Goal: Information Seeking & Learning: Learn about a topic

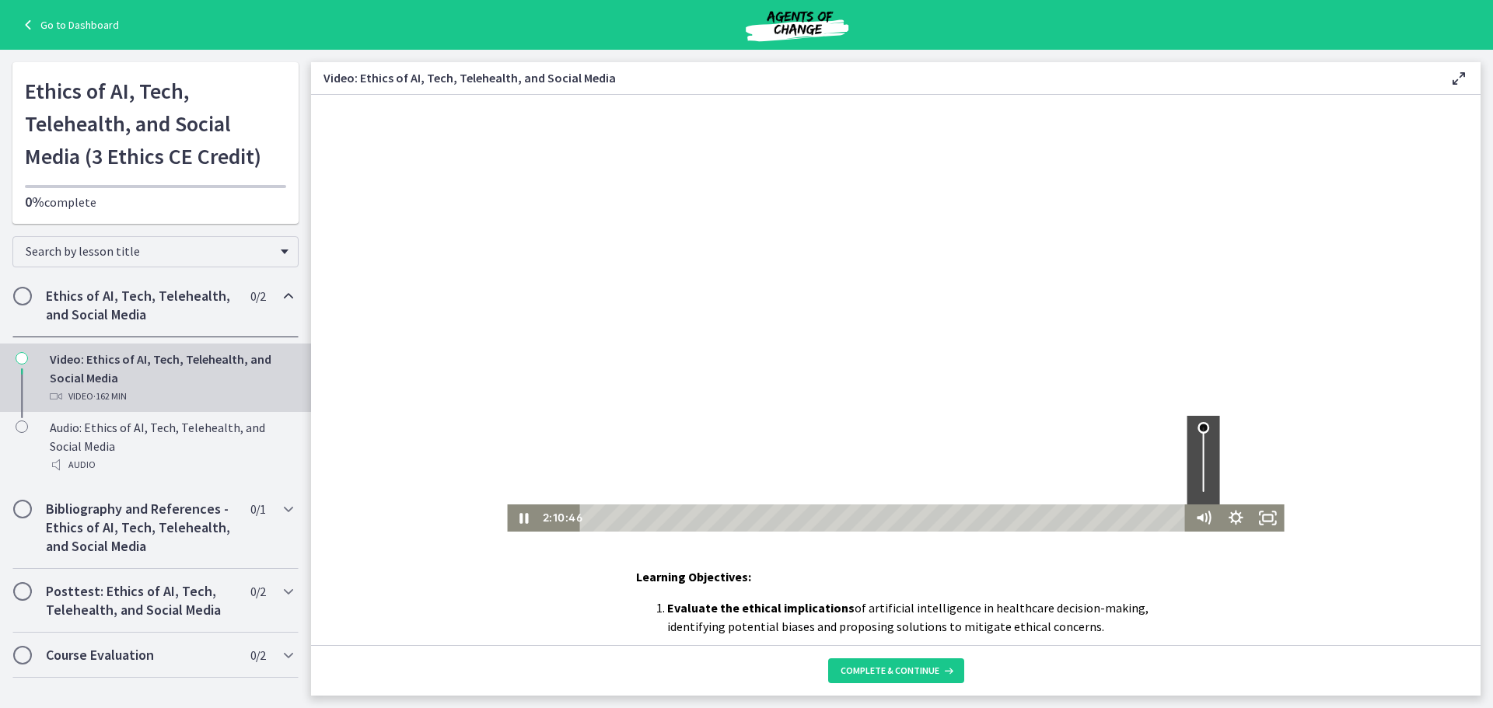
click at [1197, 424] on div "Volume" at bounding box center [1203, 427] width 12 height 12
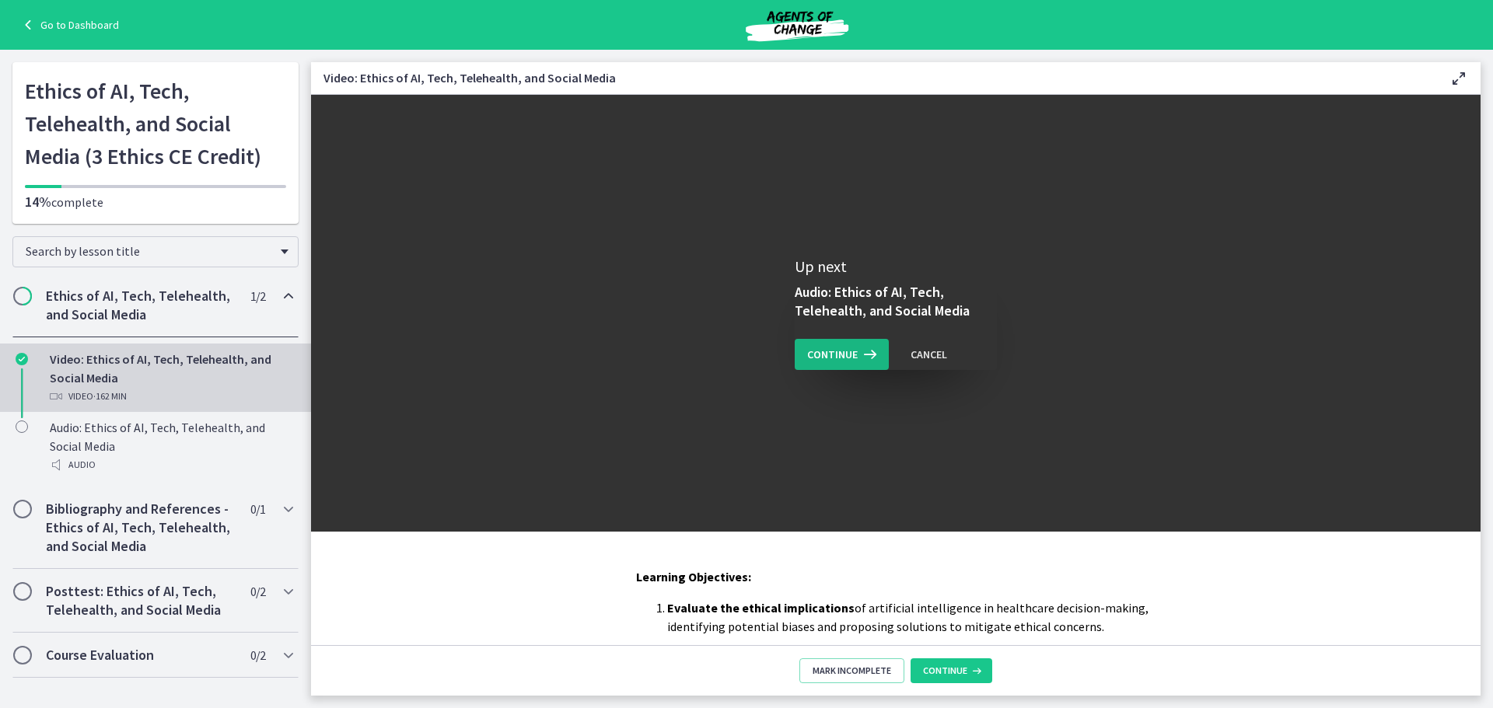
click at [847, 358] on span "Continue" at bounding box center [832, 354] width 51 height 19
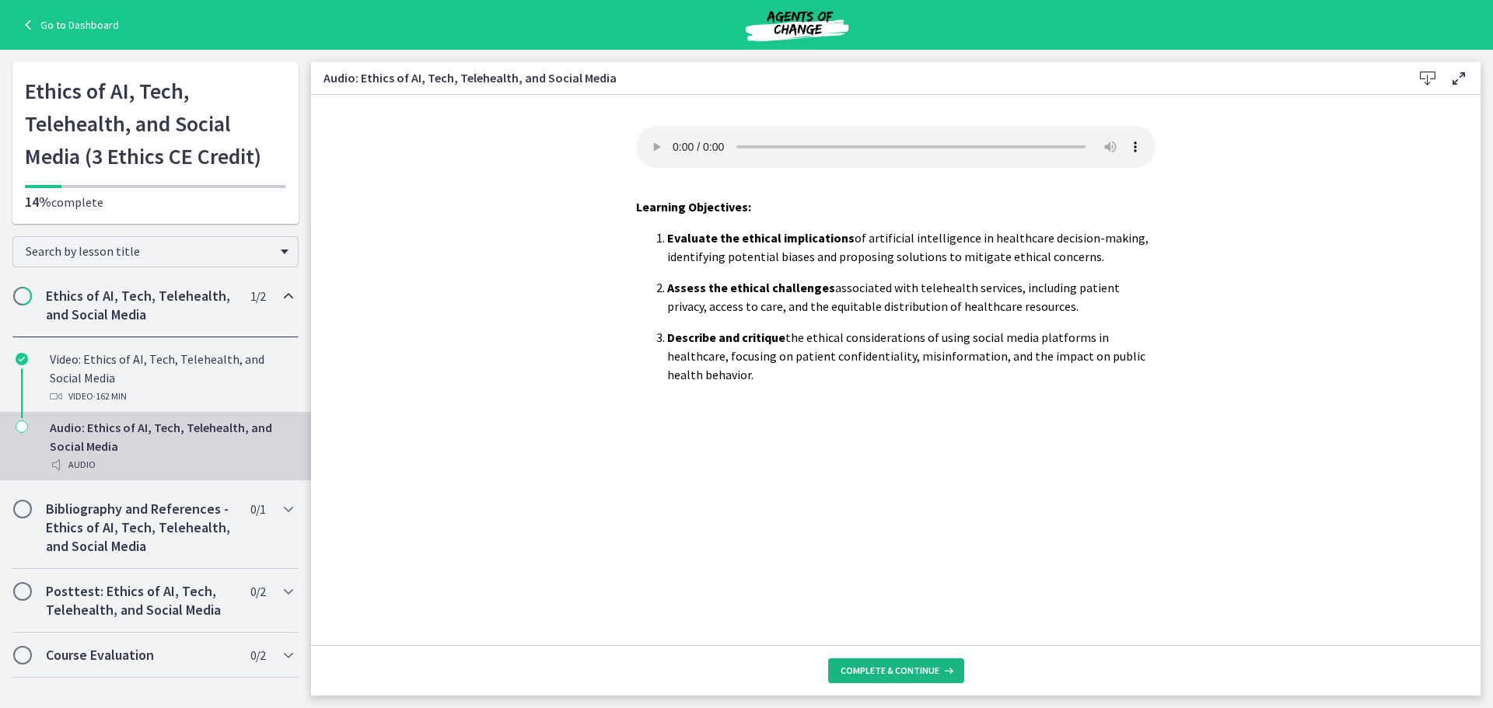
click at [885, 660] on button "Complete & continue" at bounding box center [896, 671] width 136 height 25
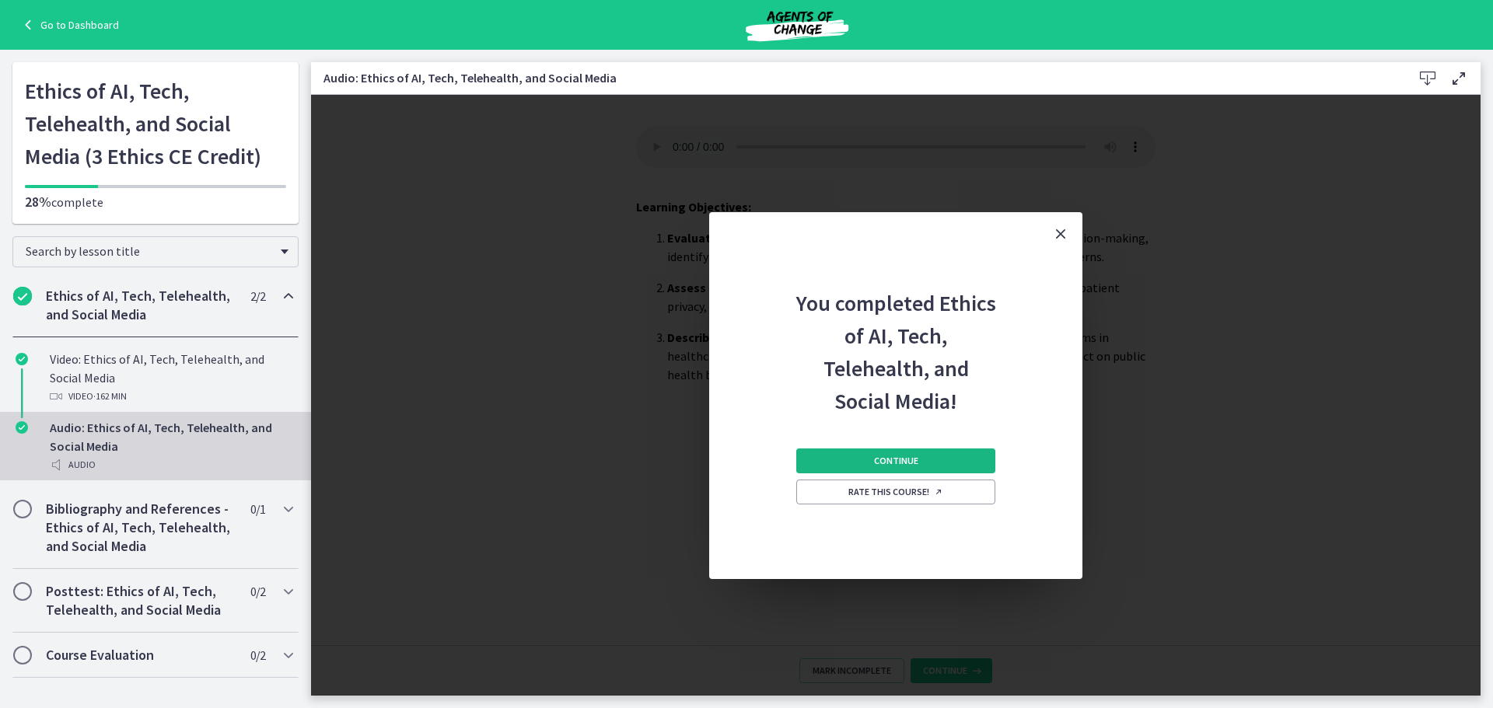
click at [886, 456] on span "Continue" at bounding box center [896, 461] width 44 height 12
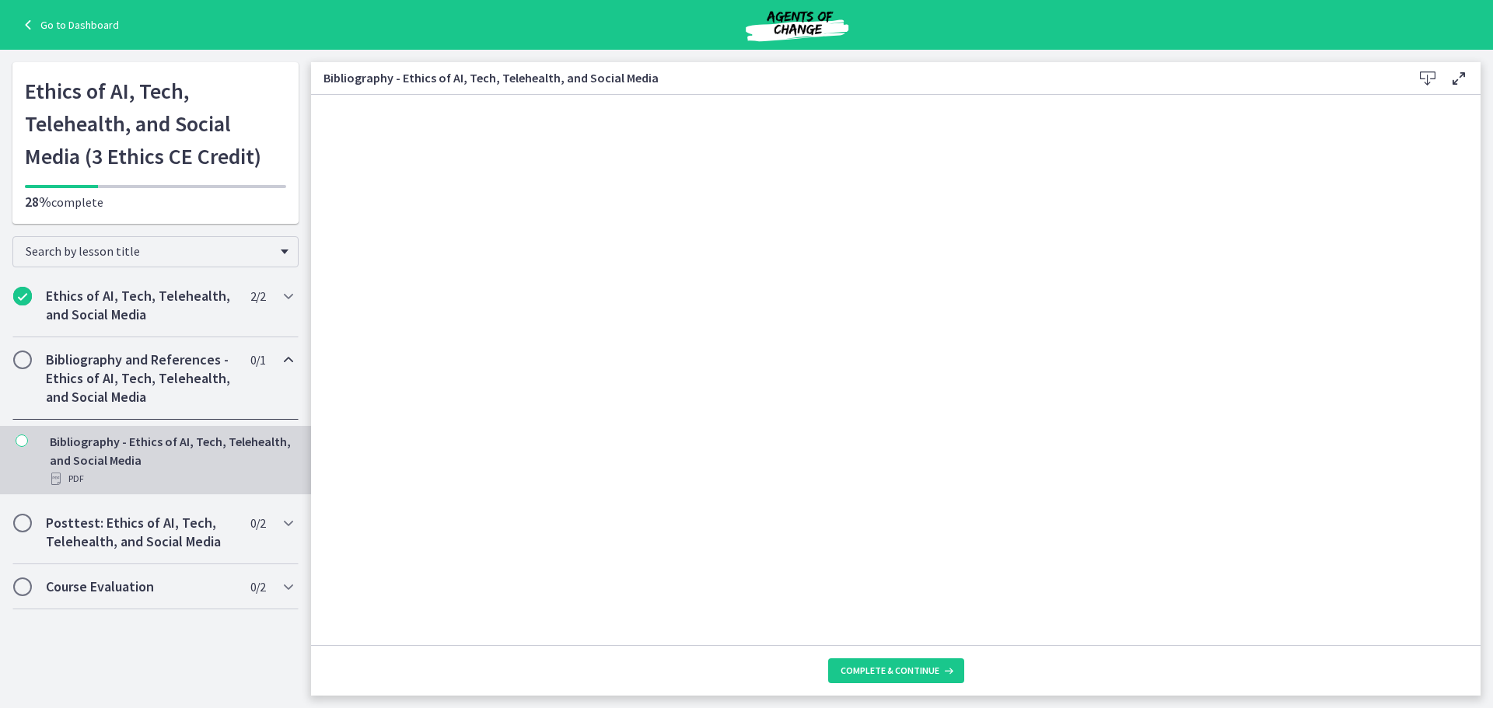
click at [89, 370] on h2 "Bibliography and References - Ethics of AI, Tech, Telehealth, and Social Media" at bounding box center [141, 379] width 190 height 56
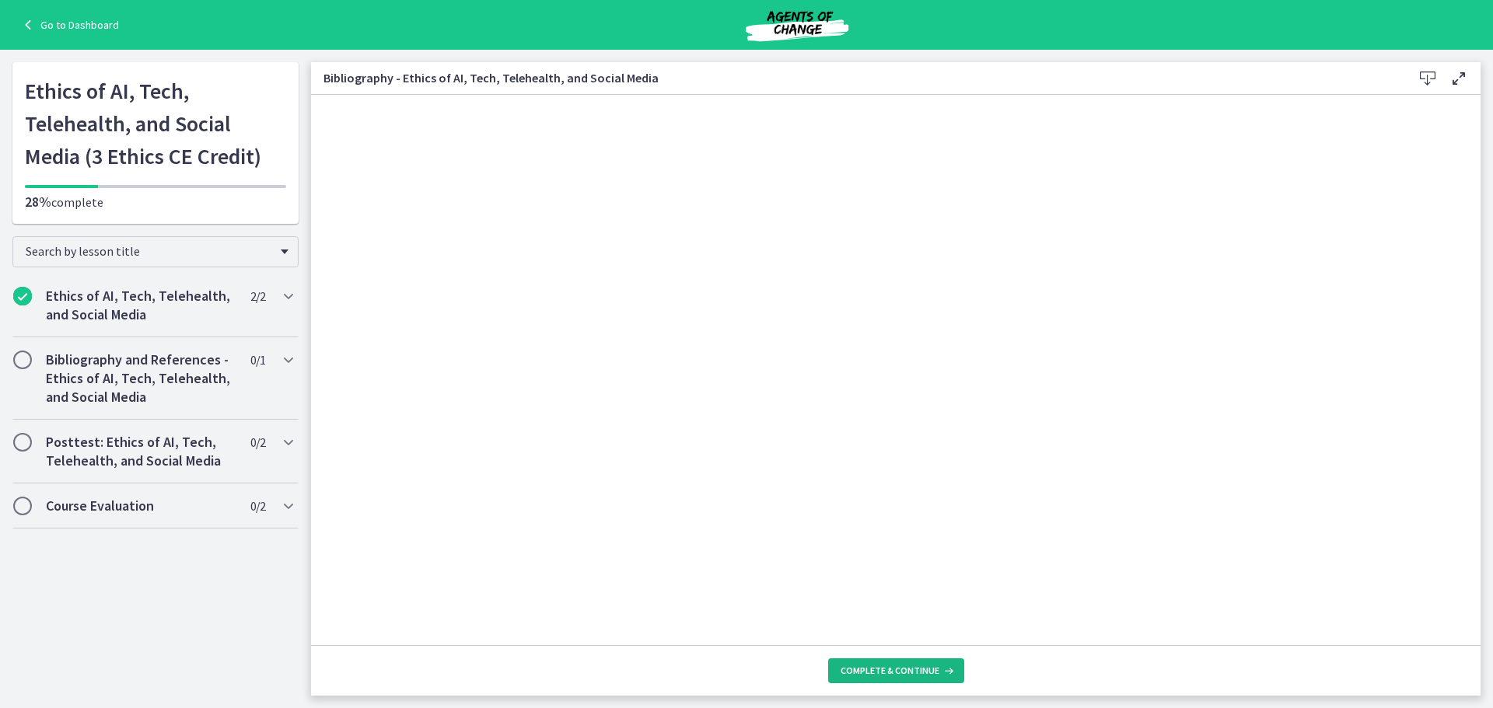
click at [864, 681] on button "Complete & continue" at bounding box center [896, 671] width 136 height 25
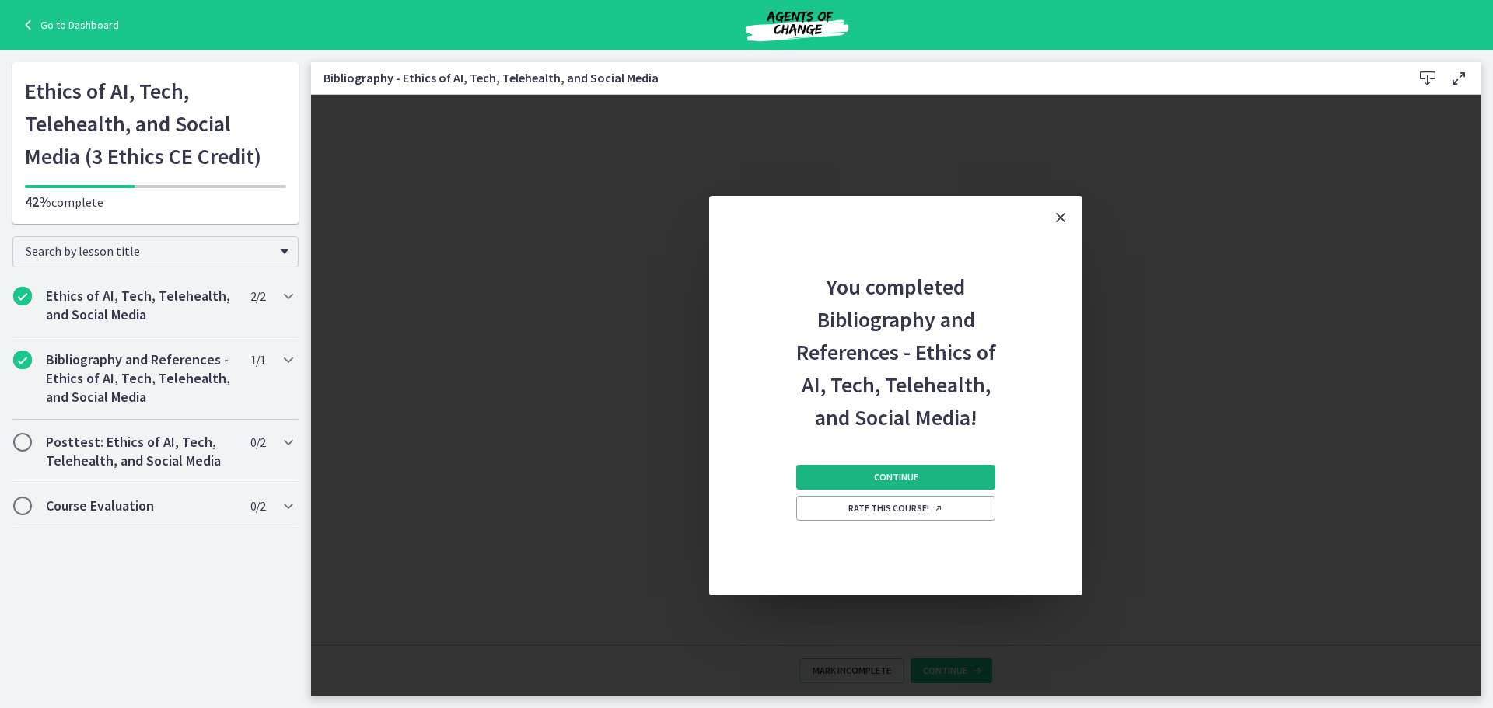
click at [837, 480] on button "Continue" at bounding box center [895, 477] width 199 height 25
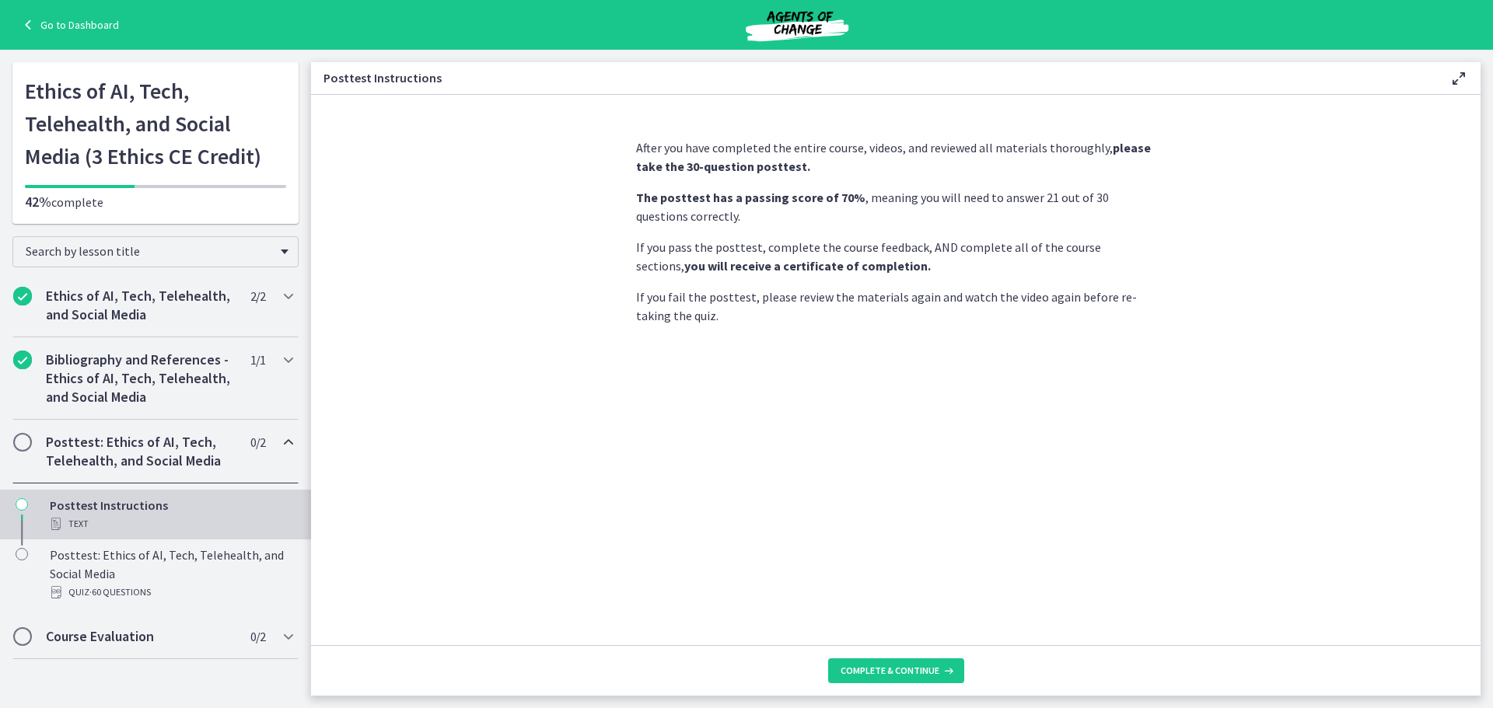
click at [121, 454] on h2 "Posttest: Ethics of AI, Tech, Telehealth, and Social Media" at bounding box center [141, 451] width 190 height 37
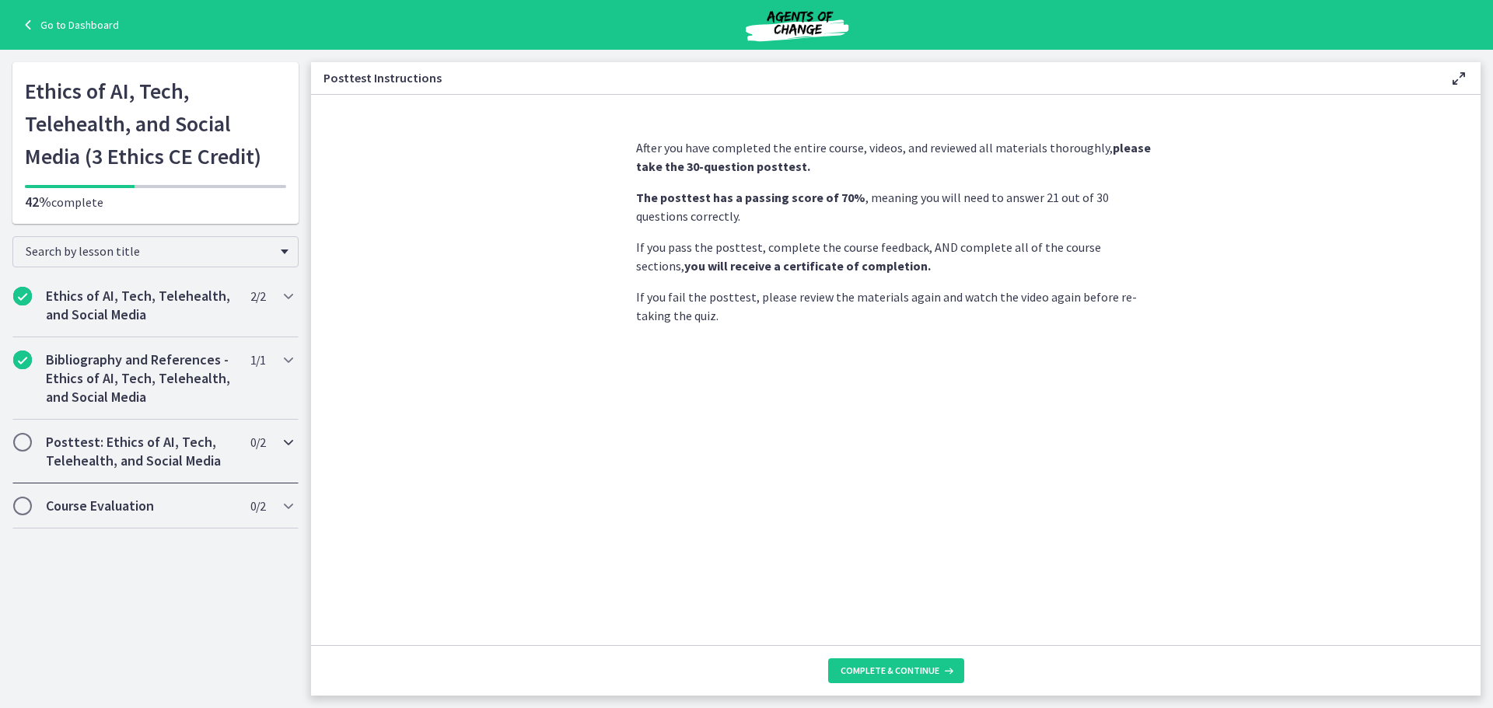
click at [121, 454] on h2 "Posttest: Ethics of AI, Tech, Telehealth, and Social Media" at bounding box center [141, 451] width 190 height 37
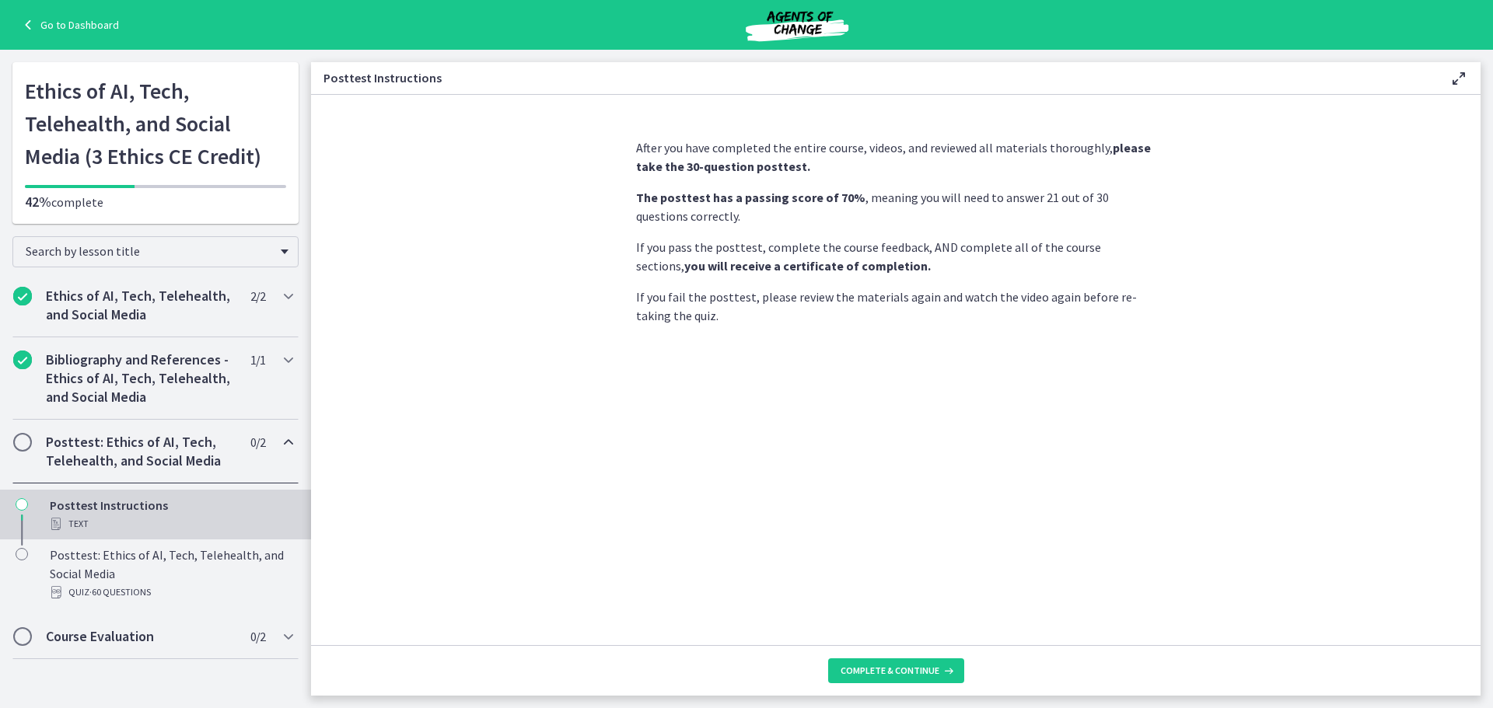
click at [96, 506] on div "Posttest Instructions Text" at bounding box center [171, 514] width 243 height 37
click at [870, 669] on span "Complete & continue" at bounding box center [889, 671] width 99 height 12
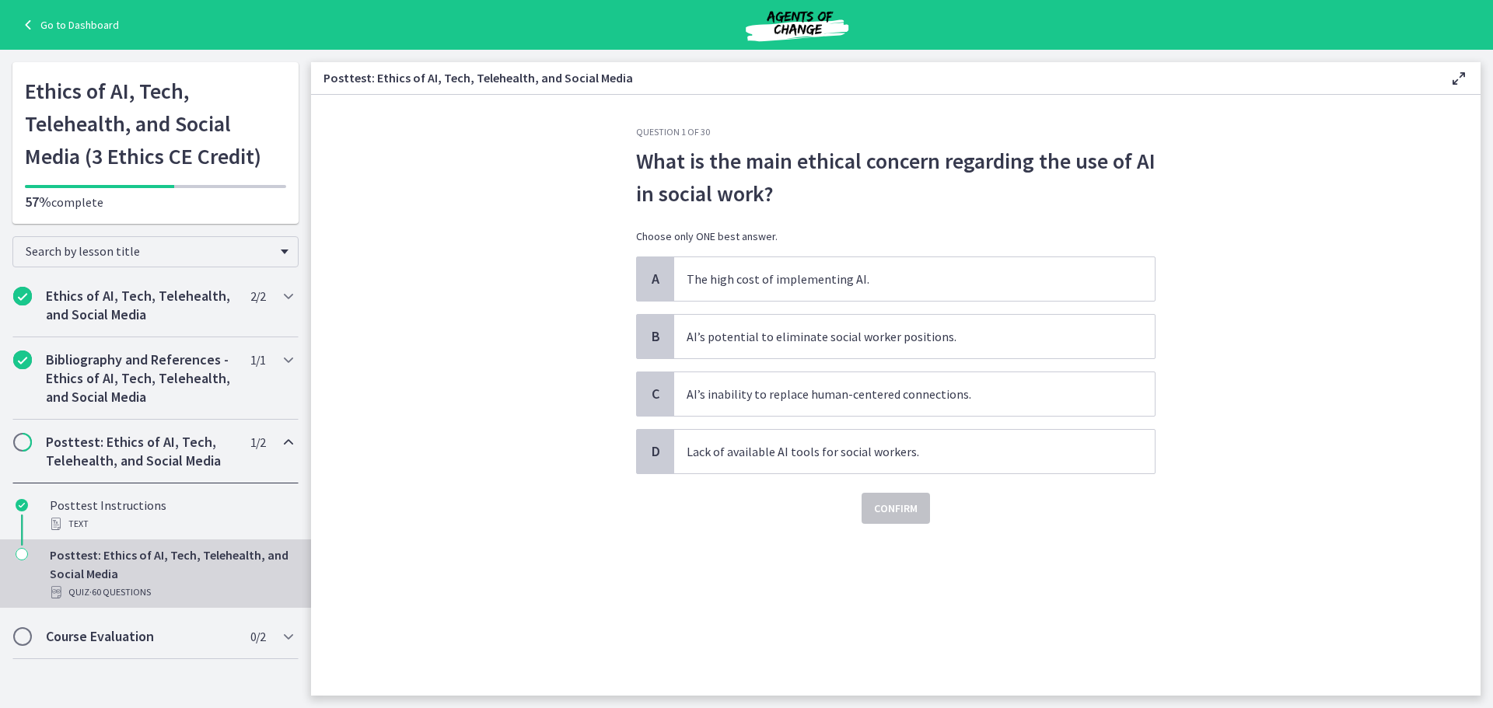
click at [219, 556] on div "Posttest: Ethics of AI, Tech, Telehealth, and Social Media Quiz · 60 Questions" at bounding box center [171, 574] width 243 height 56
click at [183, 297] on h2 "Ethics of AI, Tech, Telehealth, and Social Media" at bounding box center [141, 305] width 190 height 37
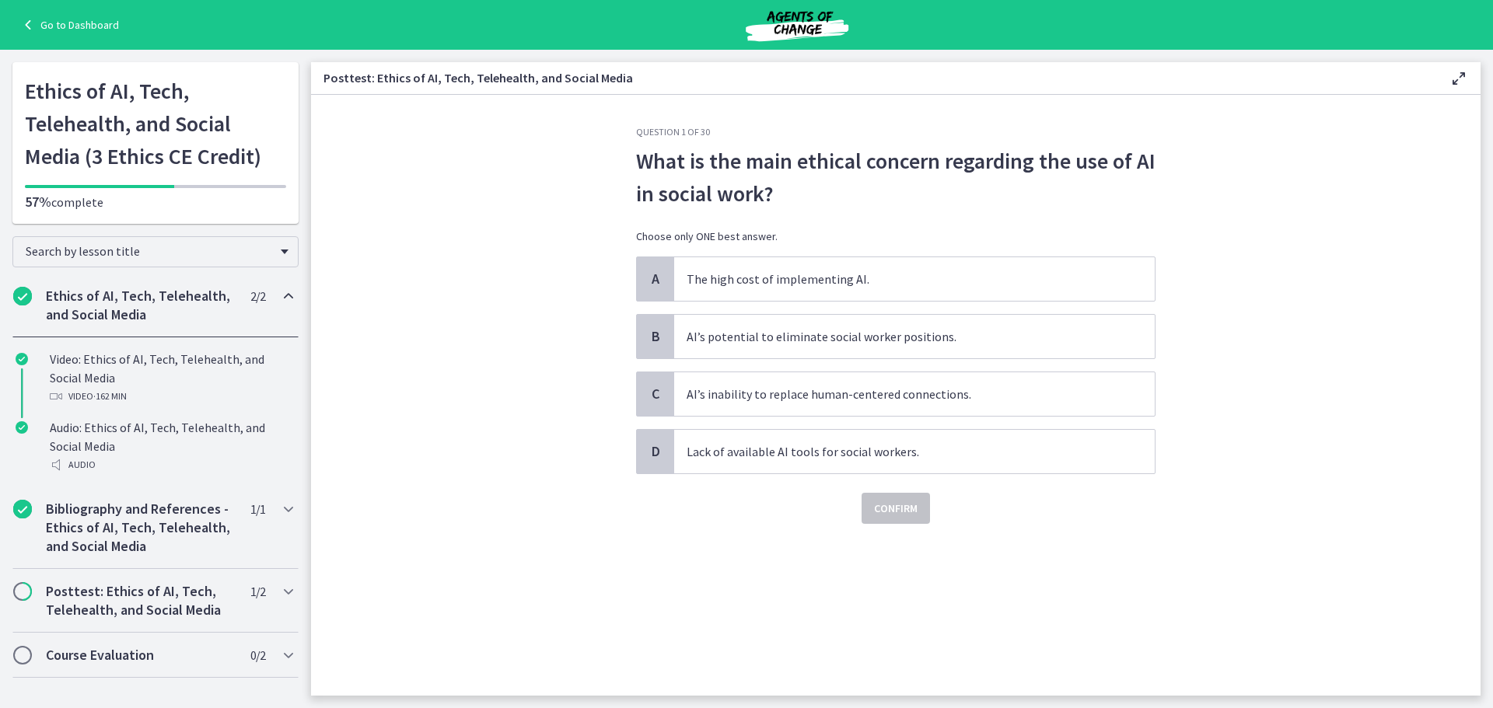
click at [149, 306] on h2 "Ethics of AI, Tech, Telehealth, and Social Media" at bounding box center [141, 305] width 190 height 37
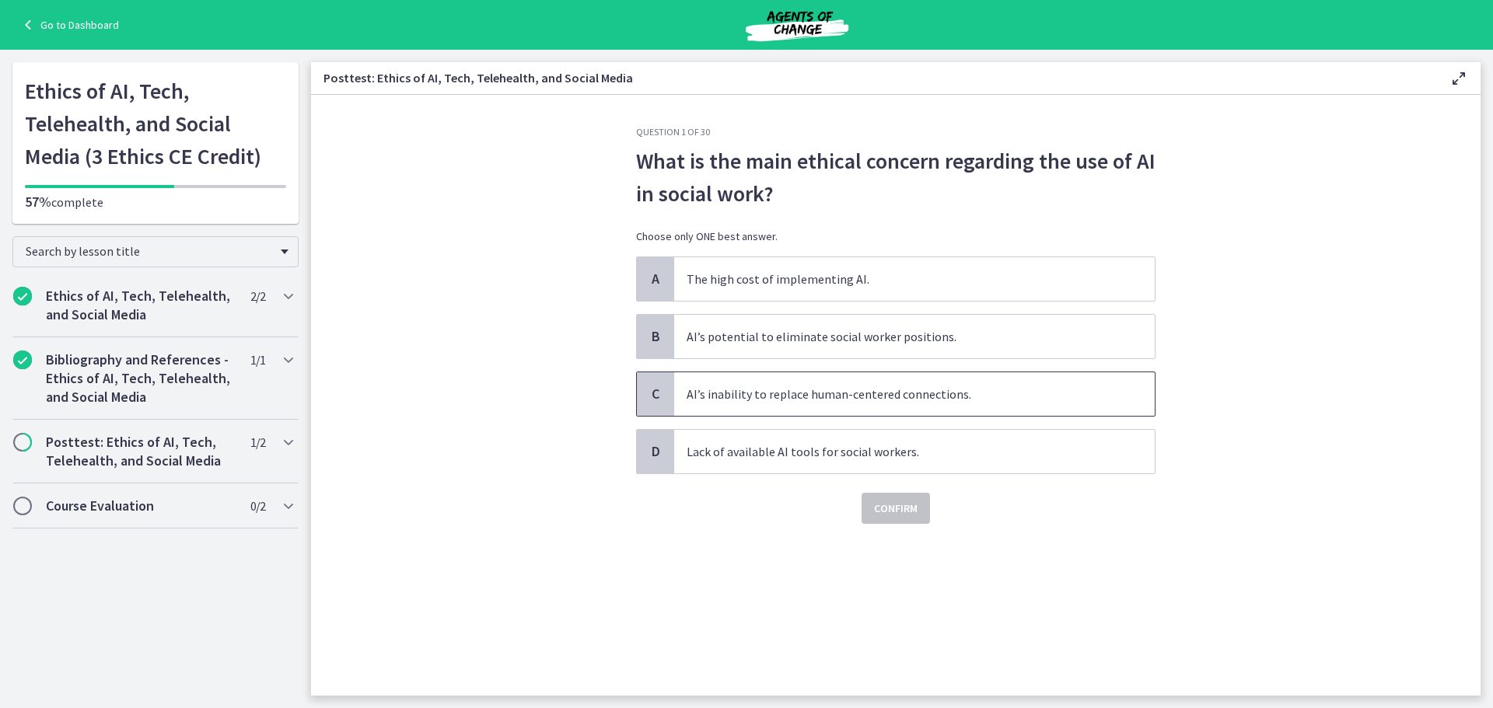
click at [819, 388] on span "AI’s inability to replace human-centered connections." at bounding box center [914, 394] width 480 height 44
click at [896, 505] on span "Confirm" at bounding box center [896, 508] width 44 height 19
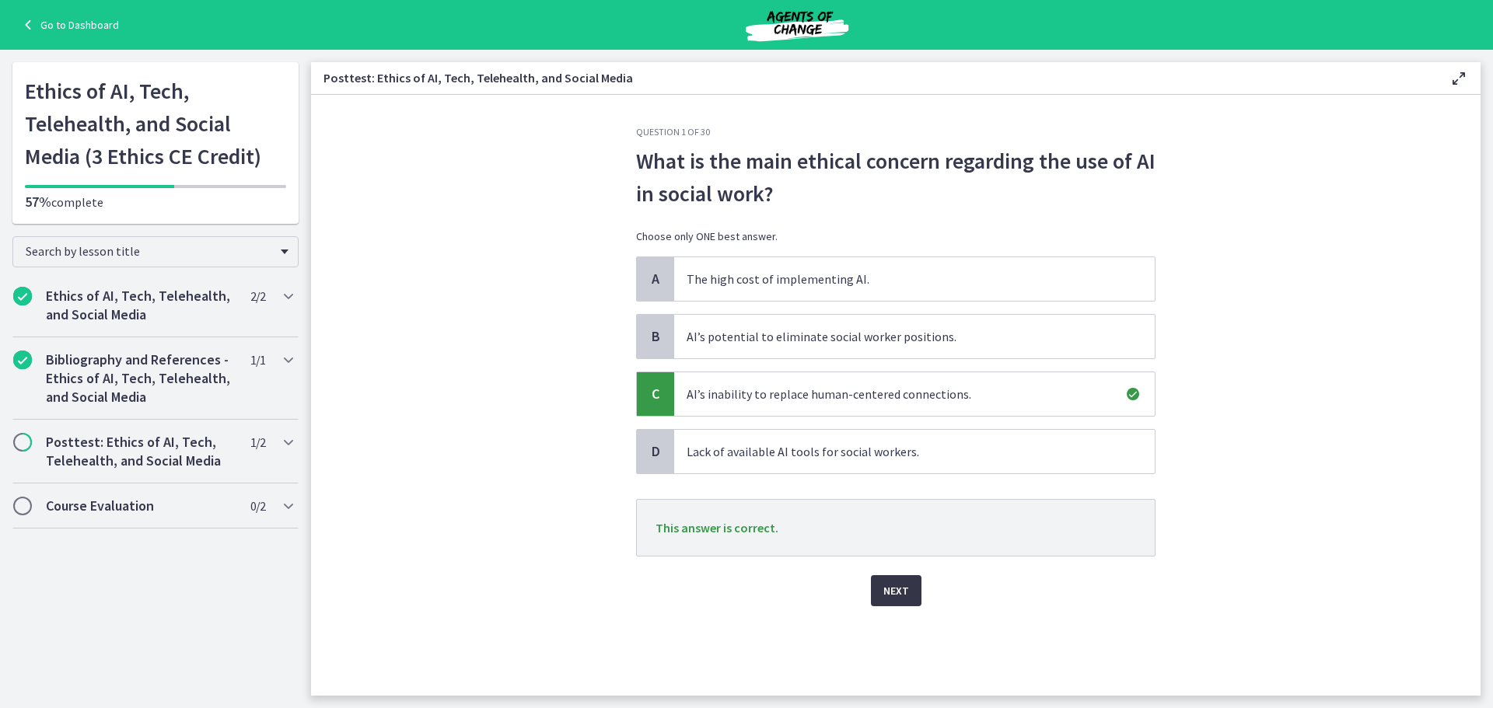
click at [902, 585] on span "Next" at bounding box center [896, 591] width 26 height 19
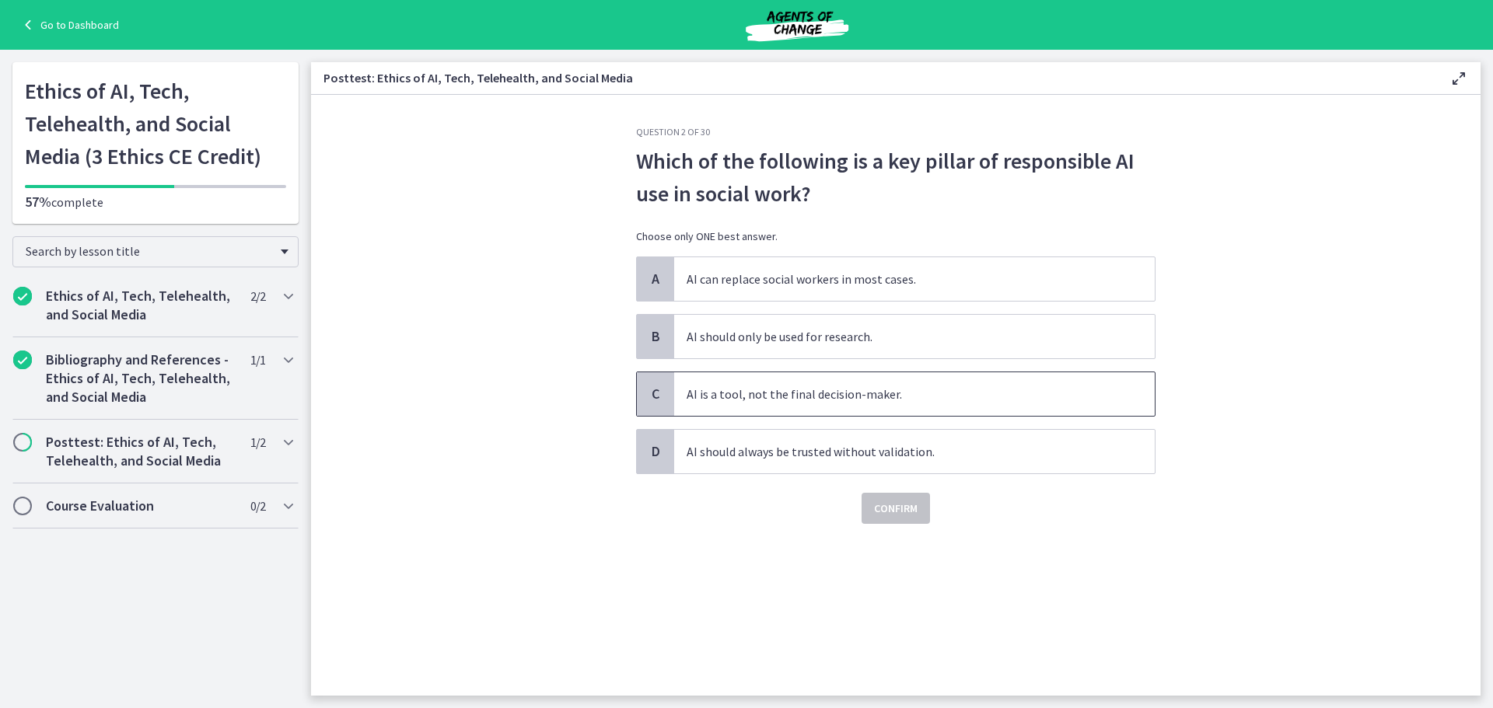
click at [725, 391] on span "AI is a tool, not the final decision-maker." at bounding box center [914, 394] width 480 height 44
click at [889, 508] on span "Confirm" at bounding box center [896, 508] width 44 height 19
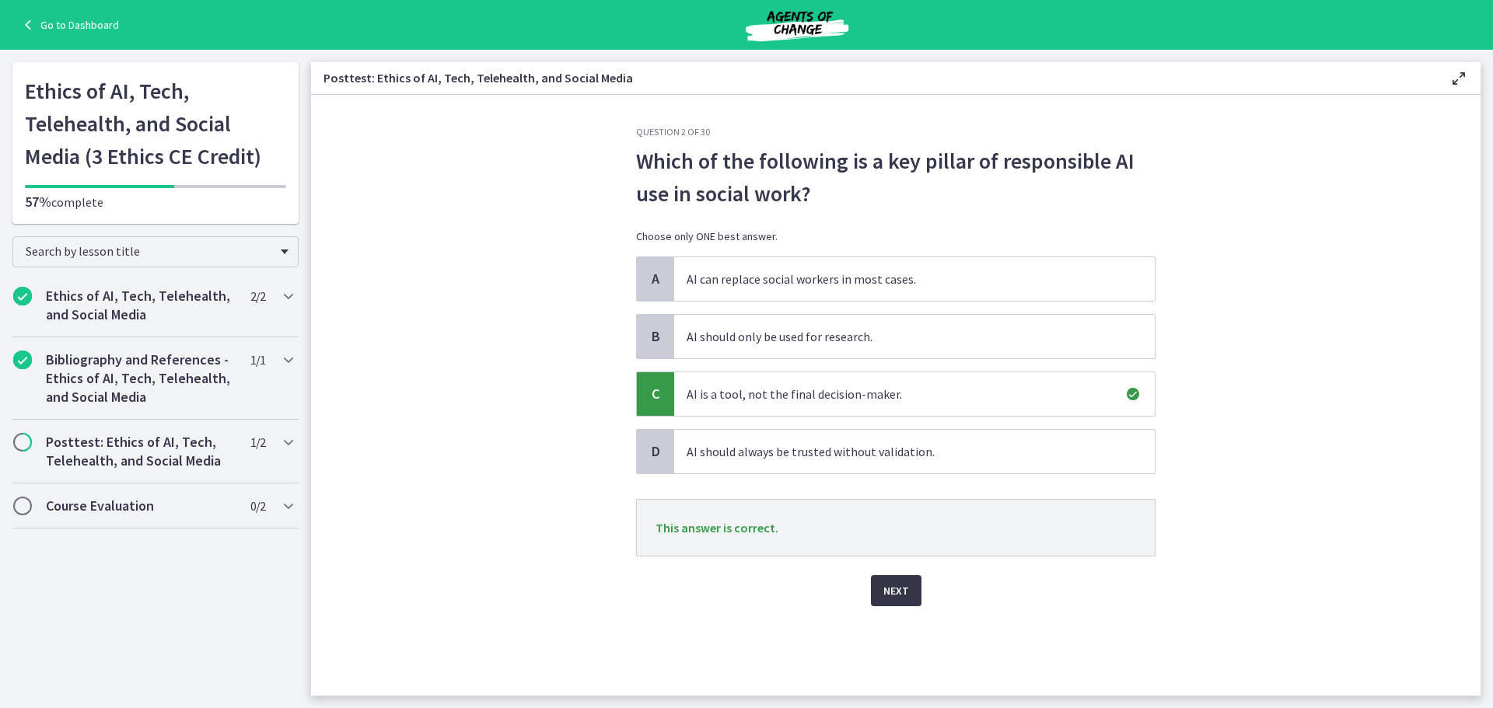
click at [889, 598] on span "Next" at bounding box center [896, 591] width 26 height 19
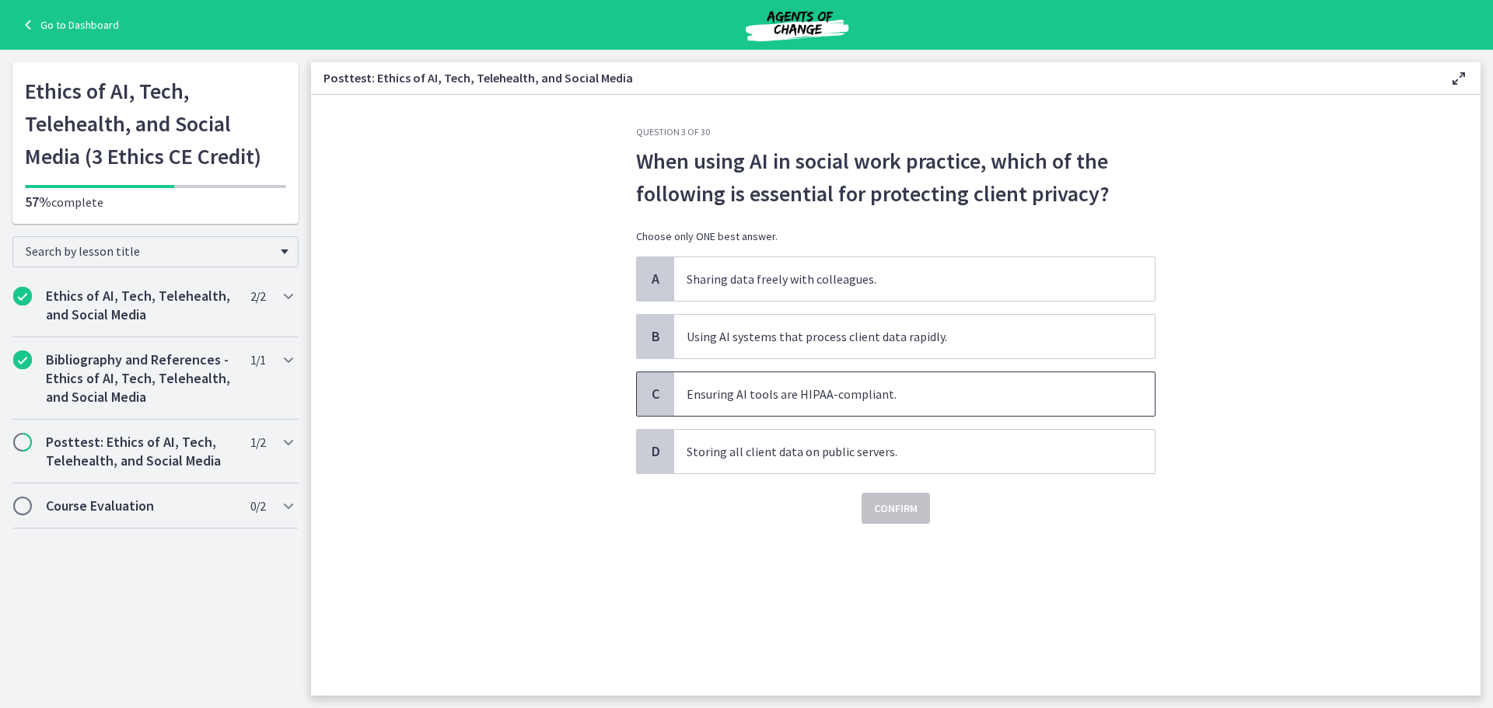
click at [787, 394] on span "Ensuring AI tools are HIPAA-compliant." at bounding box center [914, 394] width 480 height 44
click at [878, 512] on span "Confirm" at bounding box center [896, 508] width 44 height 19
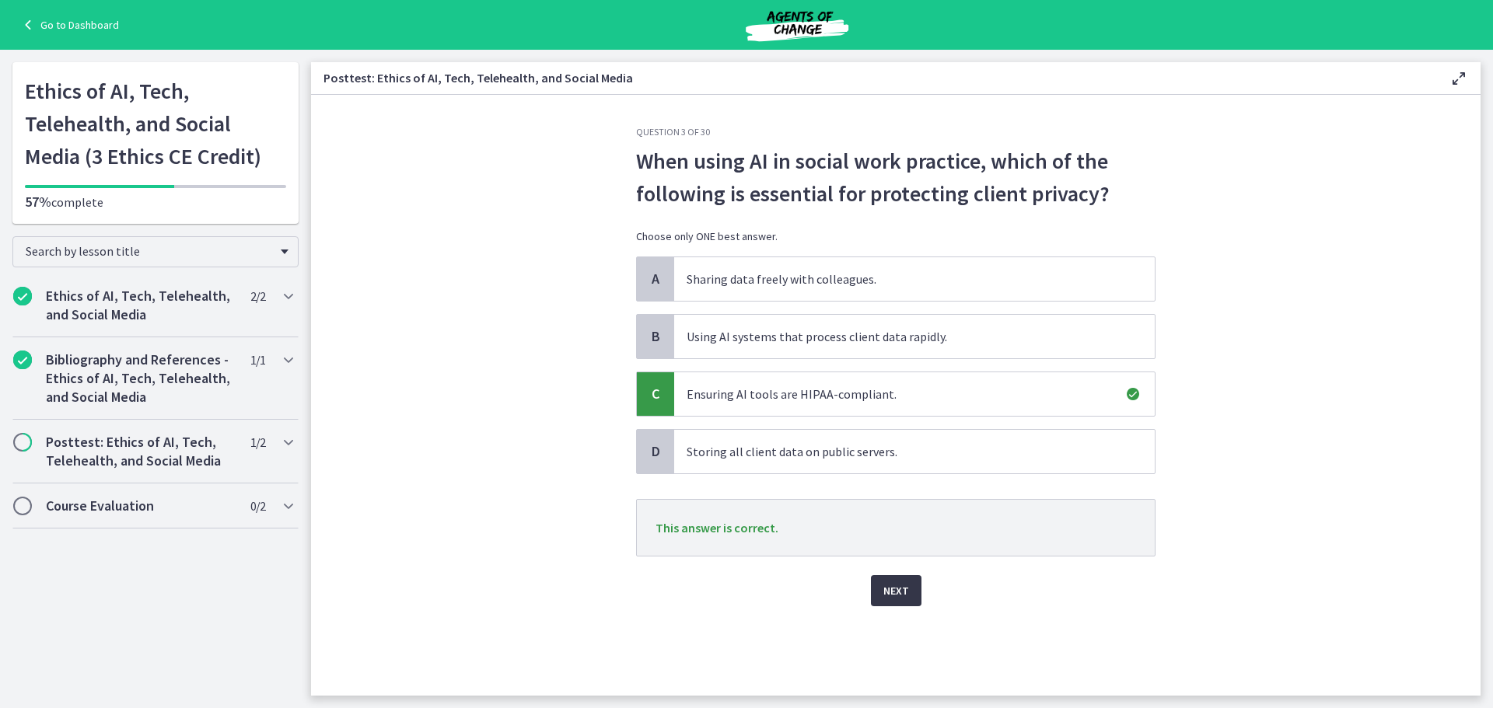
click at [887, 587] on span "Next" at bounding box center [896, 591] width 26 height 19
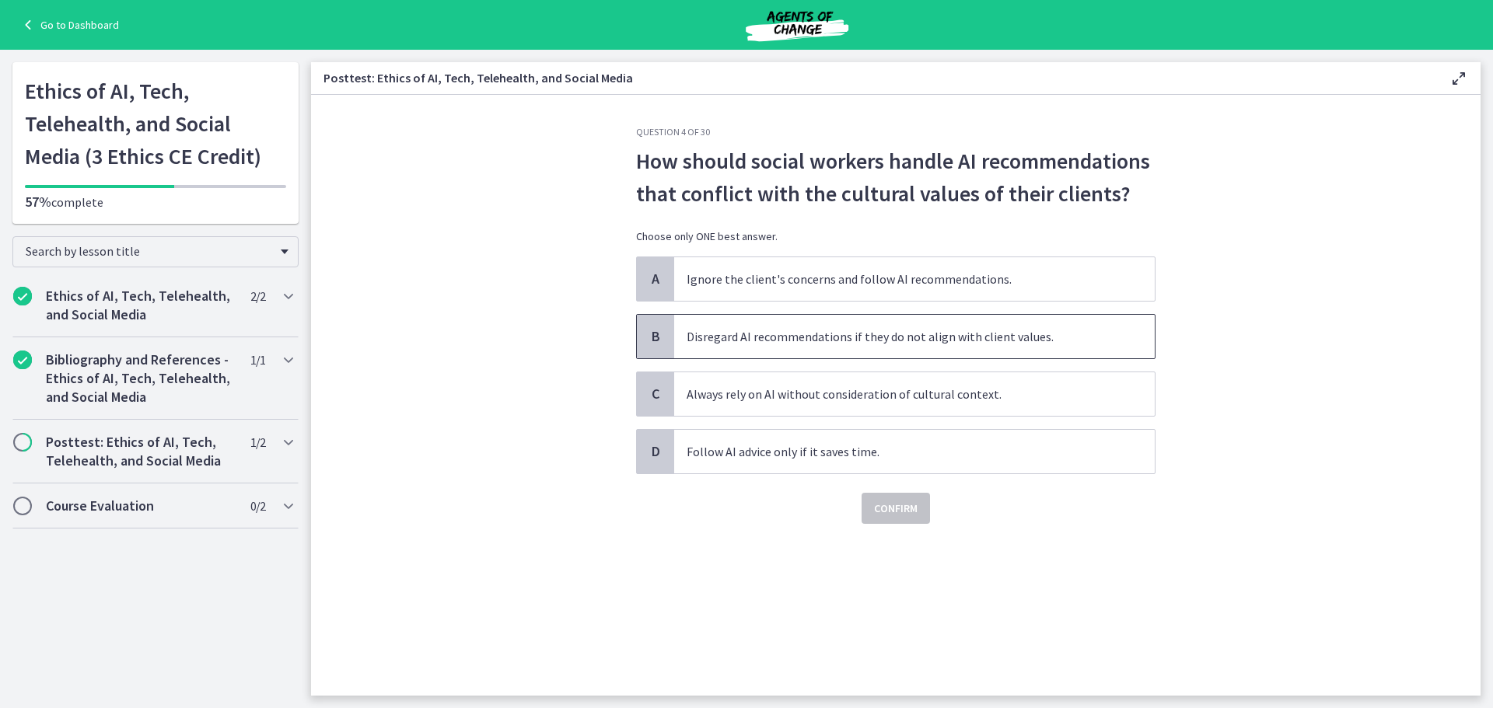
click at [861, 350] on span "Disregard AI recommendations if they do not align with client values." at bounding box center [914, 337] width 480 height 44
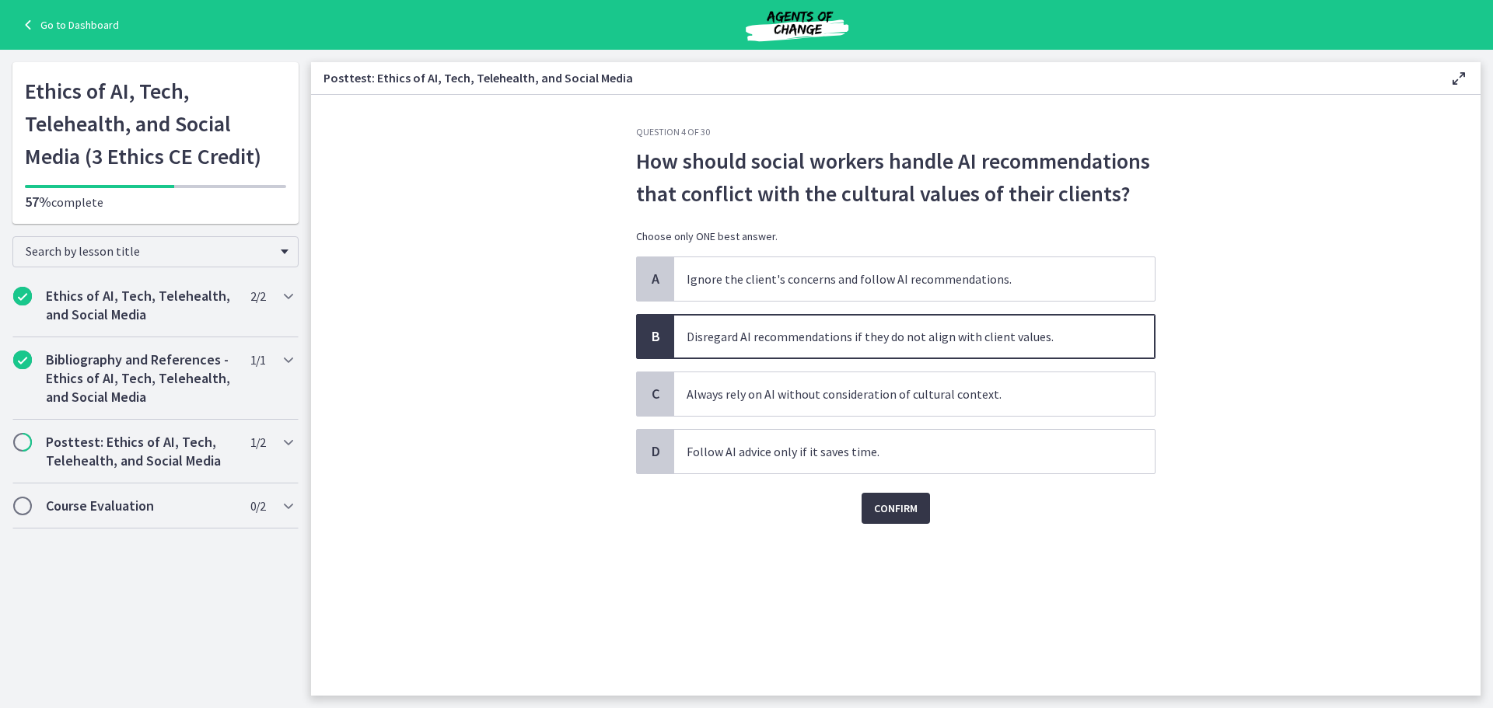
click at [882, 503] on span "Confirm" at bounding box center [896, 508] width 44 height 19
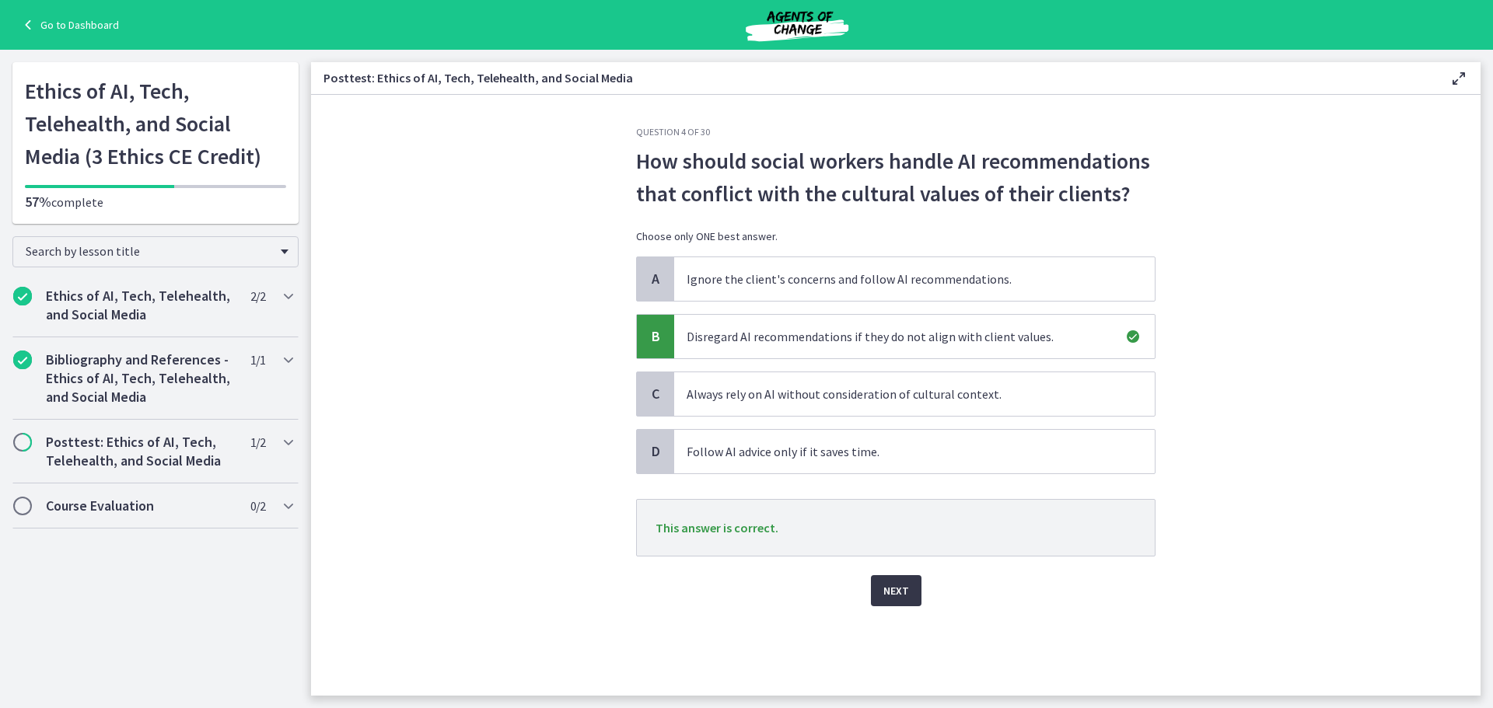
click at [910, 587] on button "Next" at bounding box center [896, 590] width 51 height 31
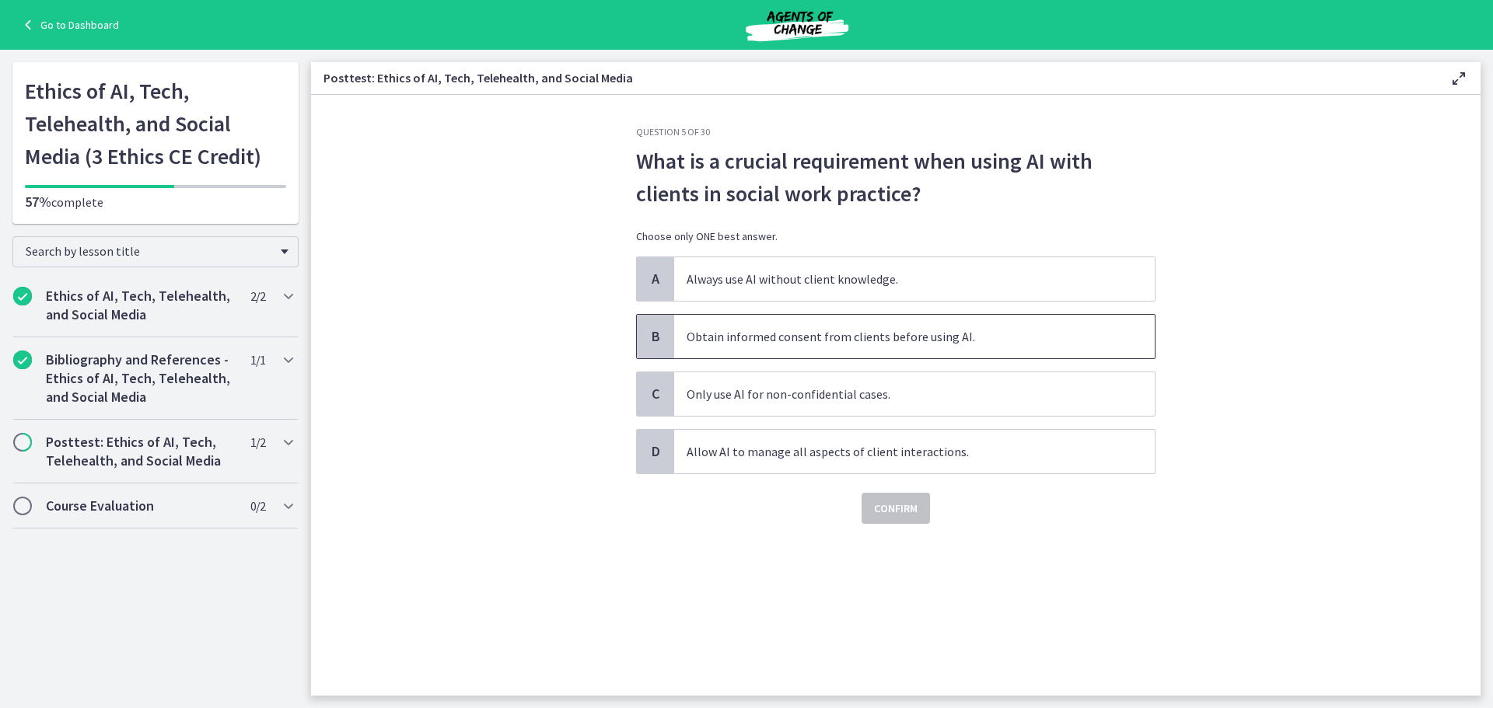
click at [873, 336] on span "Obtain informed consent from clients before using AI." at bounding box center [914, 337] width 480 height 44
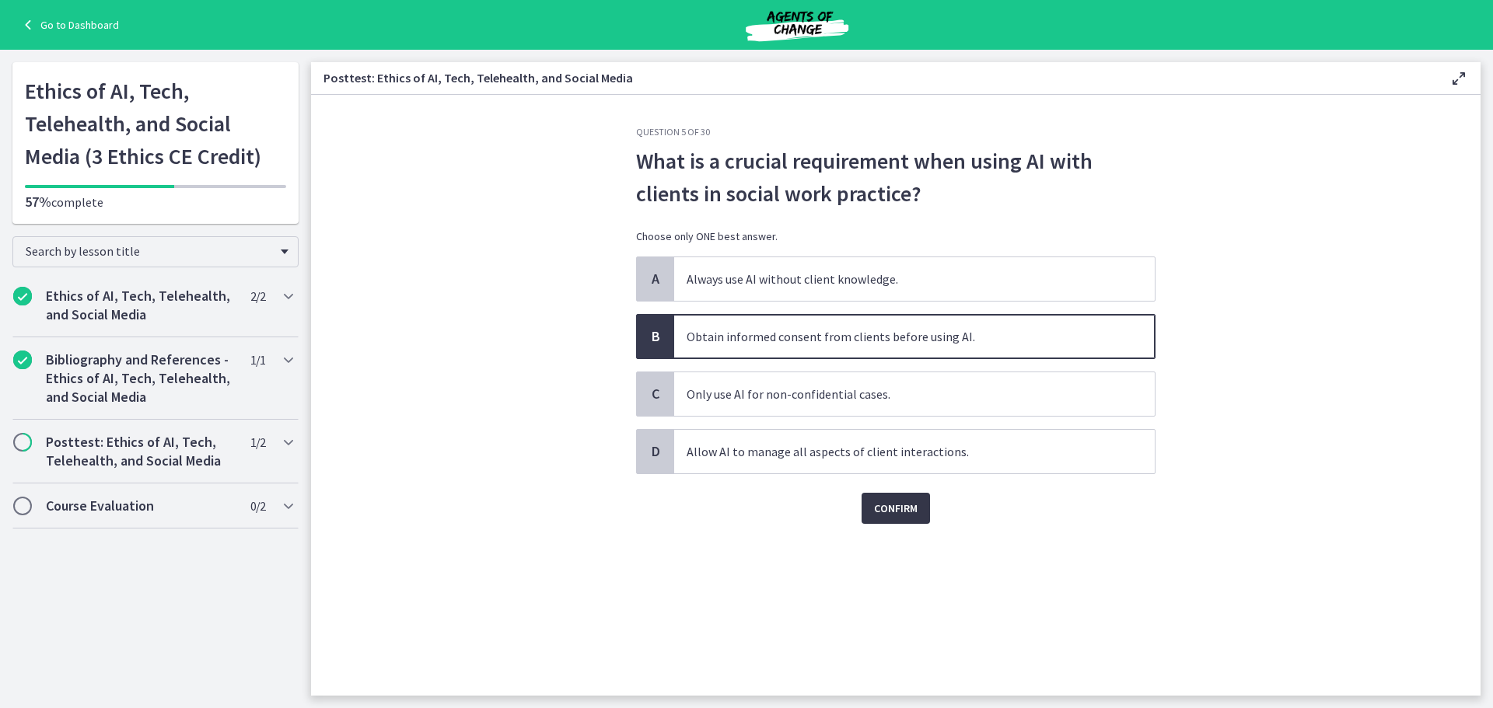
click at [882, 505] on span "Confirm" at bounding box center [896, 508] width 44 height 19
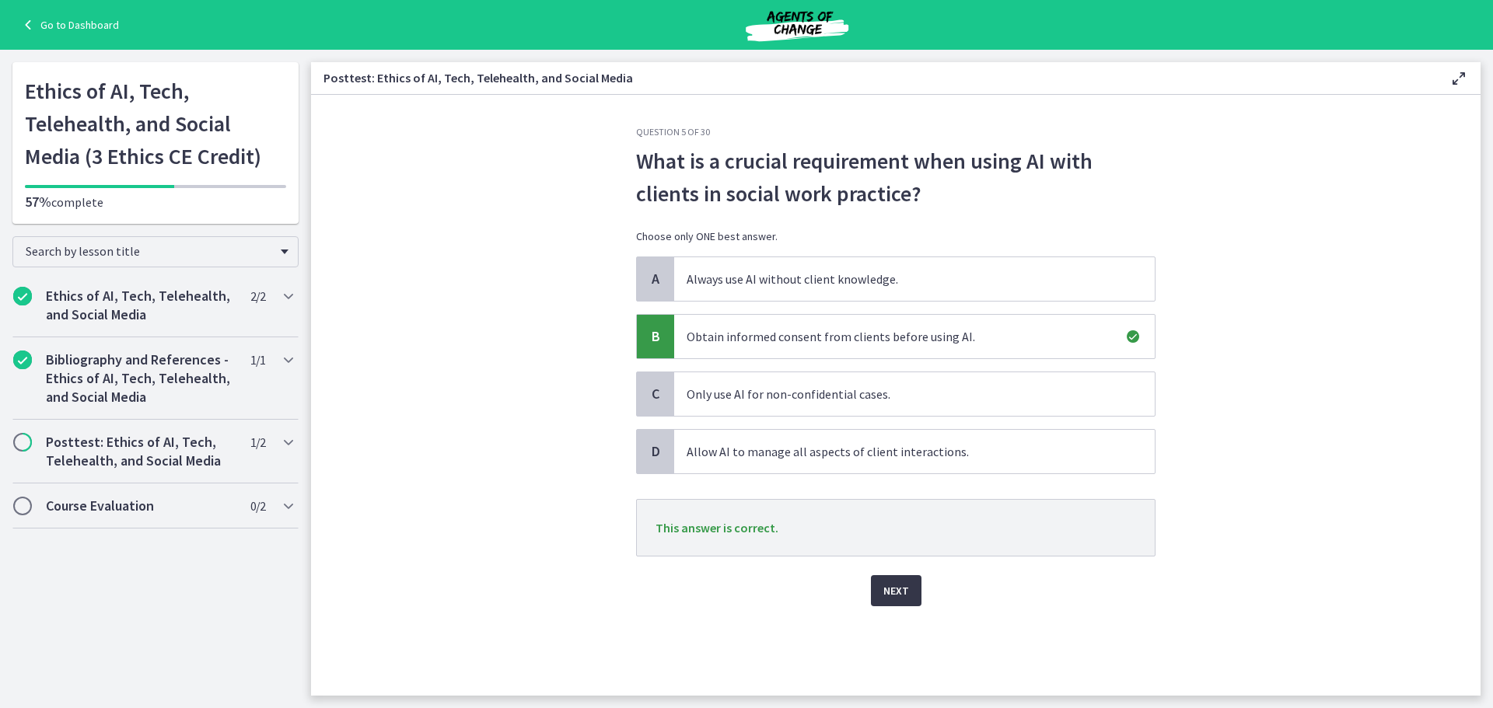
click at [896, 585] on span "Next" at bounding box center [896, 591] width 26 height 19
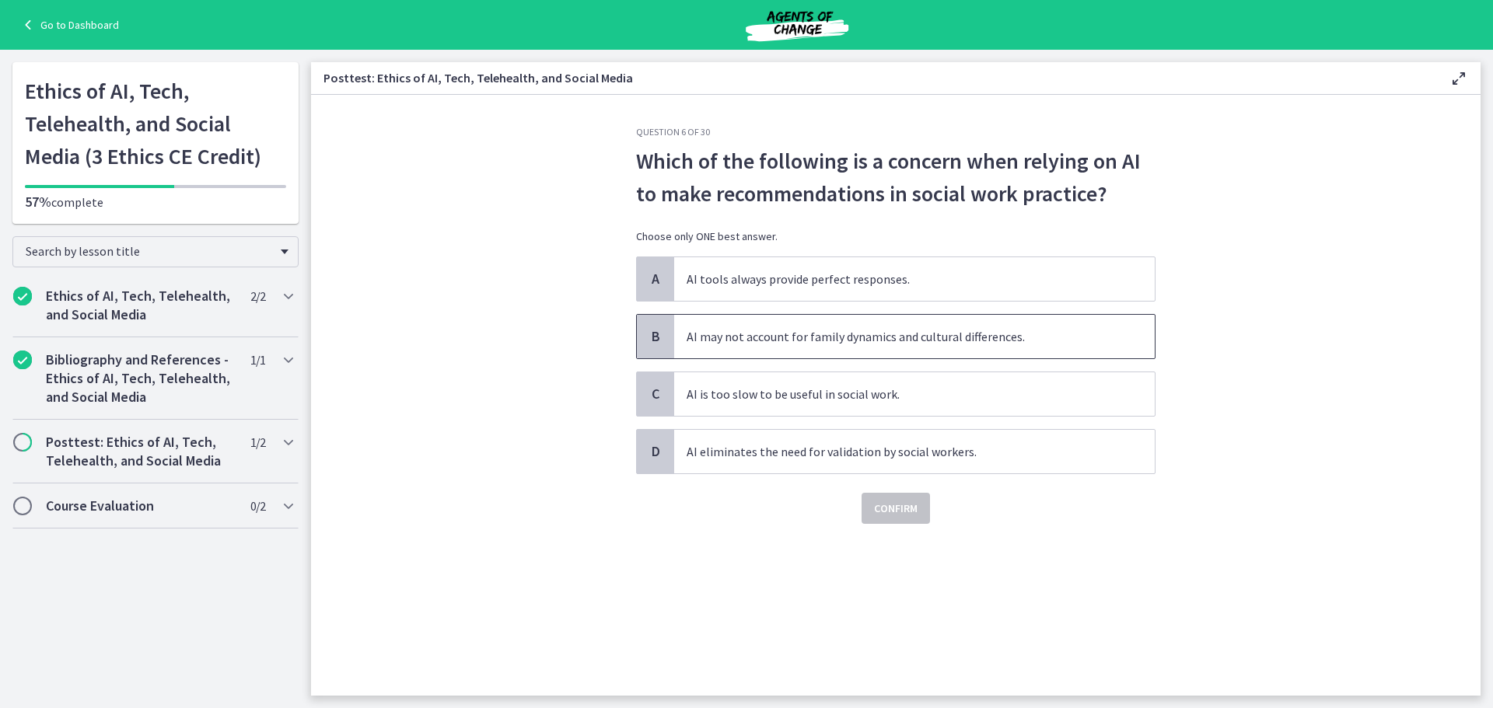
click at [872, 344] on span "AI may not account for family dynamics and cultural differences." at bounding box center [914, 337] width 480 height 44
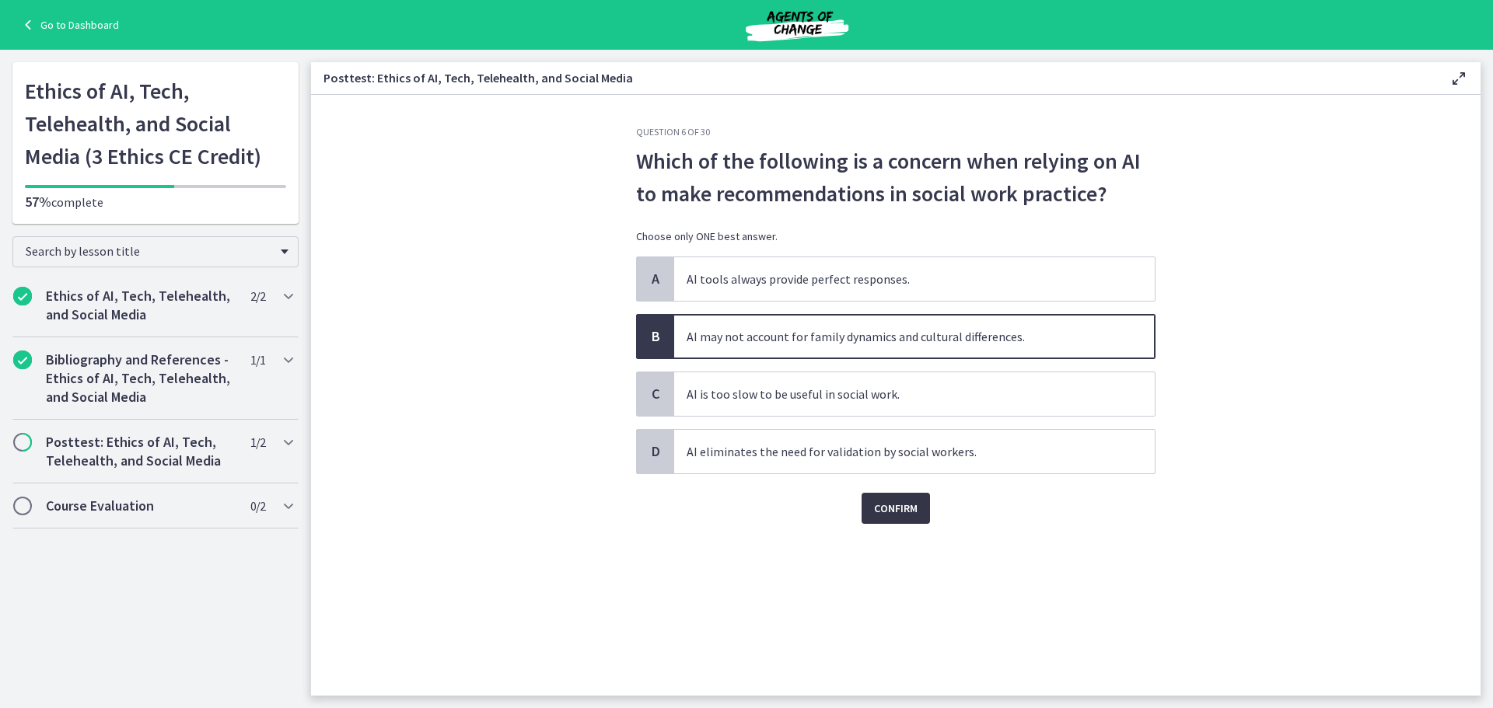
click at [899, 510] on span "Confirm" at bounding box center [896, 508] width 44 height 19
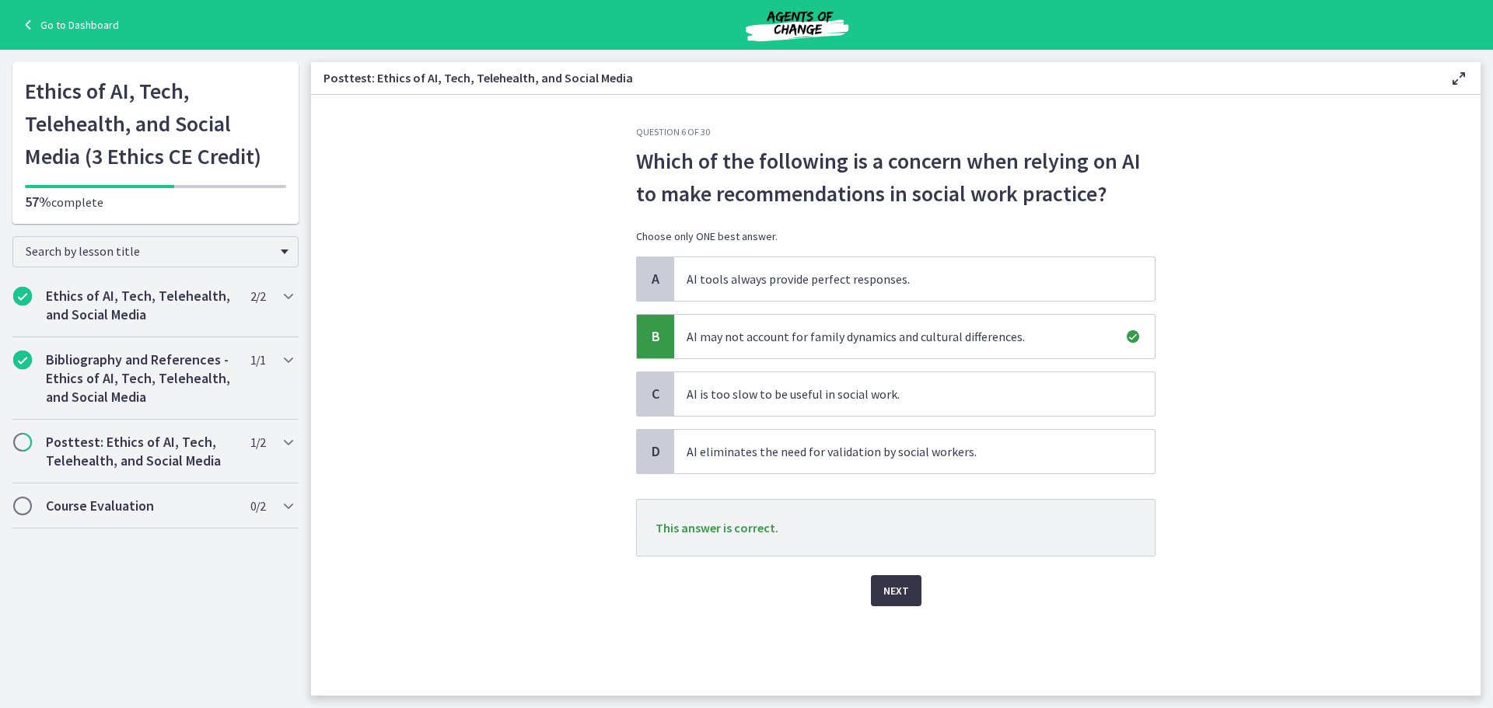
click at [893, 594] on span "Next" at bounding box center [896, 591] width 26 height 19
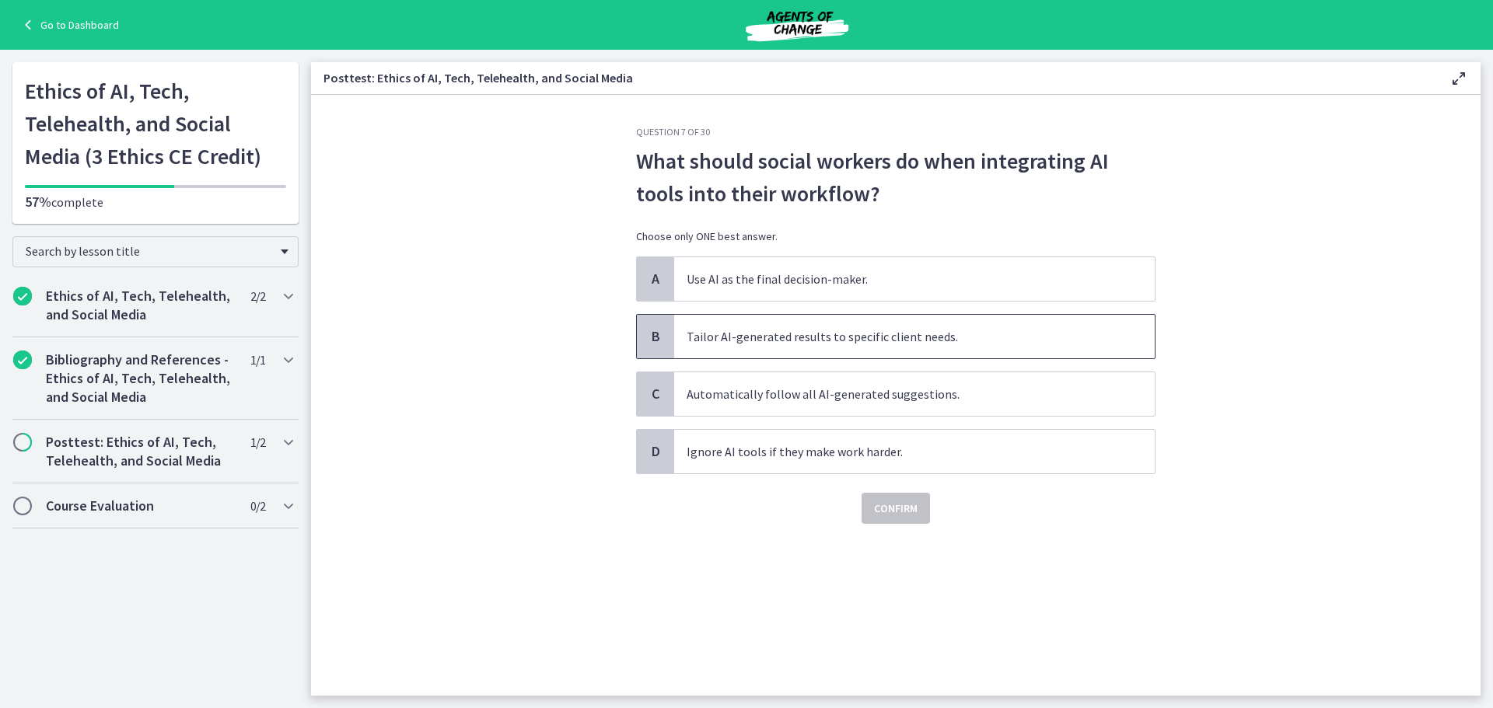
click at [861, 335] on span "Tailor AI-generated results to specific client needs." at bounding box center [914, 337] width 480 height 44
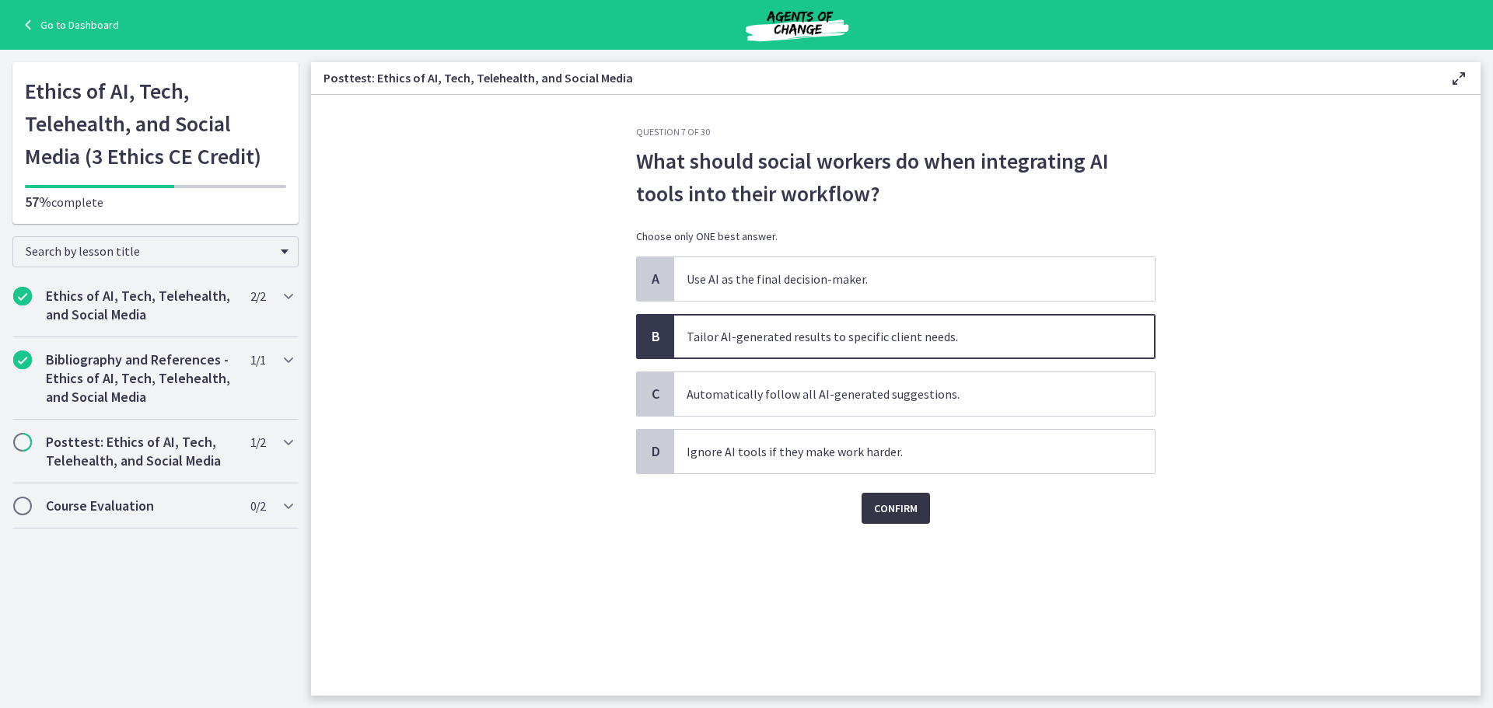
click at [895, 510] on span "Confirm" at bounding box center [896, 508] width 44 height 19
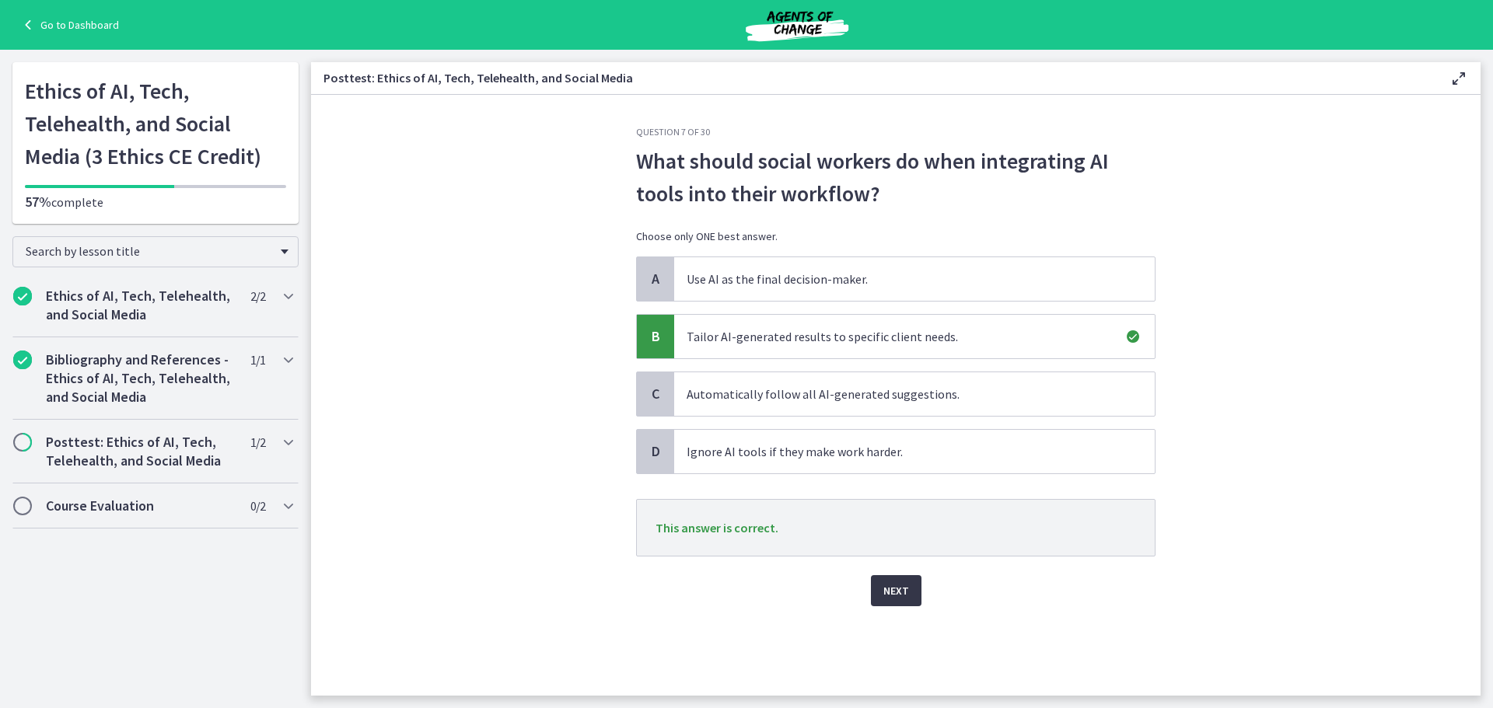
click at [908, 594] on button "Next" at bounding box center [896, 590] width 51 height 31
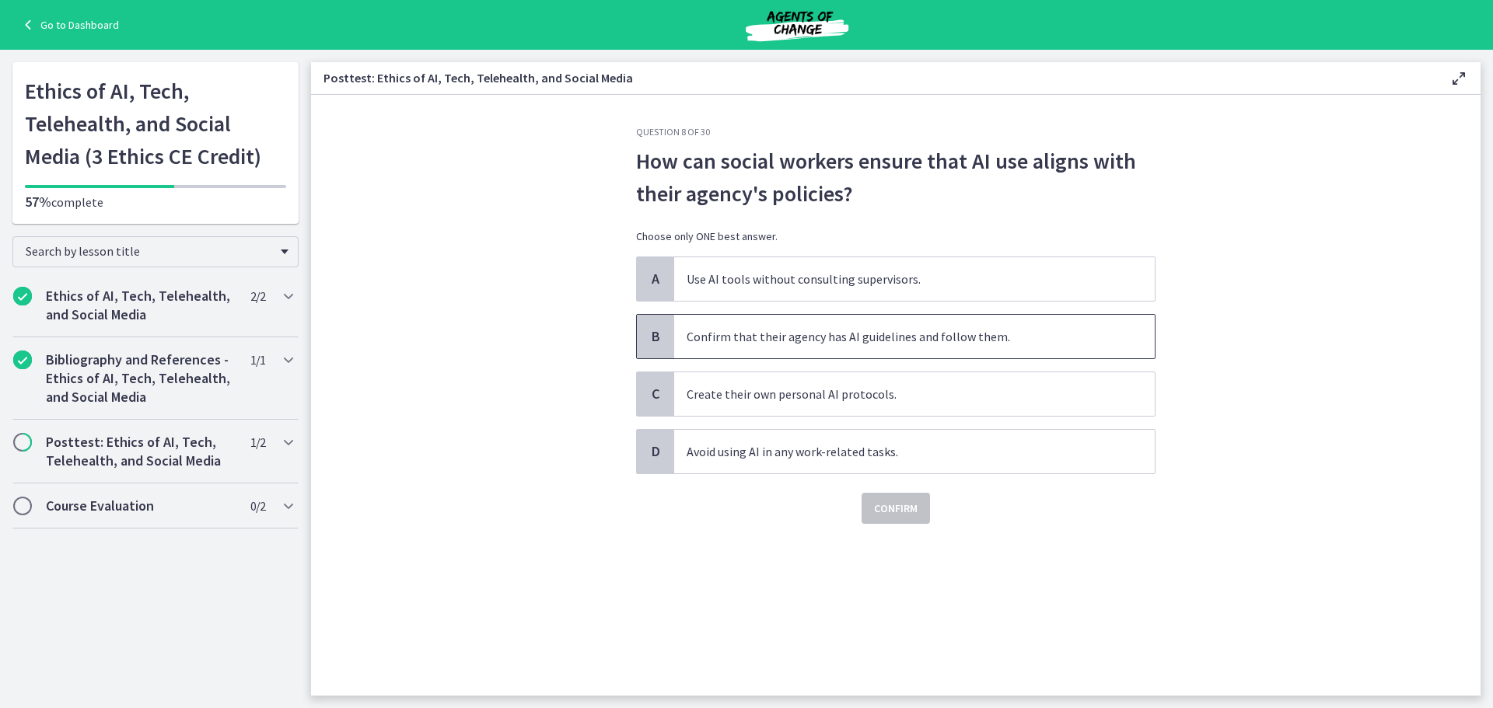
click at [886, 343] on span "Confirm that their agency has AI guidelines and follow them." at bounding box center [914, 337] width 480 height 44
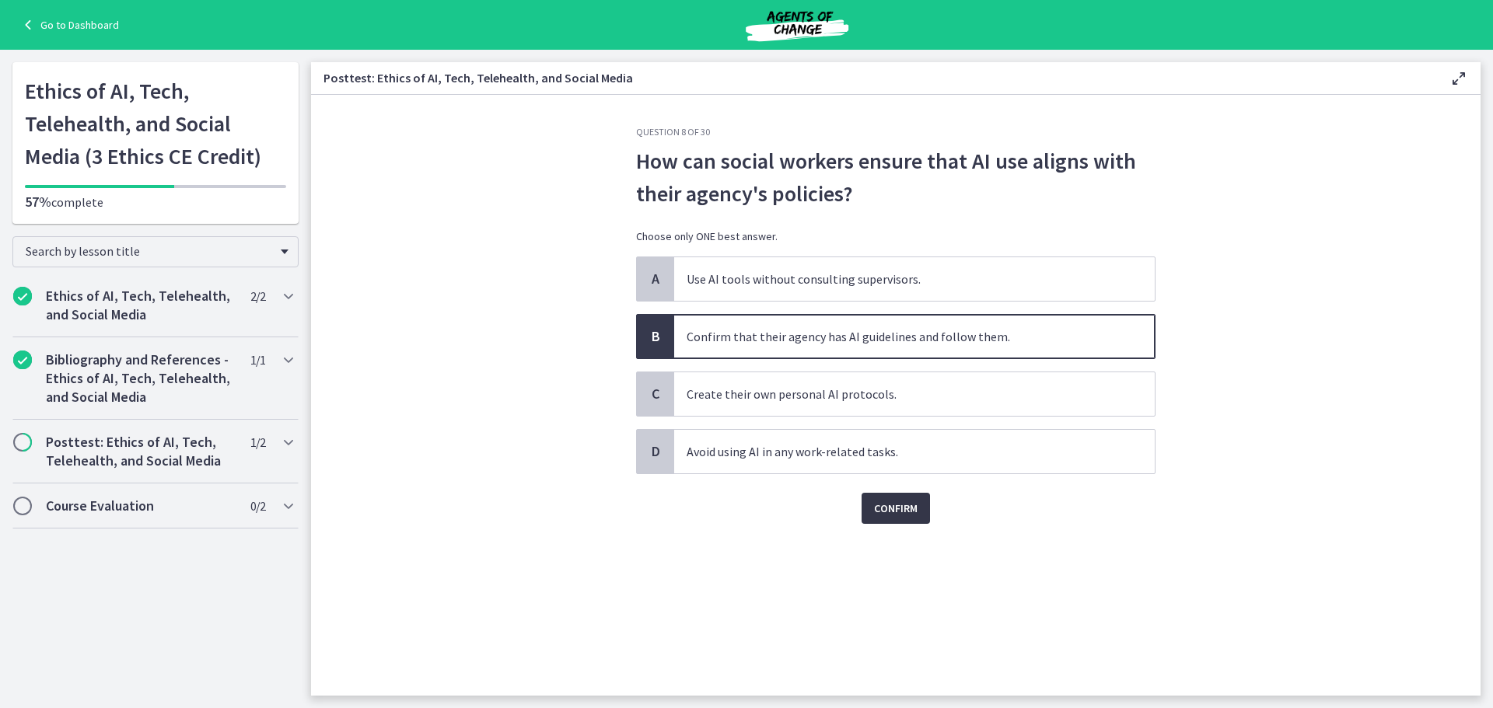
click at [891, 505] on span "Confirm" at bounding box center [896, 508] width 44 height 19
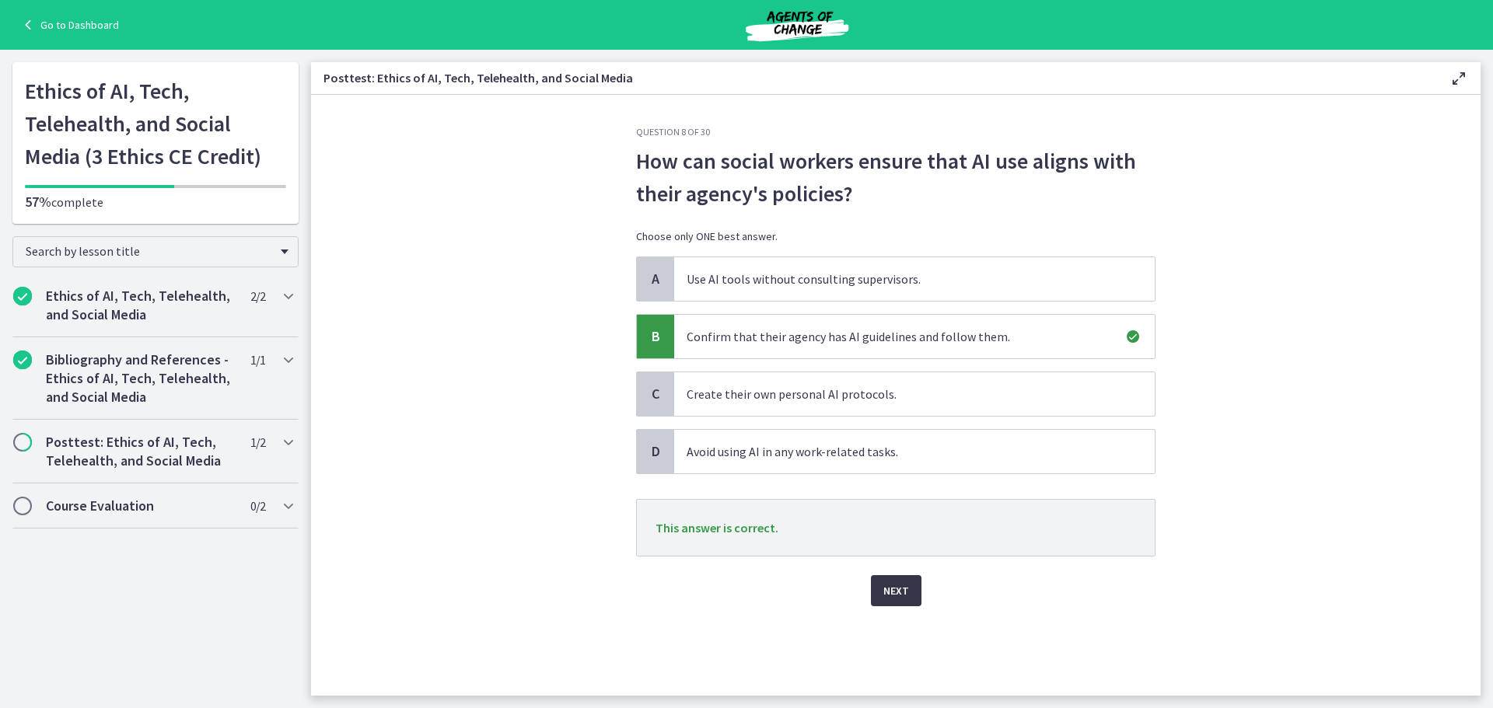
click at [890, 592] on span "Next" at bounding box center [896, 591] width 26 height 19
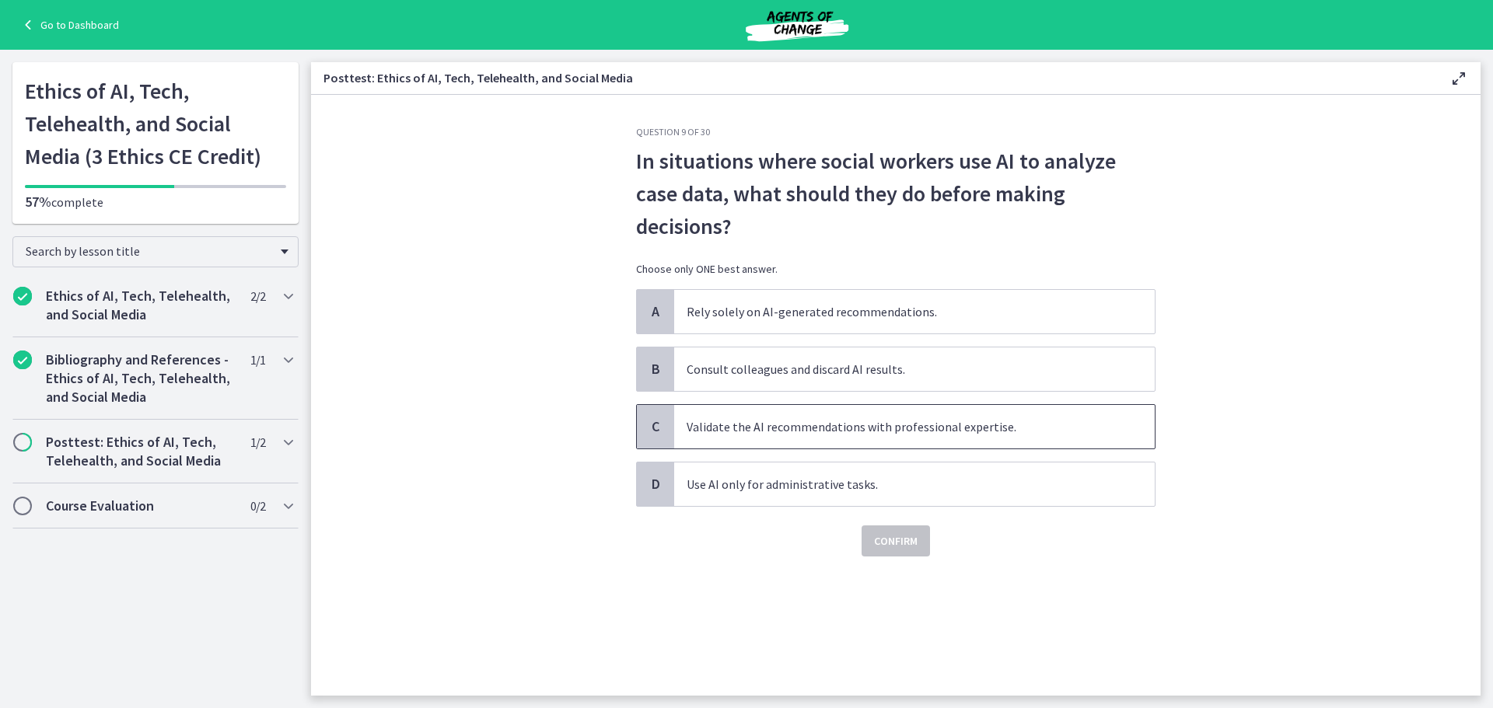
click at [791, 416] on span "Validate the AI recommendations with professional expertise." at bounding box center [914, 427] width 480 height 44
click at [875, 542] on span "Confirm" at bounding box center [896, 541] width 44 height 19
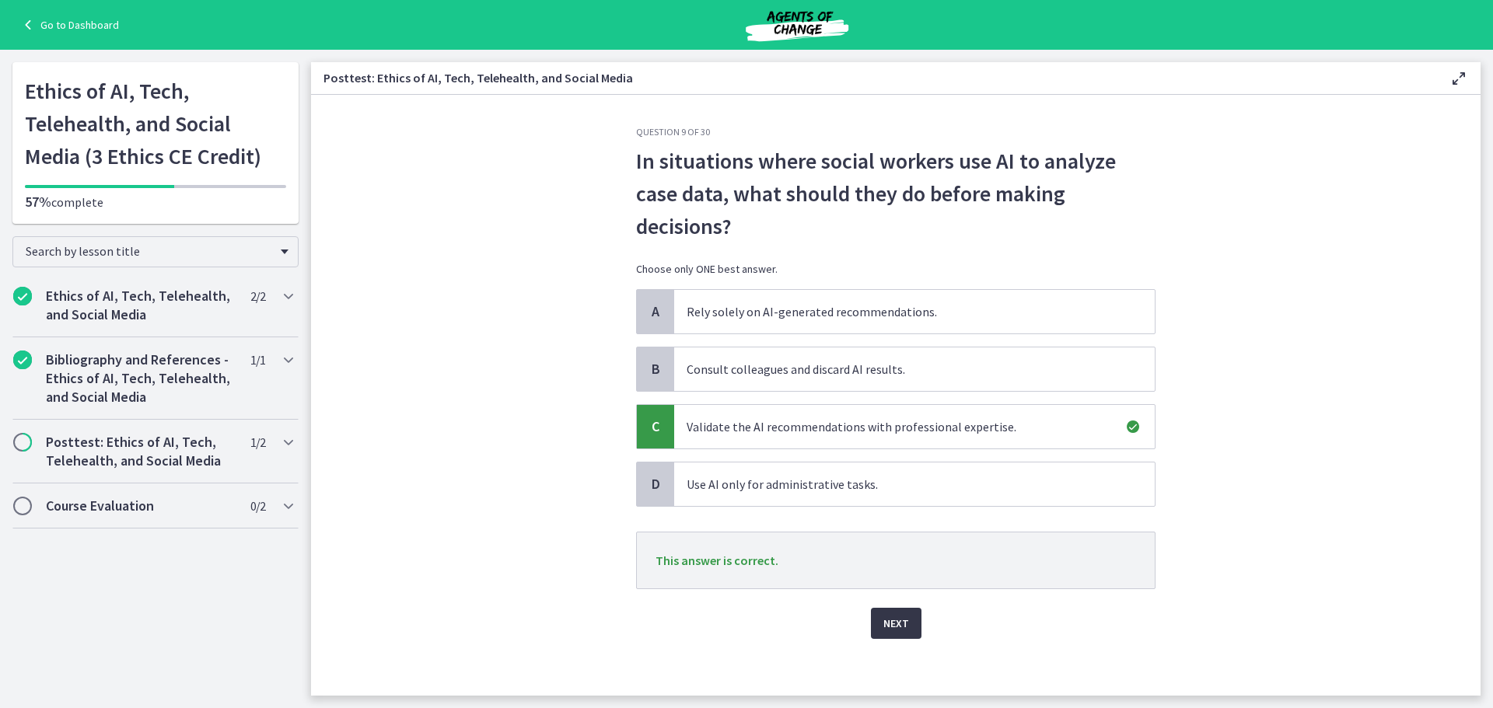
click at [885, 620] on span "Next" at bounding box center [896, 623] width 26 height 19
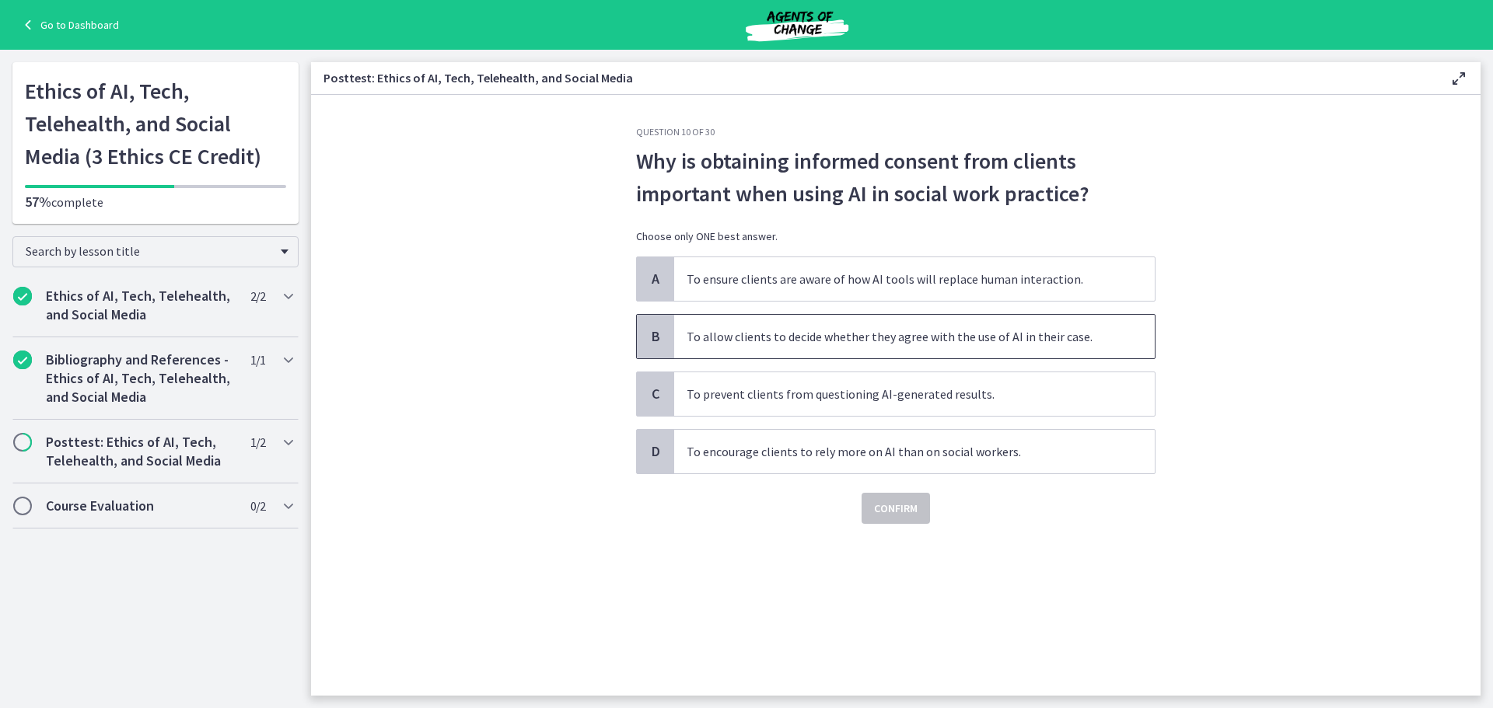
click at [921, 337] on span "To allow clients to decide whether they agree with the use of AI in their case." at bounding box center [914, 337] width 480 height 44
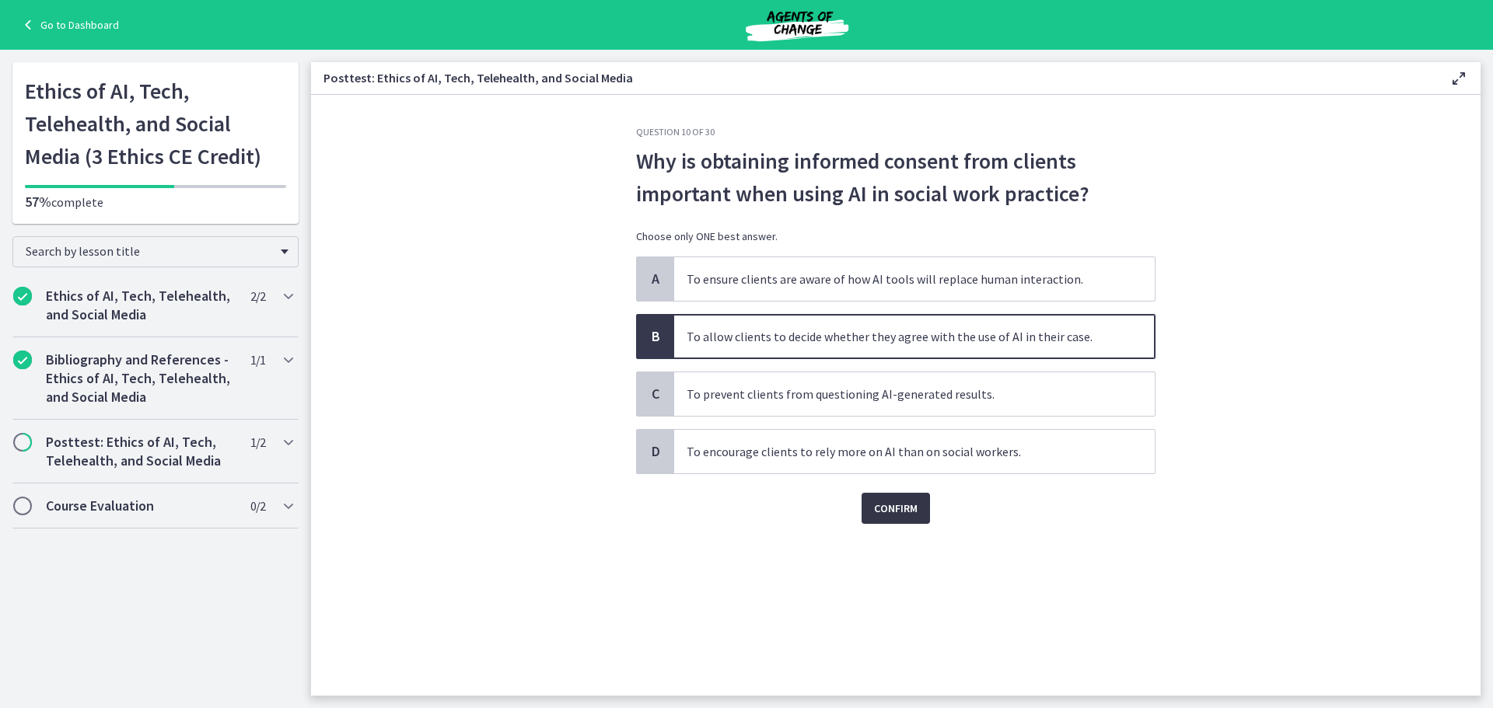
click at [905, 509] on span "Confirm" at bounding box center [896, 508] width 44 height 19
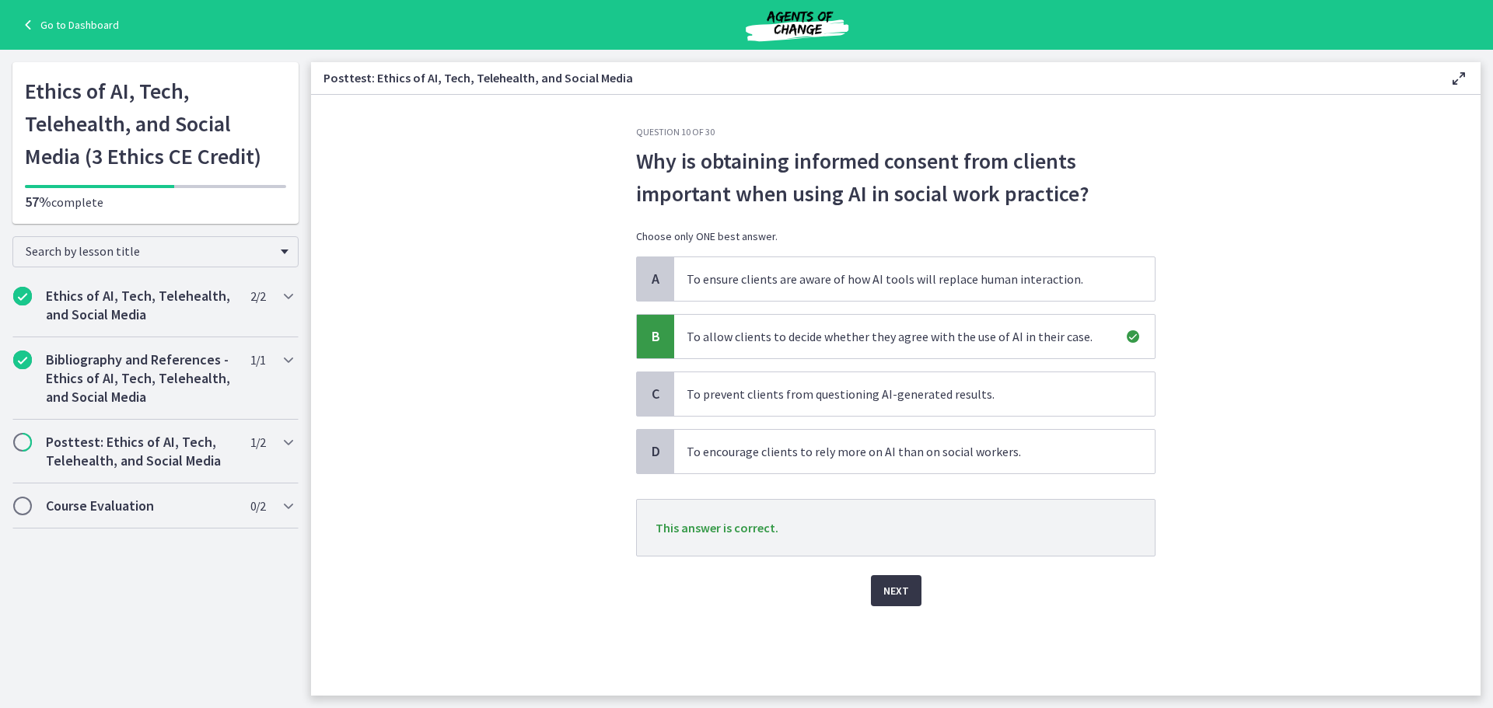
click at [896, 591] on span "Next" at bounding box center [896, 591] width 26 height 19
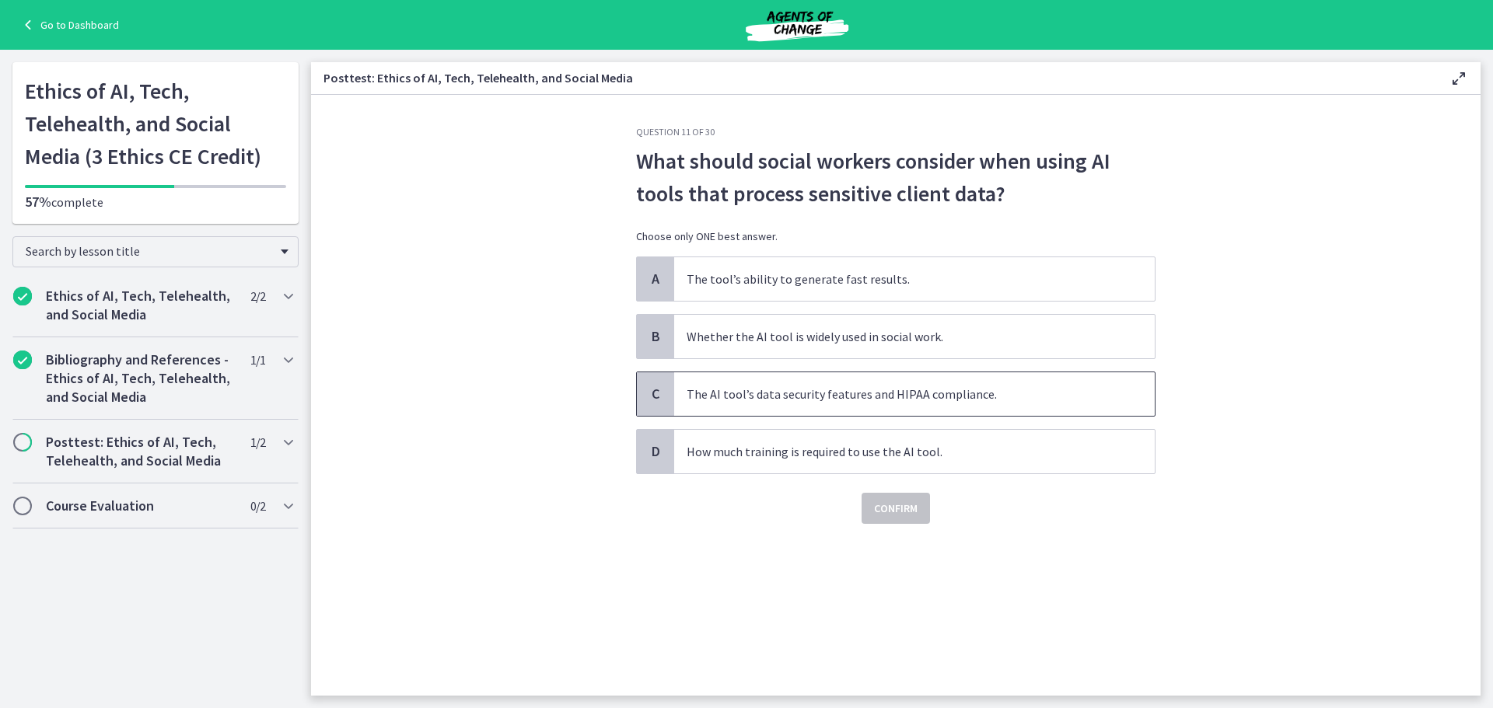
click at [931, 400] on span "The AI tool’s data security features and HIPAA compliance." at bounding box center [914, 394] width 480 height 44
click at [890, 505] on span "Confirm" at bounding box center [896, 508] width 44 height 19
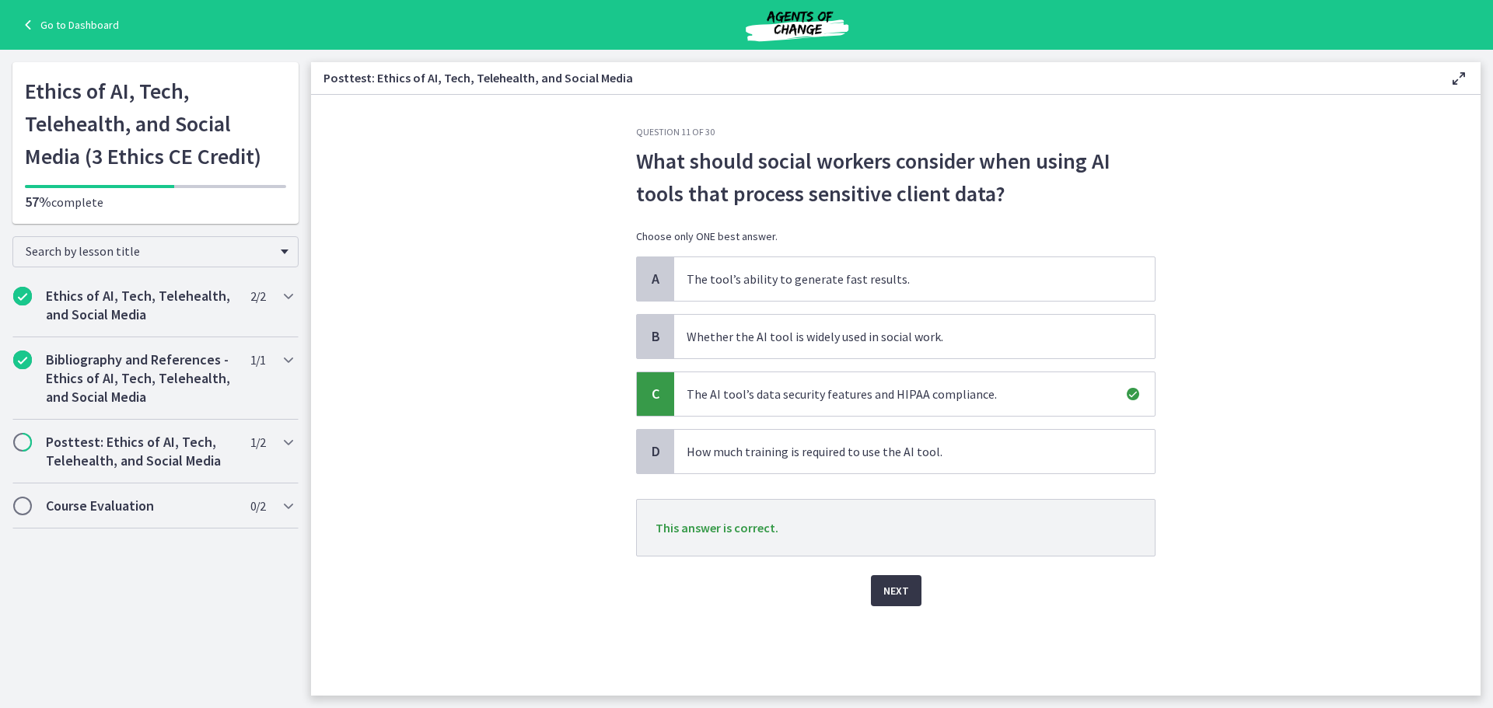
click at [885, 586] on span "Next" at bounding box center [896, 591] width 26 height 19
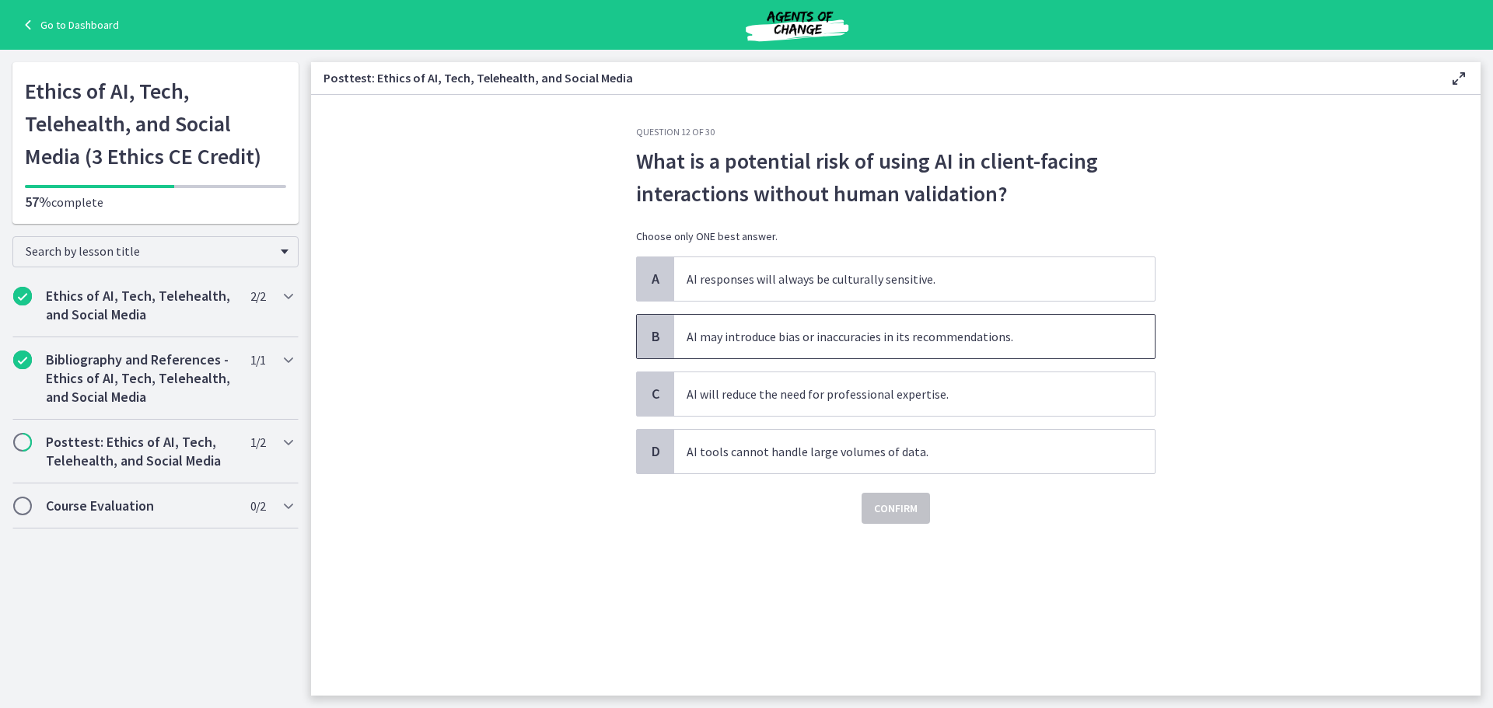
click at [901, 338] on span "AI may introduce bias or inaccuracies in its recommendations." at bounding box center [914, 337] width 480 height 44
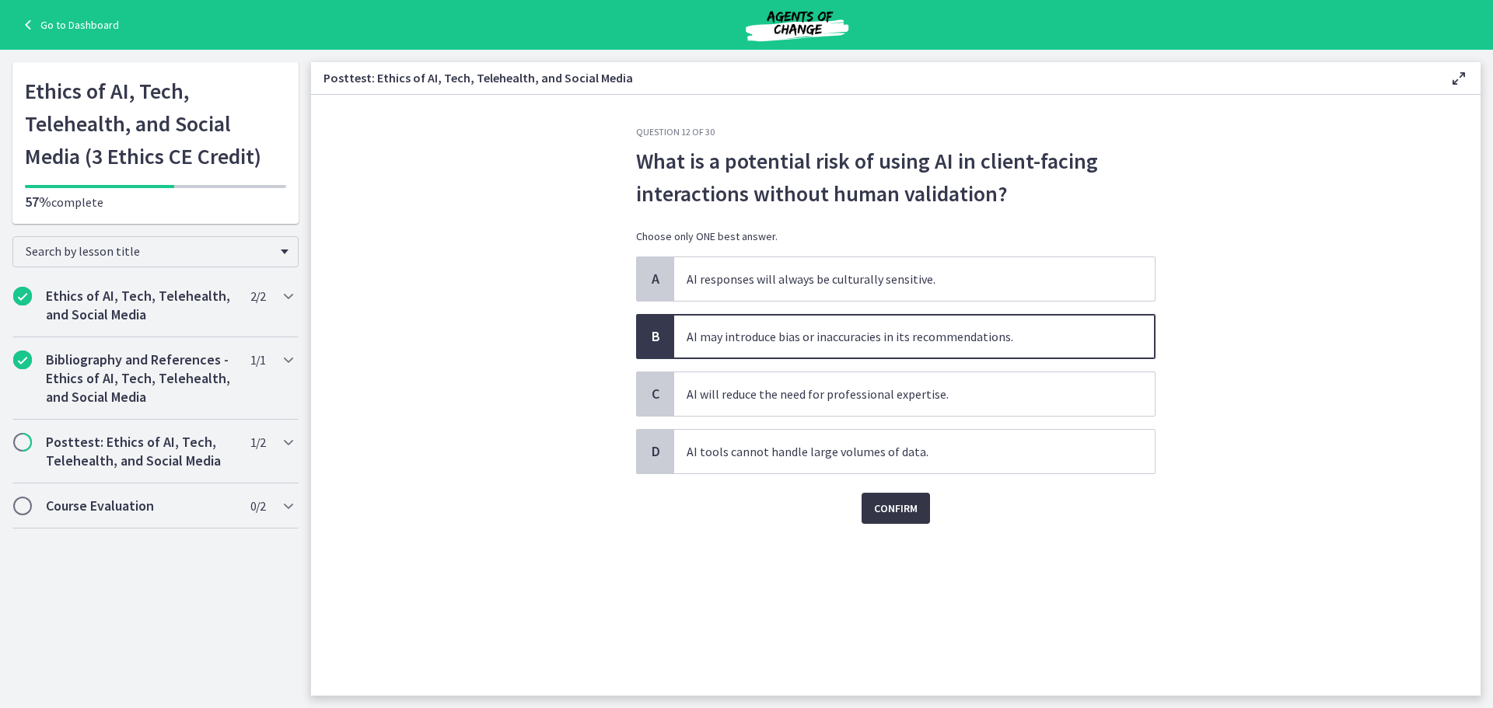
click at [885, 512] on span "Confirm" at bounding box center [896, 508] width 44 height 19
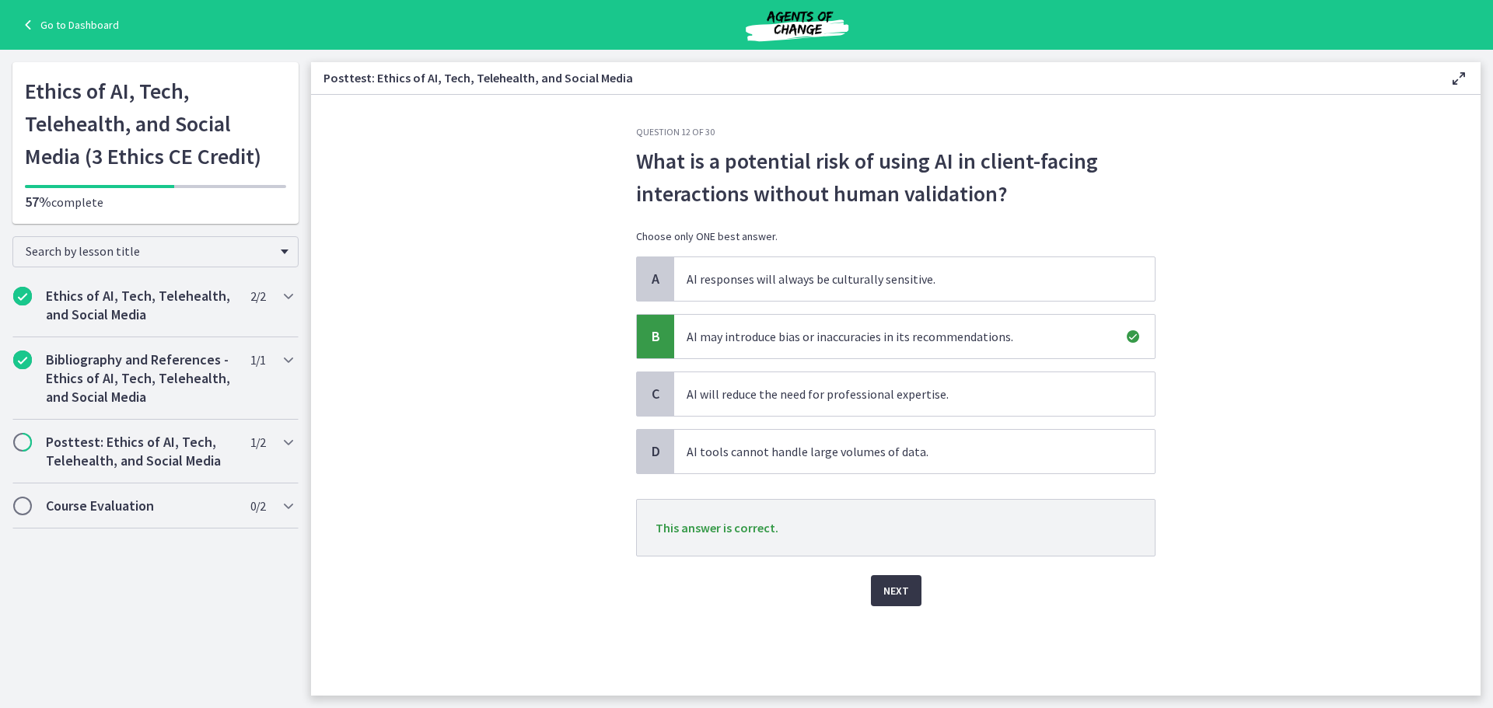
click at [895, 592] on span "Next" at bounding box center [896, 591] width 26 height 19
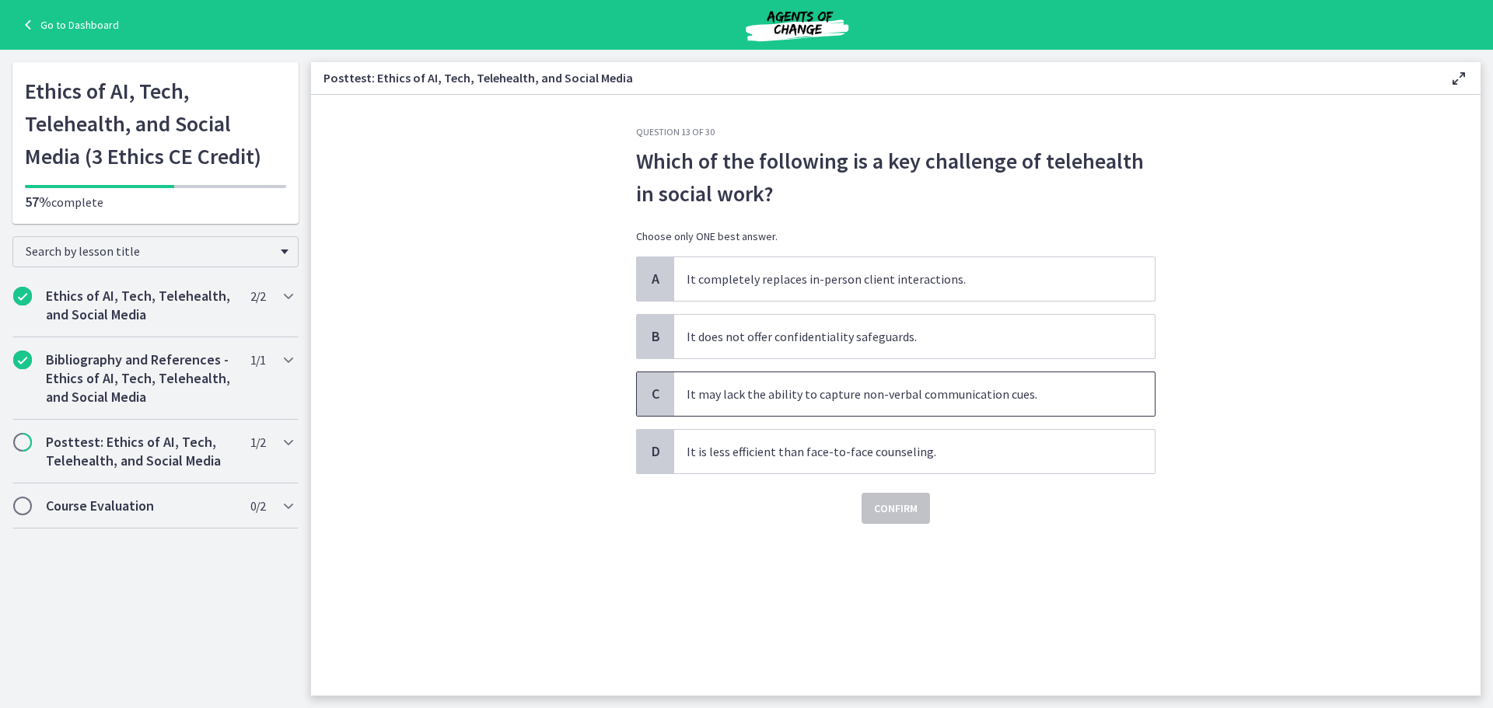
click at [863, 393] on span "It may lack the ability to capture non-verbal communication cues." at bounding box center [914, 394] width 480 height 44
click at [886, 516] on span "Confirm" at bounding box center [896, 508] width 44 height 19
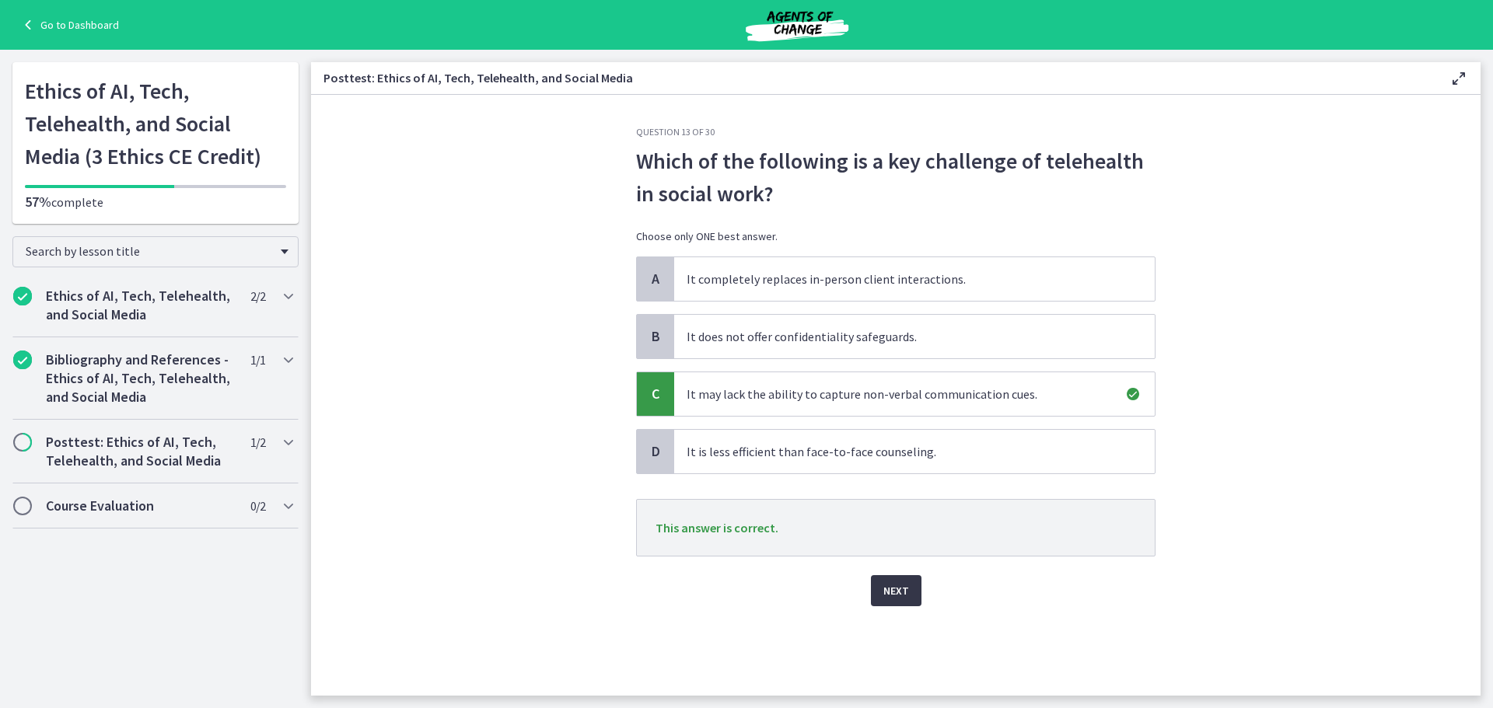
click at [882, 589] on button "Next" at bounding box center [896, 590] width 51 height 31
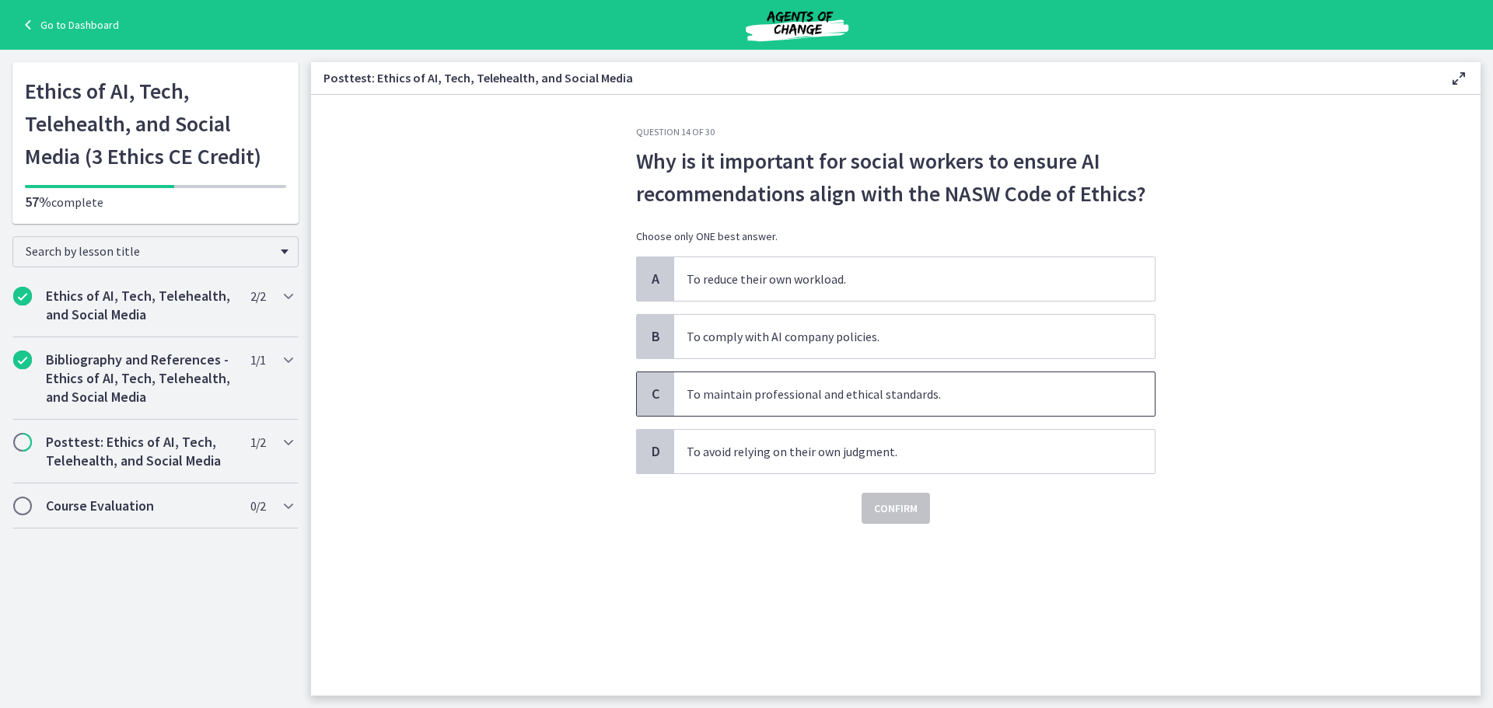
click at [863, 394] on span "To maintain professional and ethical standards." at bounding box center [914, 394] width 480 height 44
click at [877, 502] on span "Confirm" at bounding box center [896, 508] width 44 height 19
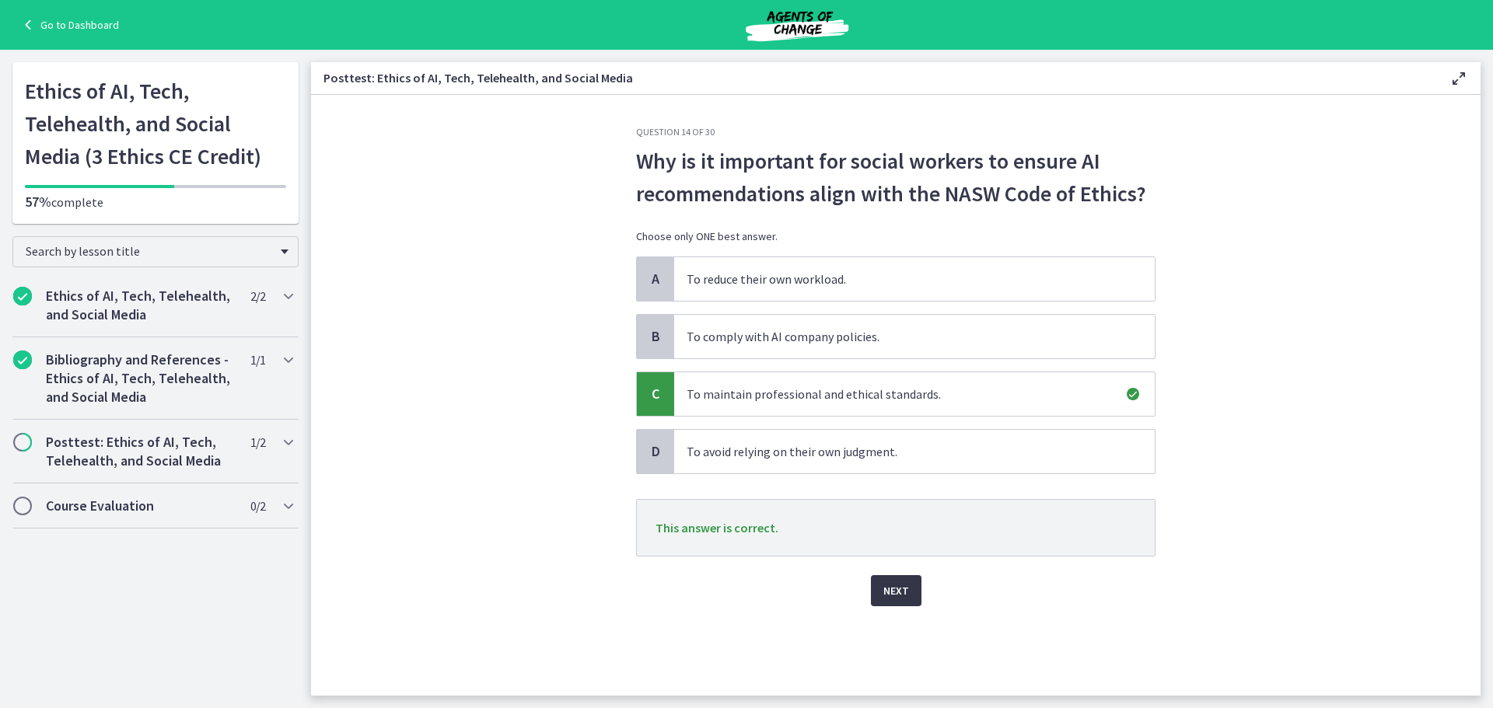
click at [889, 587] on span "Next" at bounding box center [896, 591] width 26 height 19
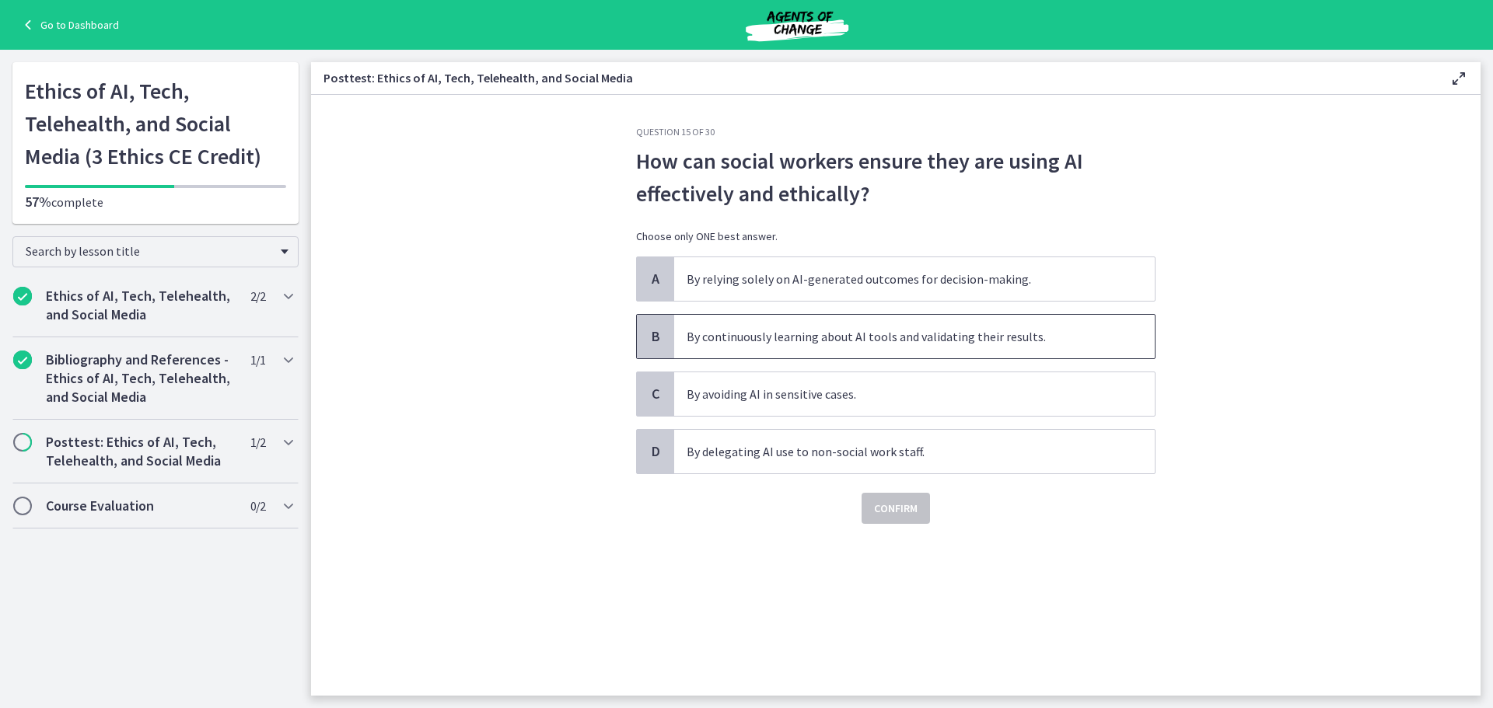
click at [807, 334] on span "By continuously learning about AI tools and validating their results." at bounding box center [914, 337] width 480 height 44
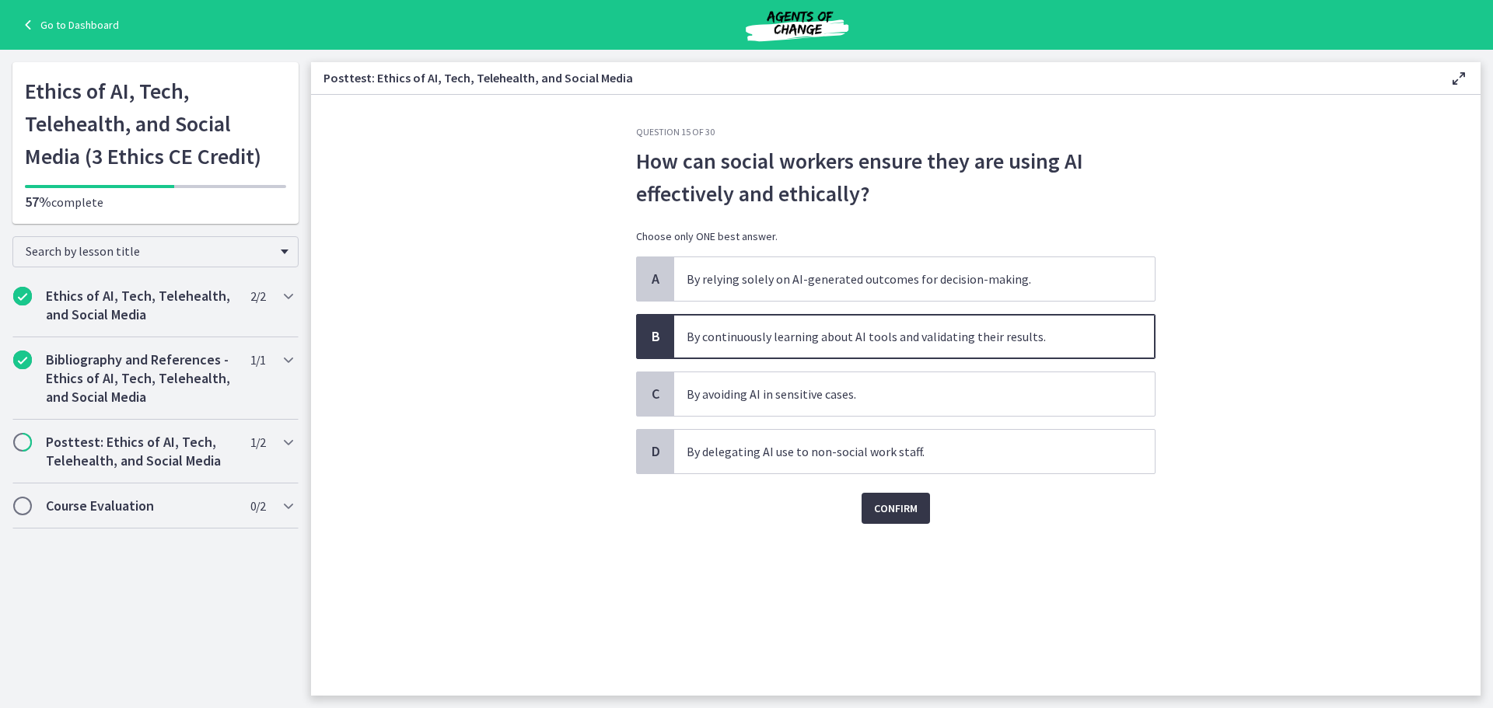
click at [882, 503] on span "Confirm" at bounding box center [896, 508] width 44 height 19
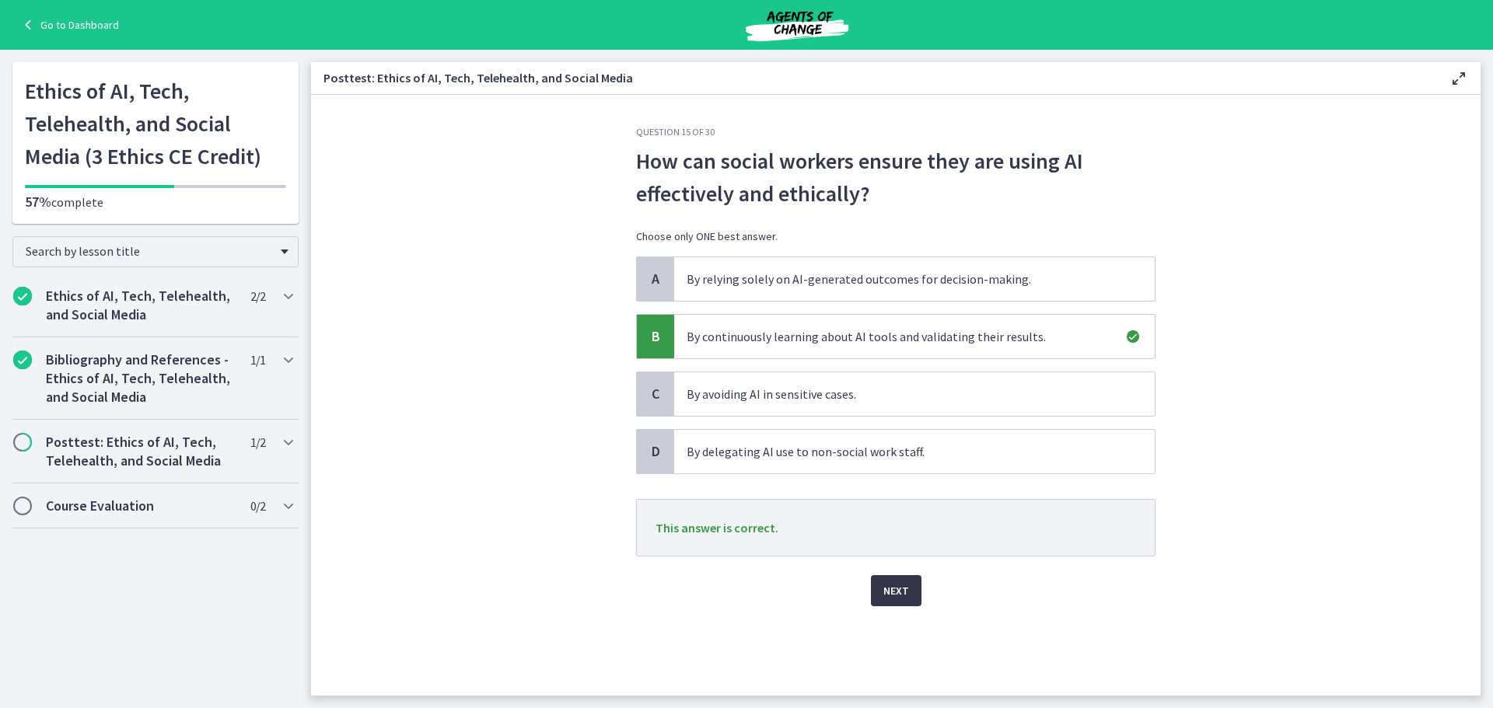
click at [905, 601] on button "Next" at bounding box center [896, 590] width 51 height 31
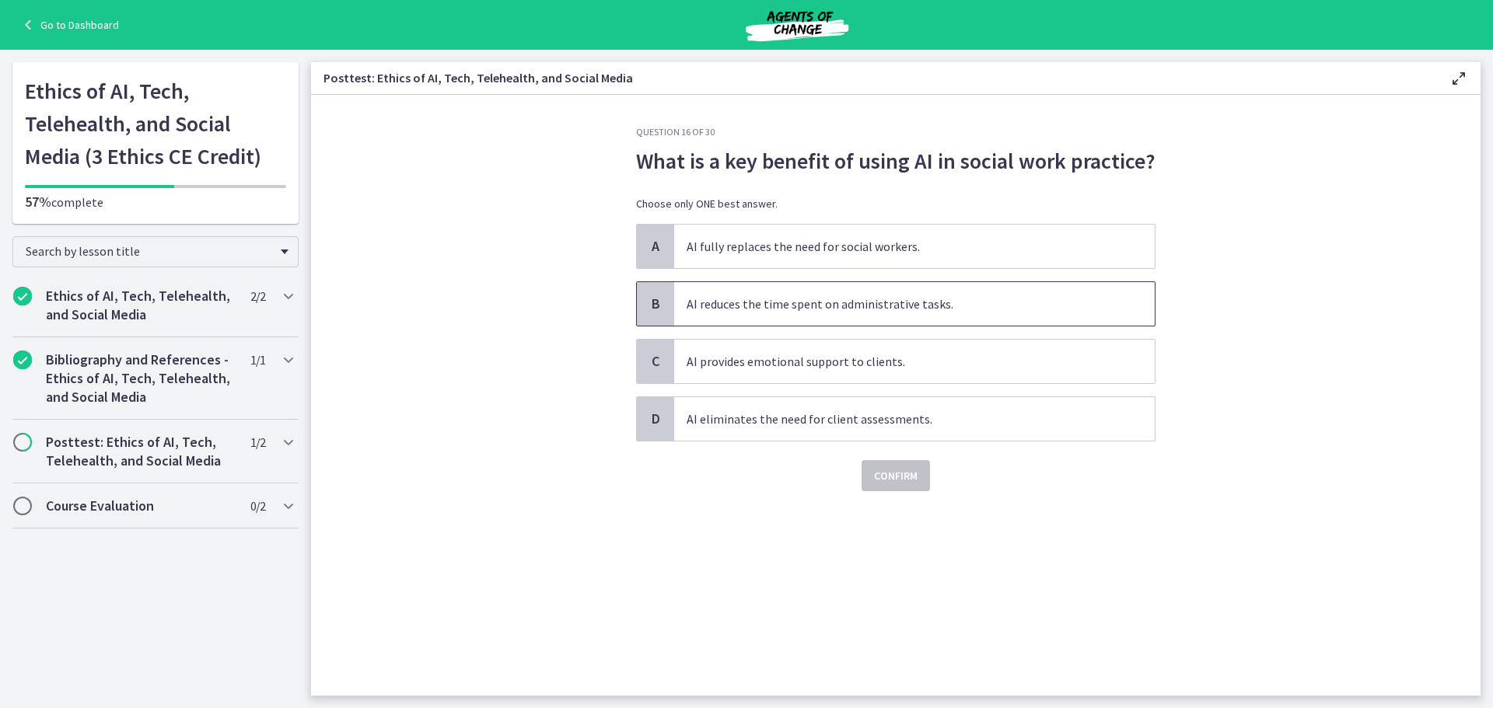
click at [784, 302] on span "AI reduces the time spent on administrative tasks." at bounding box center [914, 304] width 480 height 44
click at [899, 479] on span "Confirm" at bounding box center [896, 475] width 44 height 19
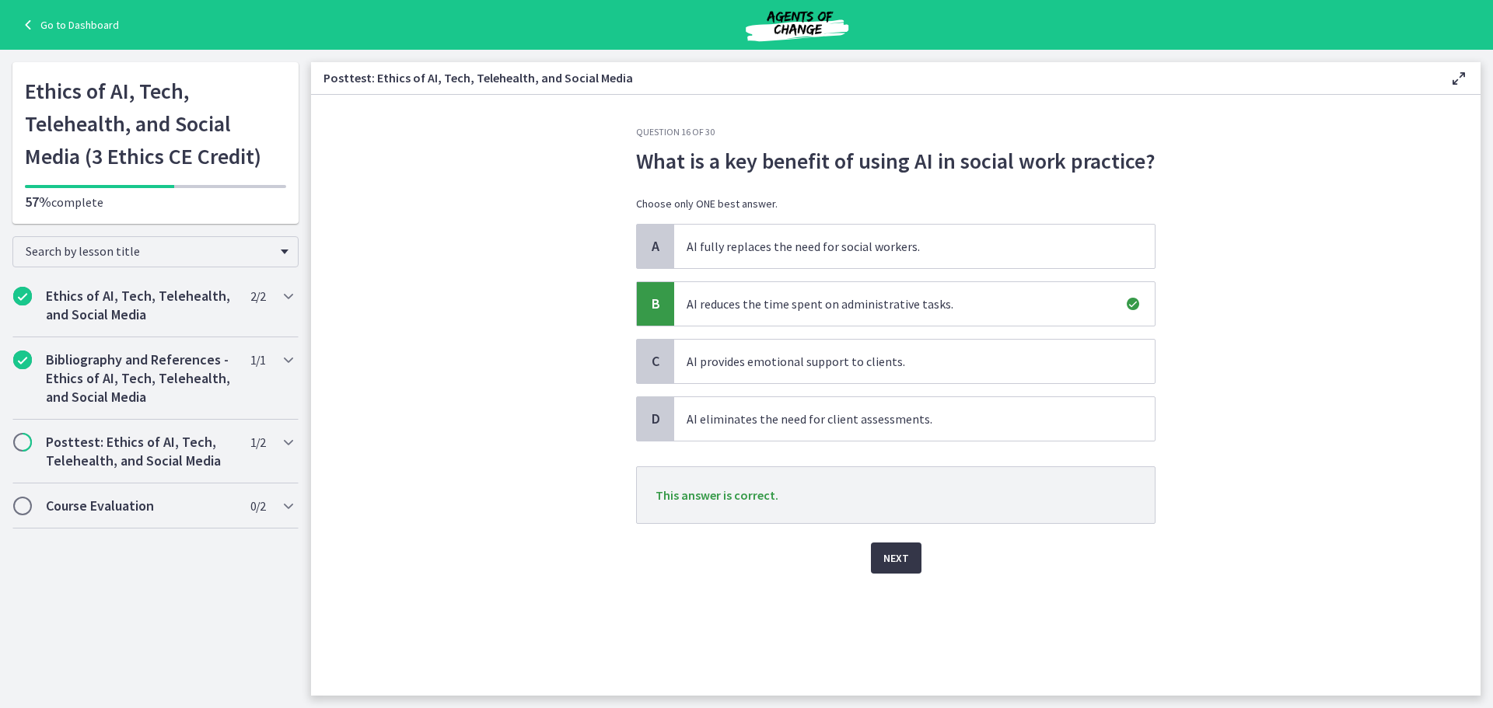
click at [912, 561] on button "Next" at bounding box center [896, 558] width 51 height 31
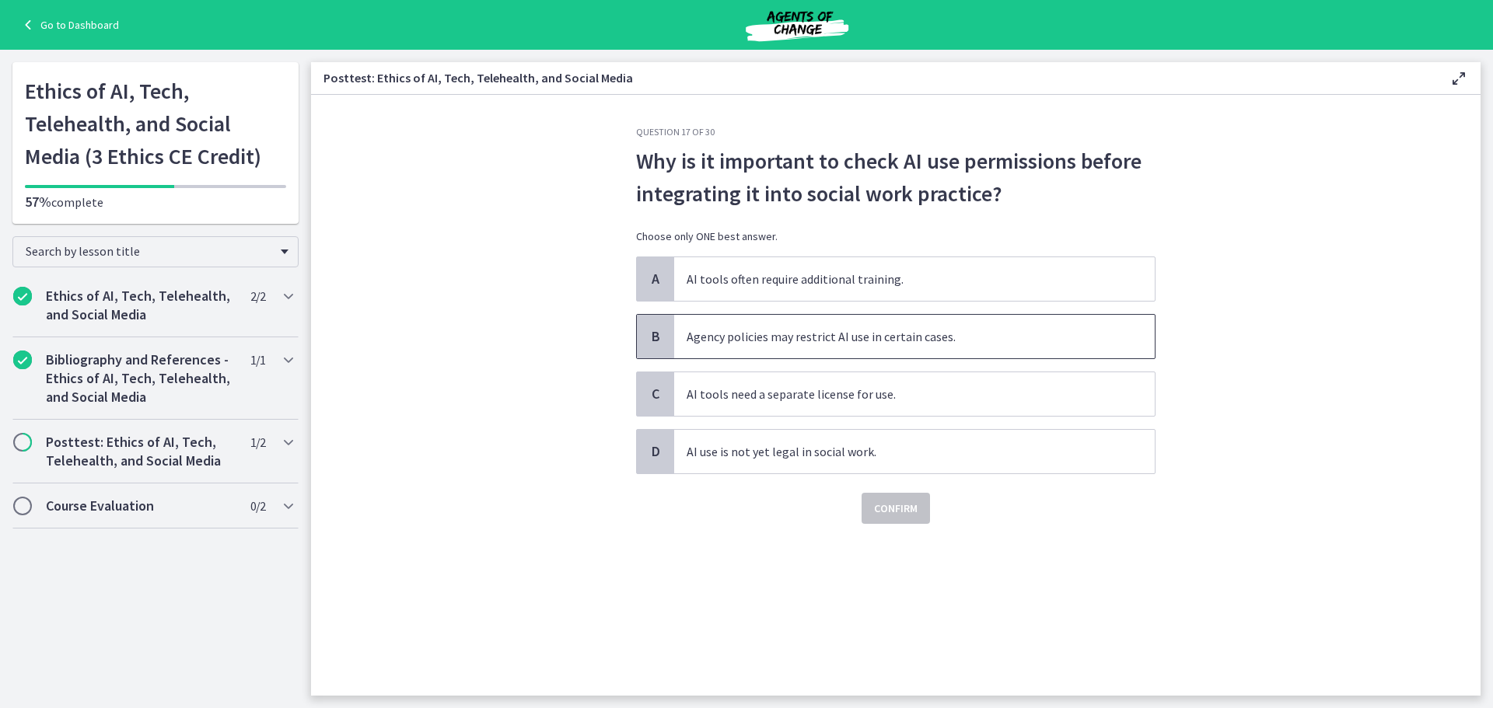
click at [882, 339] on span "Agency policies may restrict AI use in certain cases." at bounding box center [914, 337] width 480 height 44
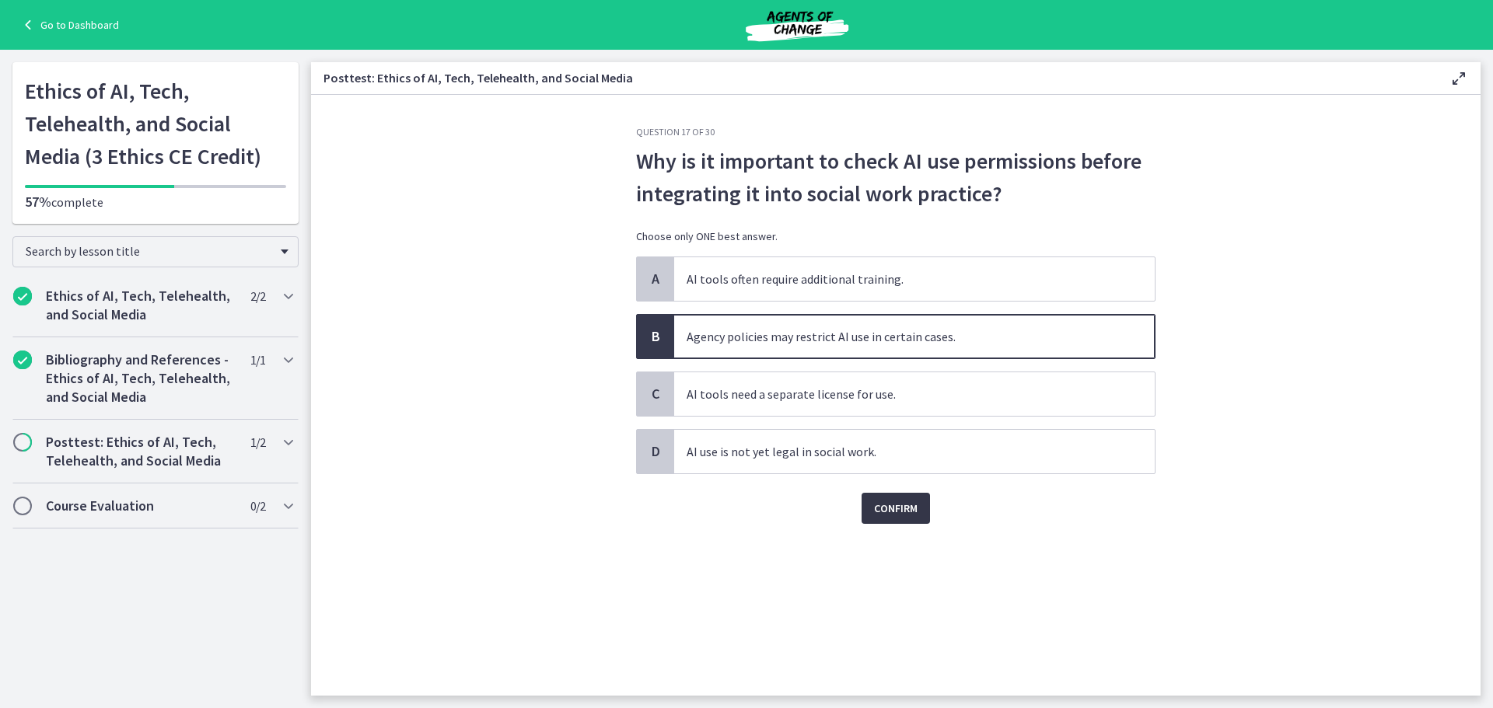
click at [886, 504] on span "Confirm" at bounding box center [896, 508] width 44 height 19
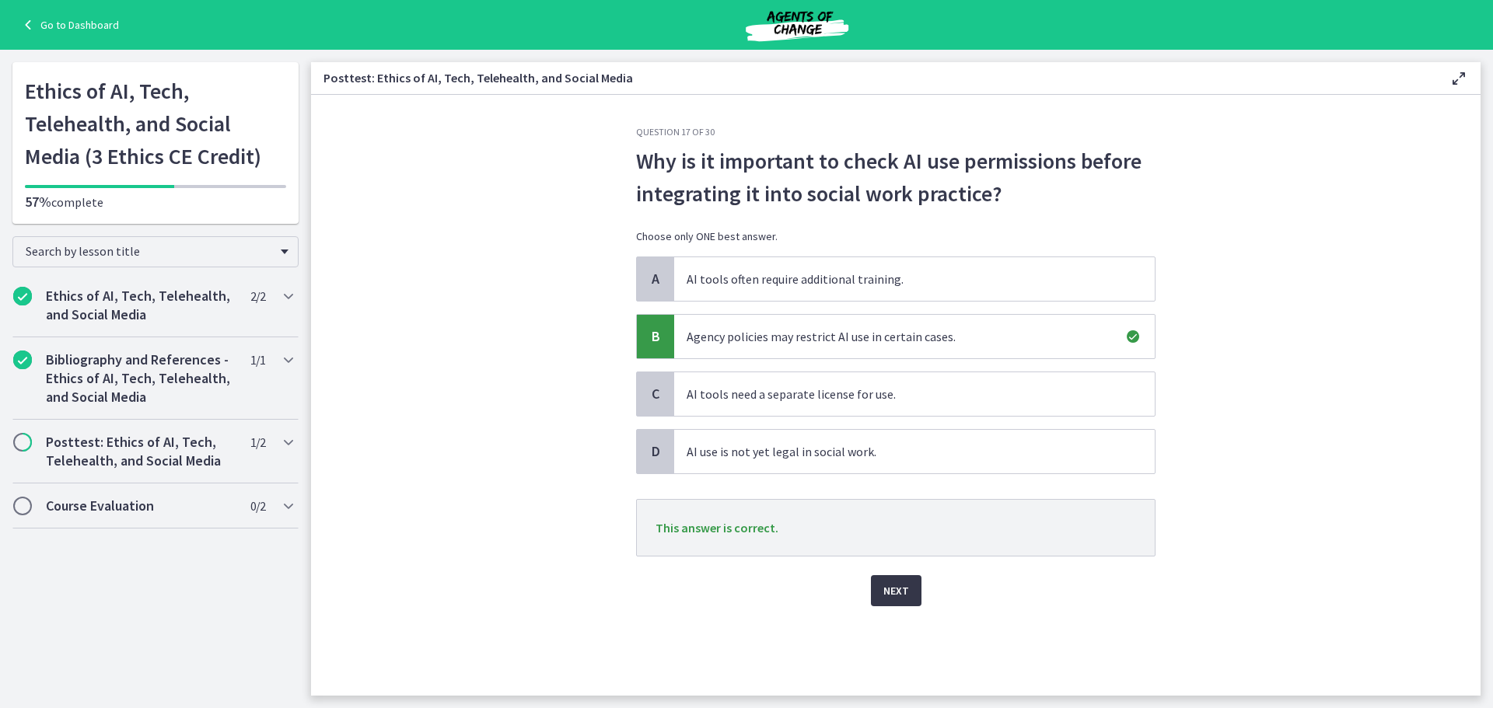
click at [896, 601] on button "Next" at bounding box center [896, 590] width 51 height 31
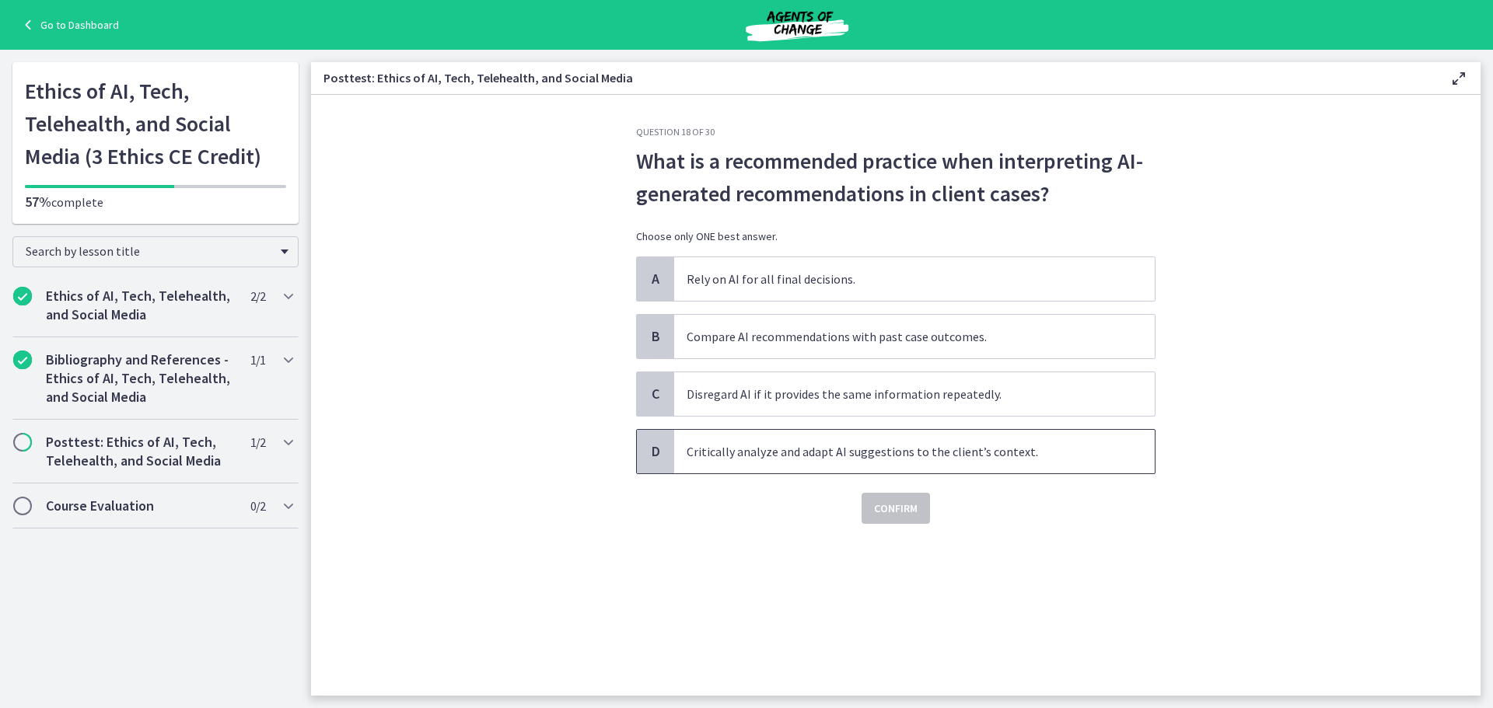
click at [794, 455] on span "Critically analyze and adapt AI suggestions to the client’s context." at bounding box center [914, 452] width 480 height 44
click at [879, 507] on span "Confirm" at bounding box center [896, 508] width 44 height 19
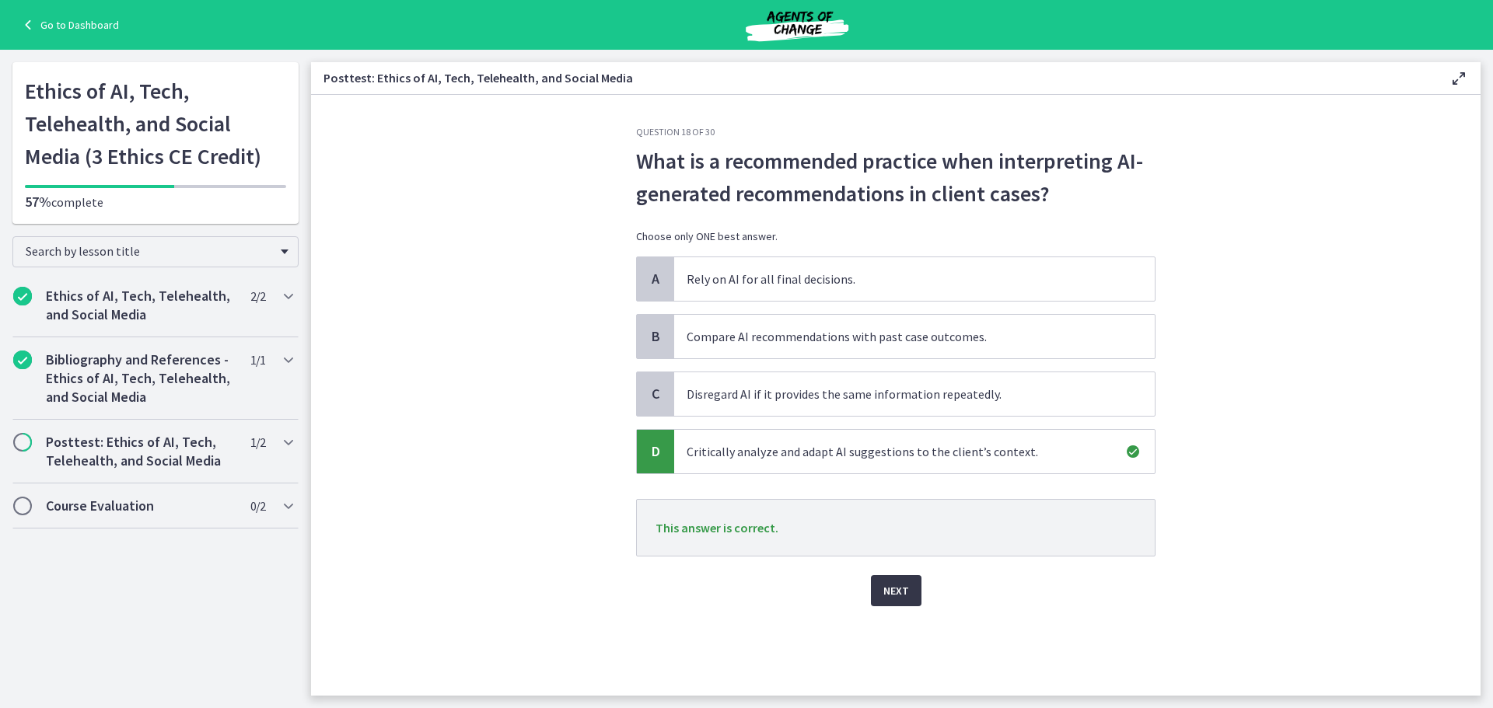
click at [903, 603] on button "Next" at bounding box center [896, 590] width 51 height 31
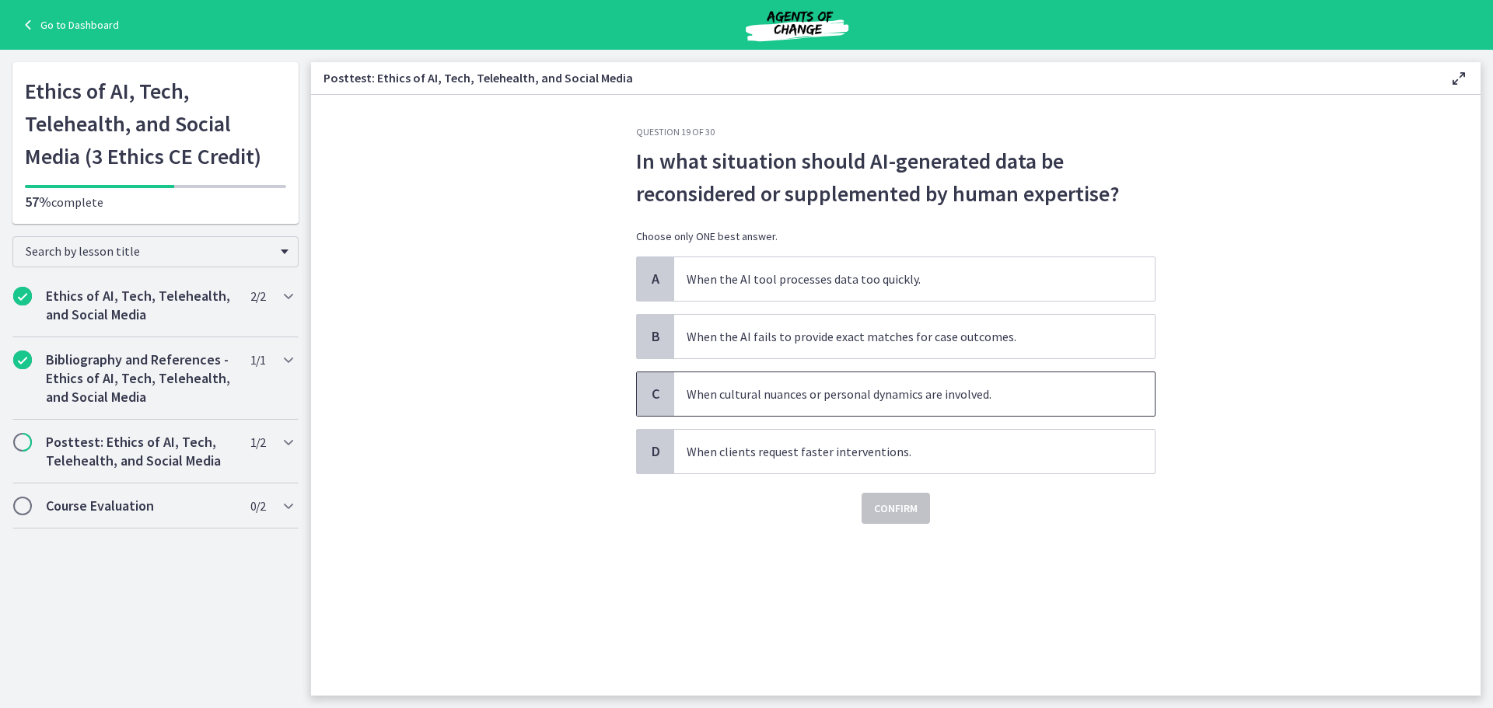
click at [989, 390] on span "When cultural nuances or personal dynamics are involved." at bounding box center [914, 394] width 480 height 44
click at [907, 509] on span "Confirm" at bounding box center [896, 508] width 44 height 19
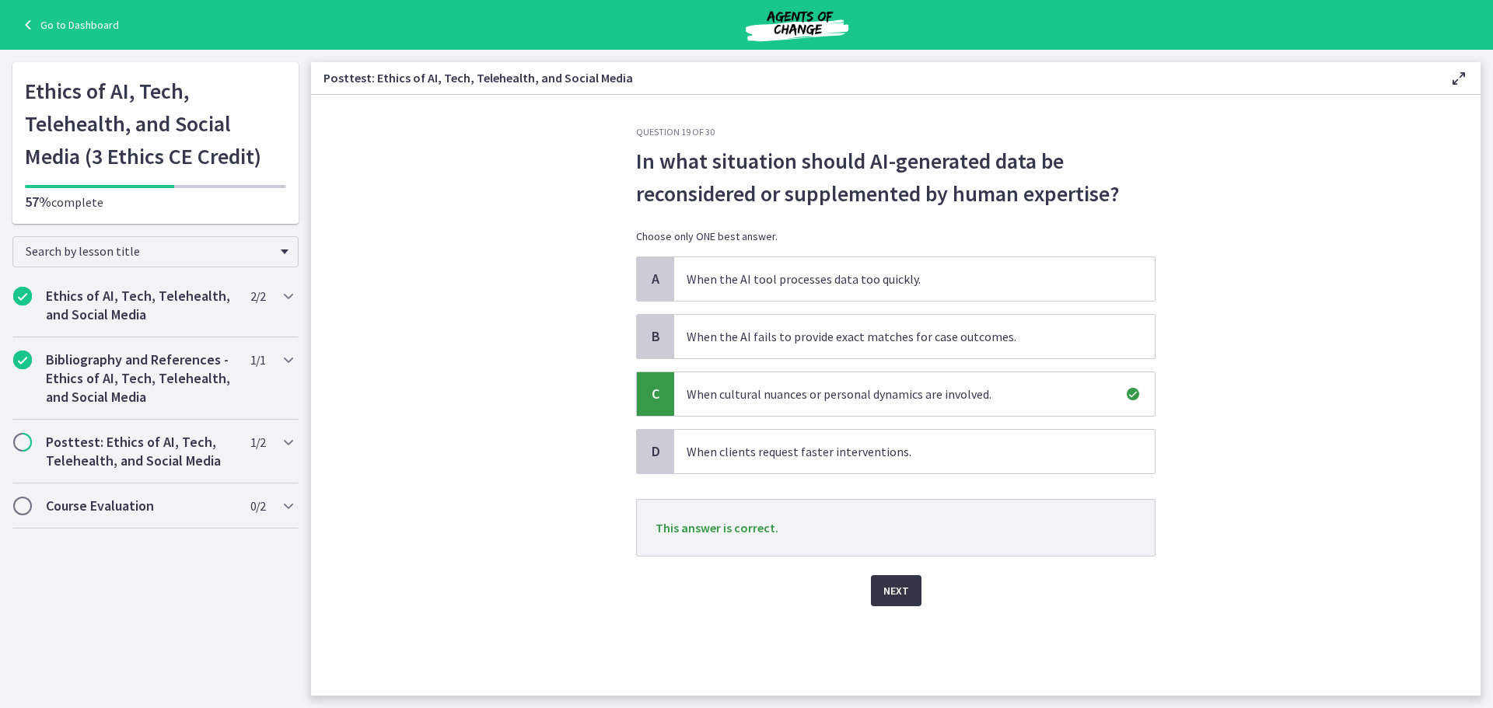
click at [889, 596] on span "Next" at bounding box center [896, 591] width 26 height 19
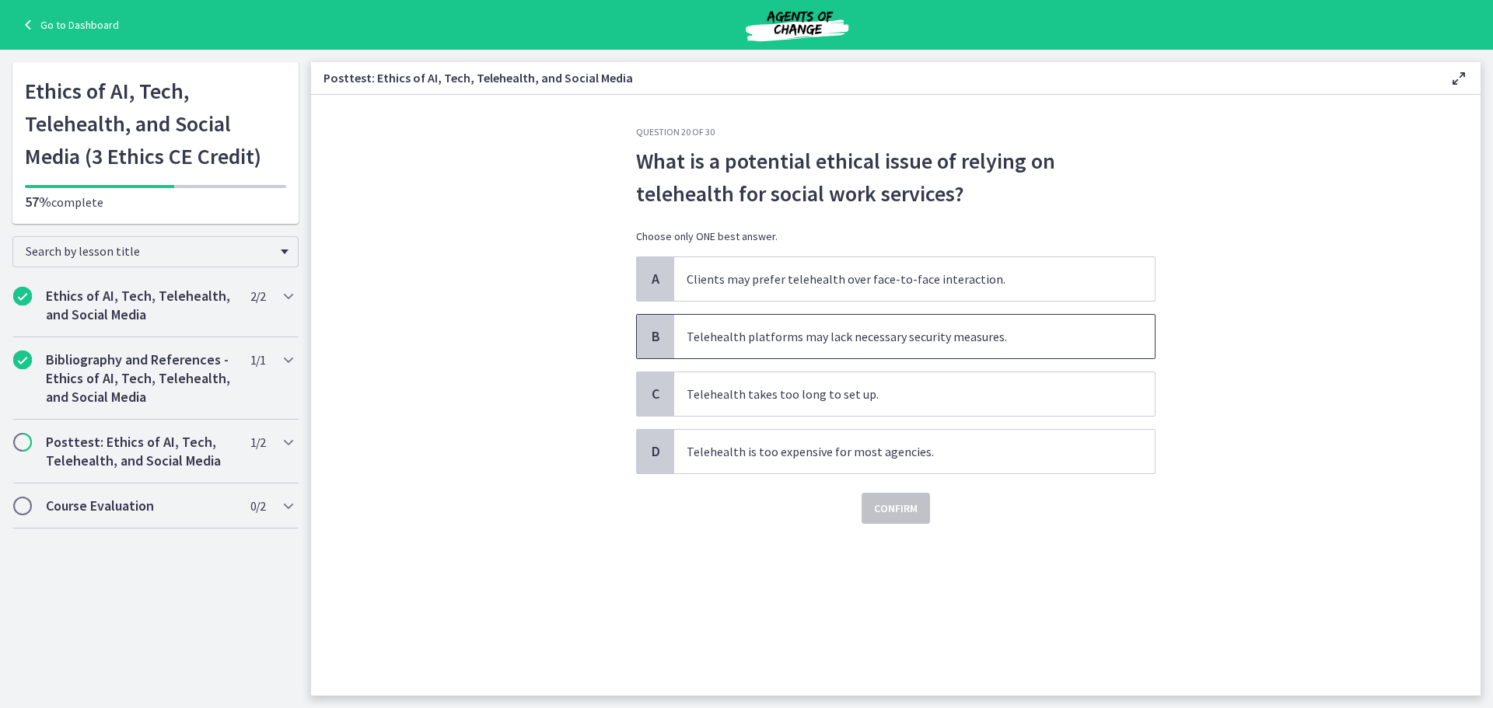
click at [903, 348] on span "Telehealth platforms may lack necessary security measures." at bounding box center [914, 337] width 480 height 44
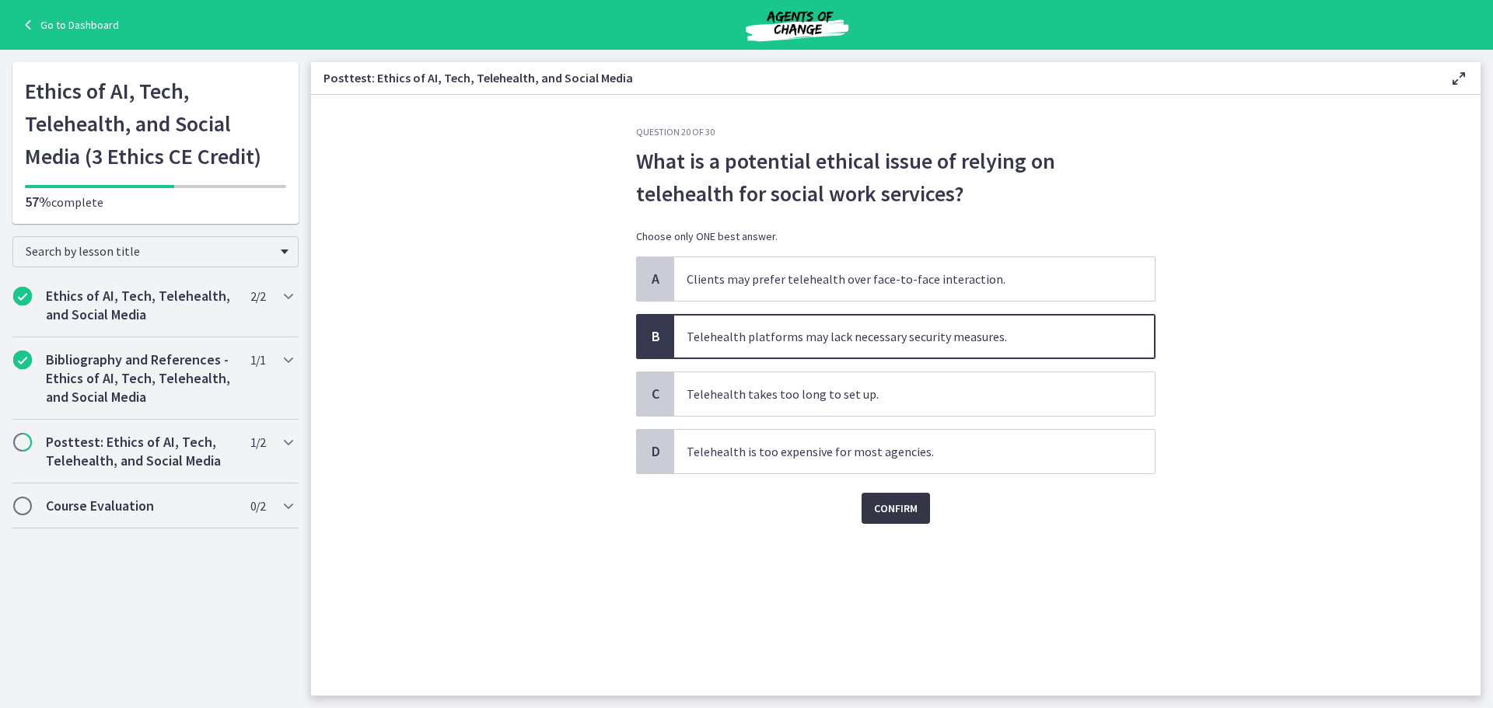
click at [895, 512] on span "Confirm" at bounding box center [896, 508] width 44 height 19
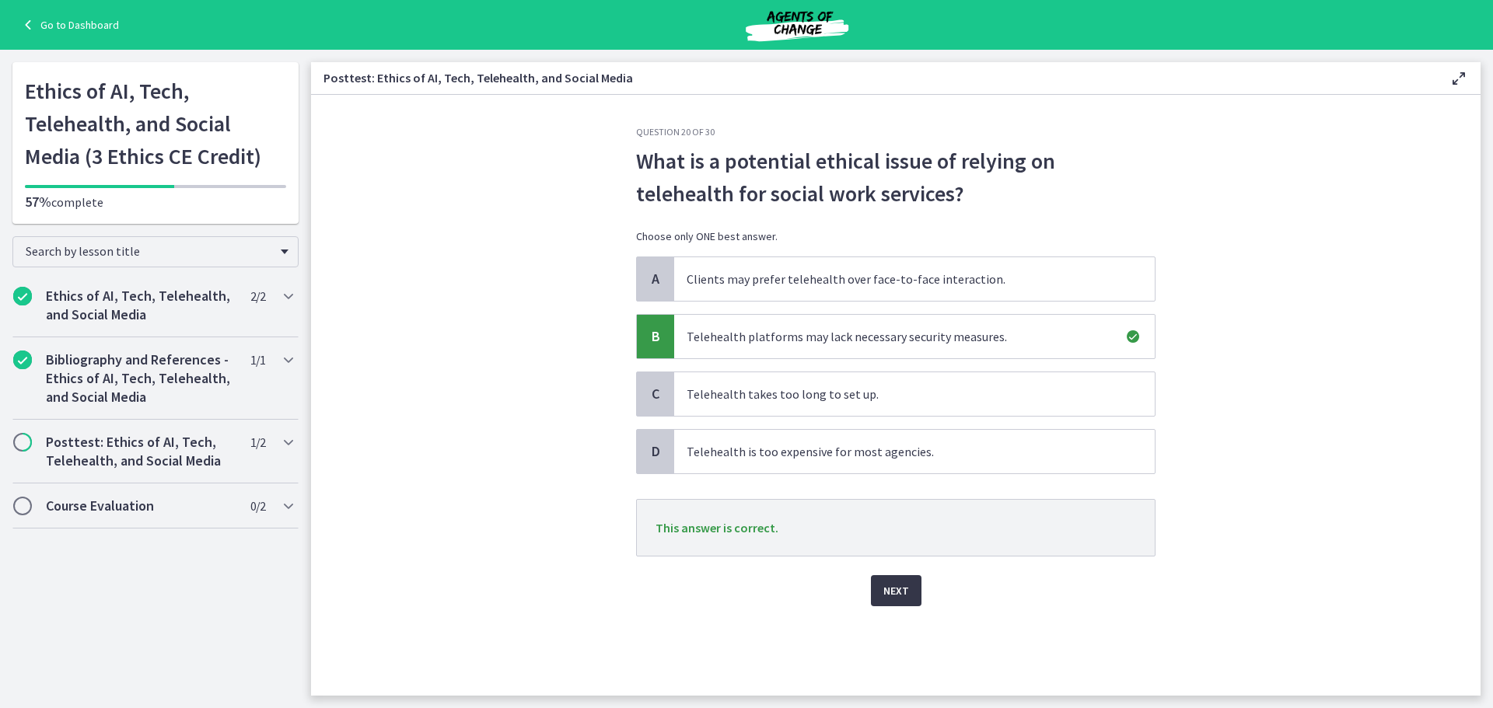
click at [893, 582] on span "Next" at bounding box center [896, 591] width 26 height 19
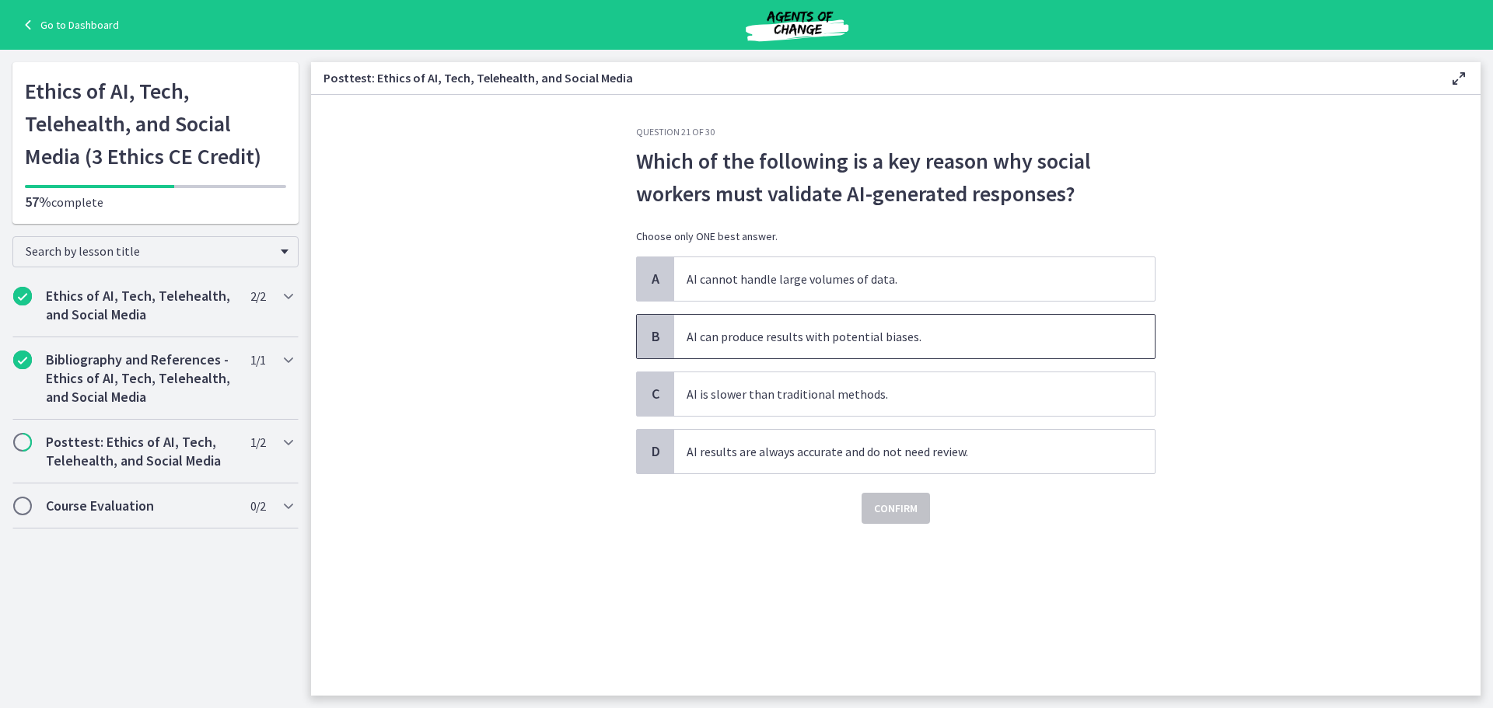
click at [904, 330] on span "AI can produce results with potential biases." at bounding box center [914, 337] width 480 height 44
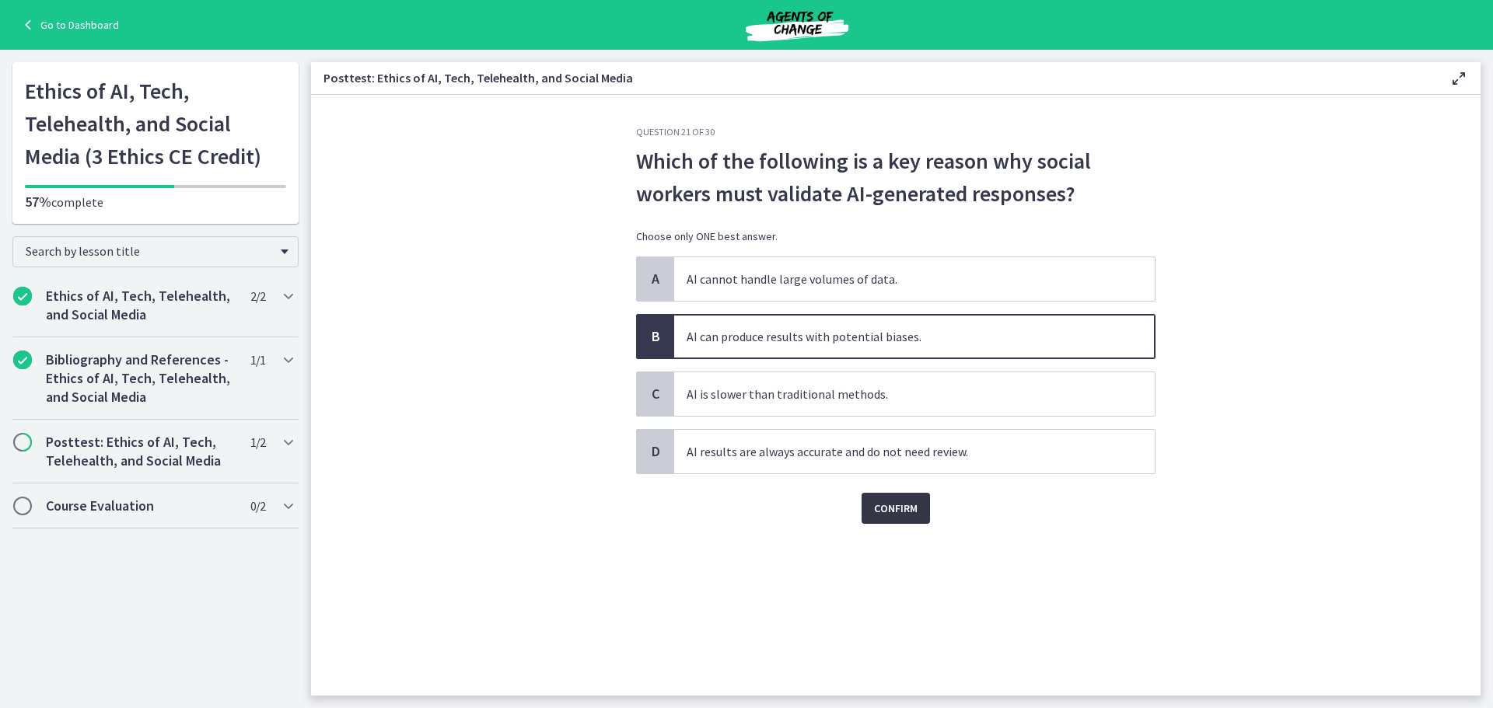
click at [896, 500] on span "Confirm" at bounding box center [896, 508] width 44 height 19
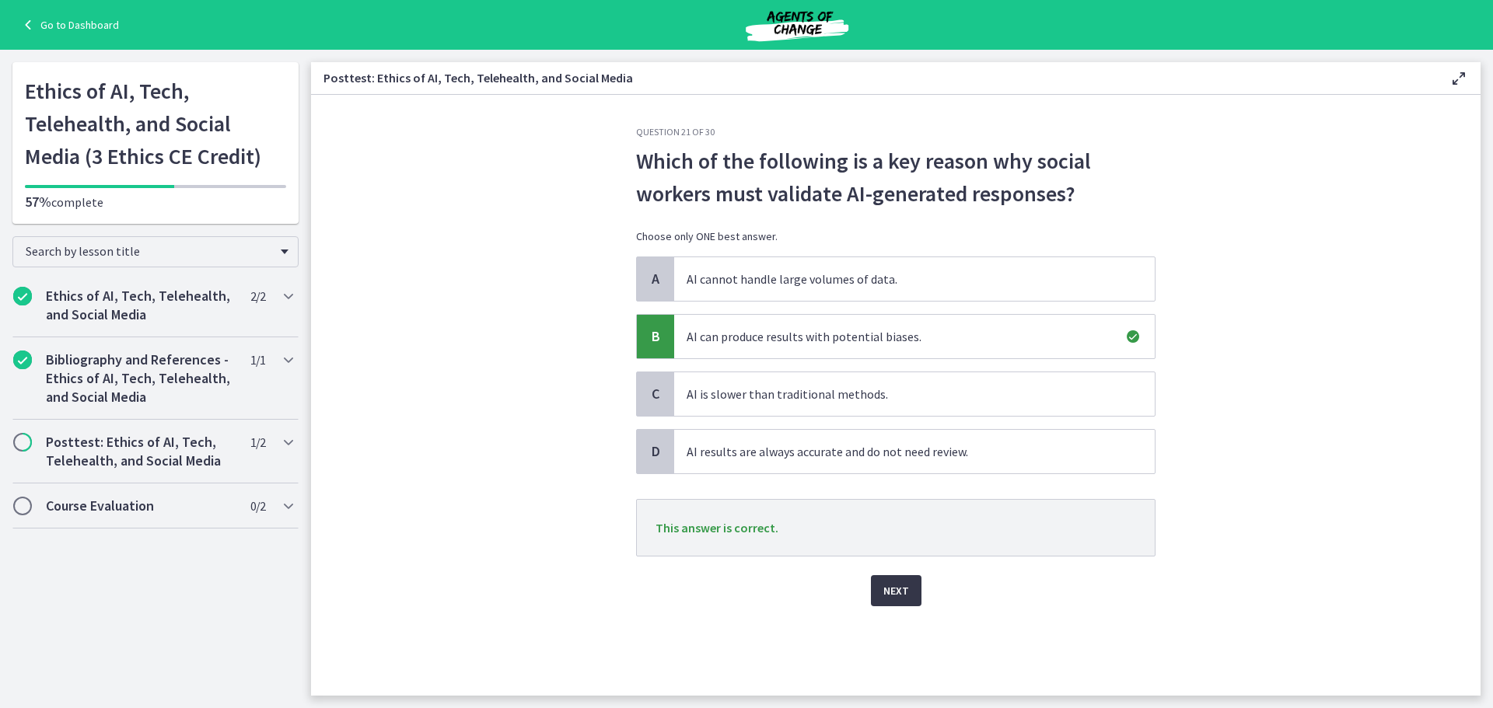
click at [899, 596] on span "Next" at bounding box center [896, 591] width 26 height 19
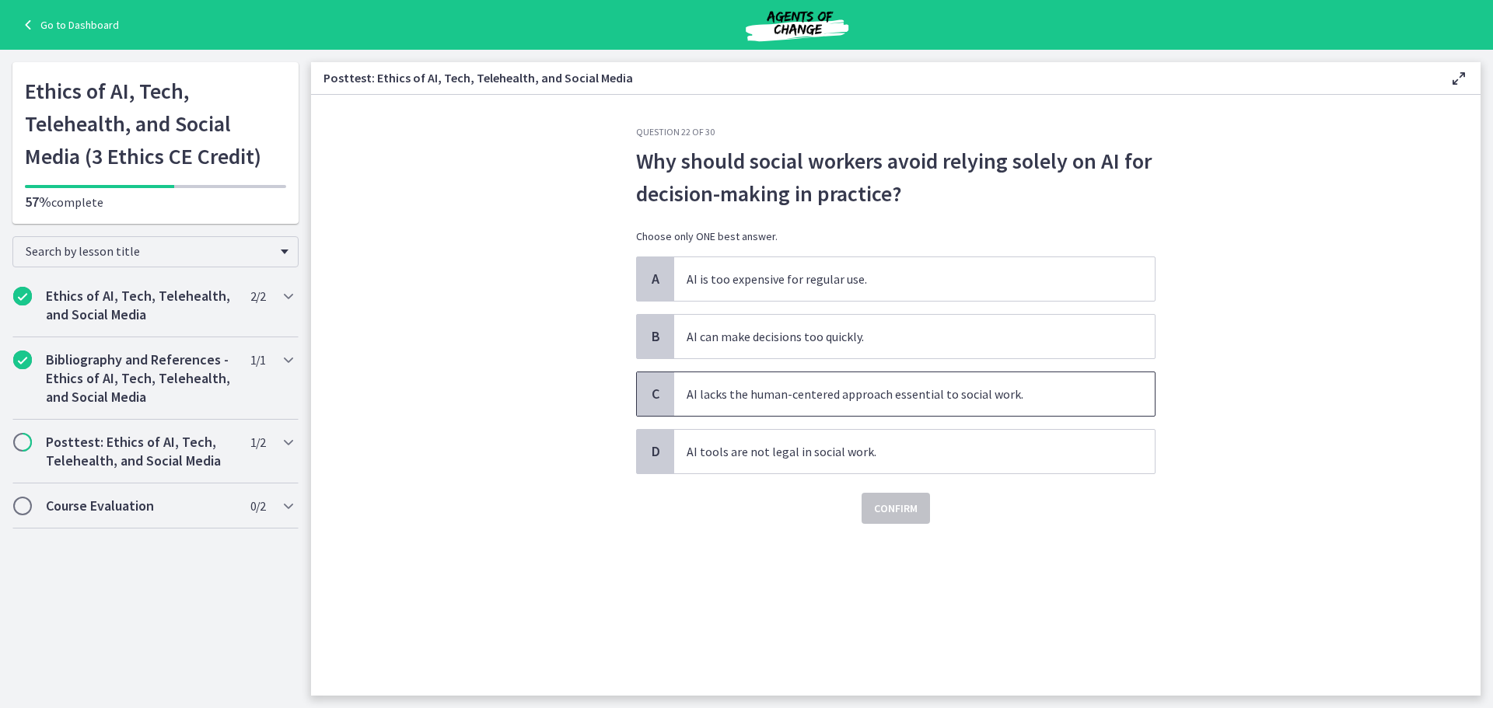
click at [795, 397] on span "AI lacks the human-centered approach essential to social work." at bounding box center [914, 394] width 480 height 44
click at [896, 507] on span "Confirm" at bounding box center [896, 508] width 44 height 19
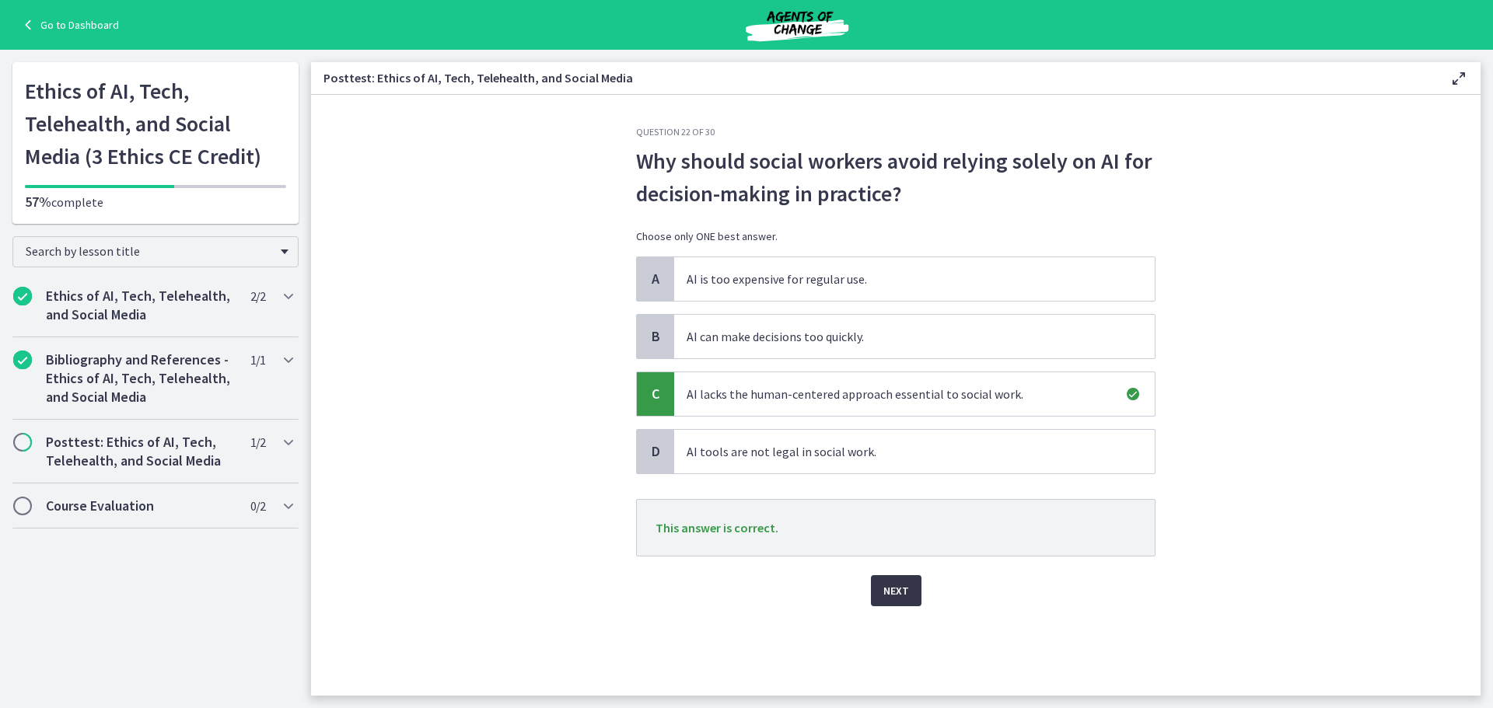
click at [903, 594] on span "Next" at bounding box center [896, 591] width 26 height 19
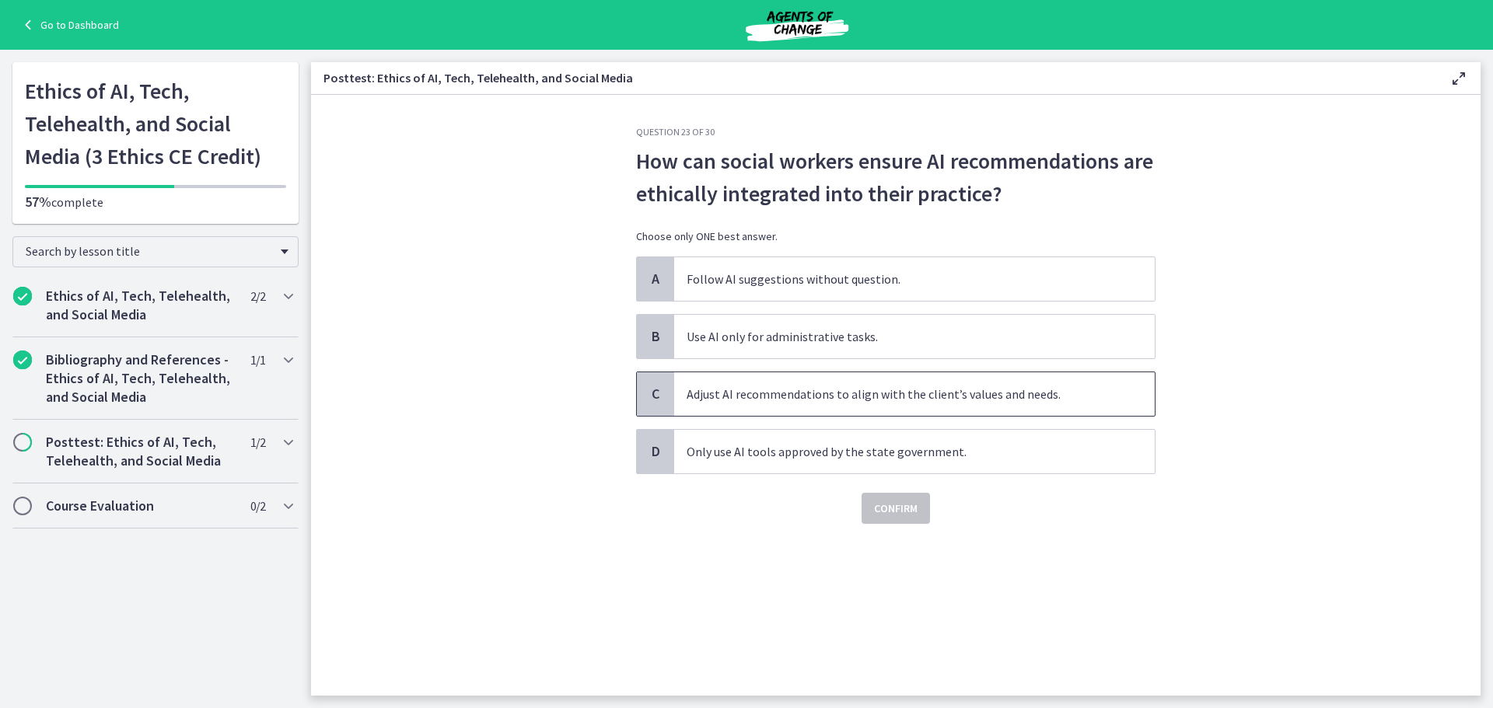
click at [878, 394] on span "Adjust AI recommendations to align with the client’s values and needs." at bounding box center [914, 394] width 480 height 44
click at [907, 507] on span "Confirm" at bounding box center [896, 508] width 44 height 19
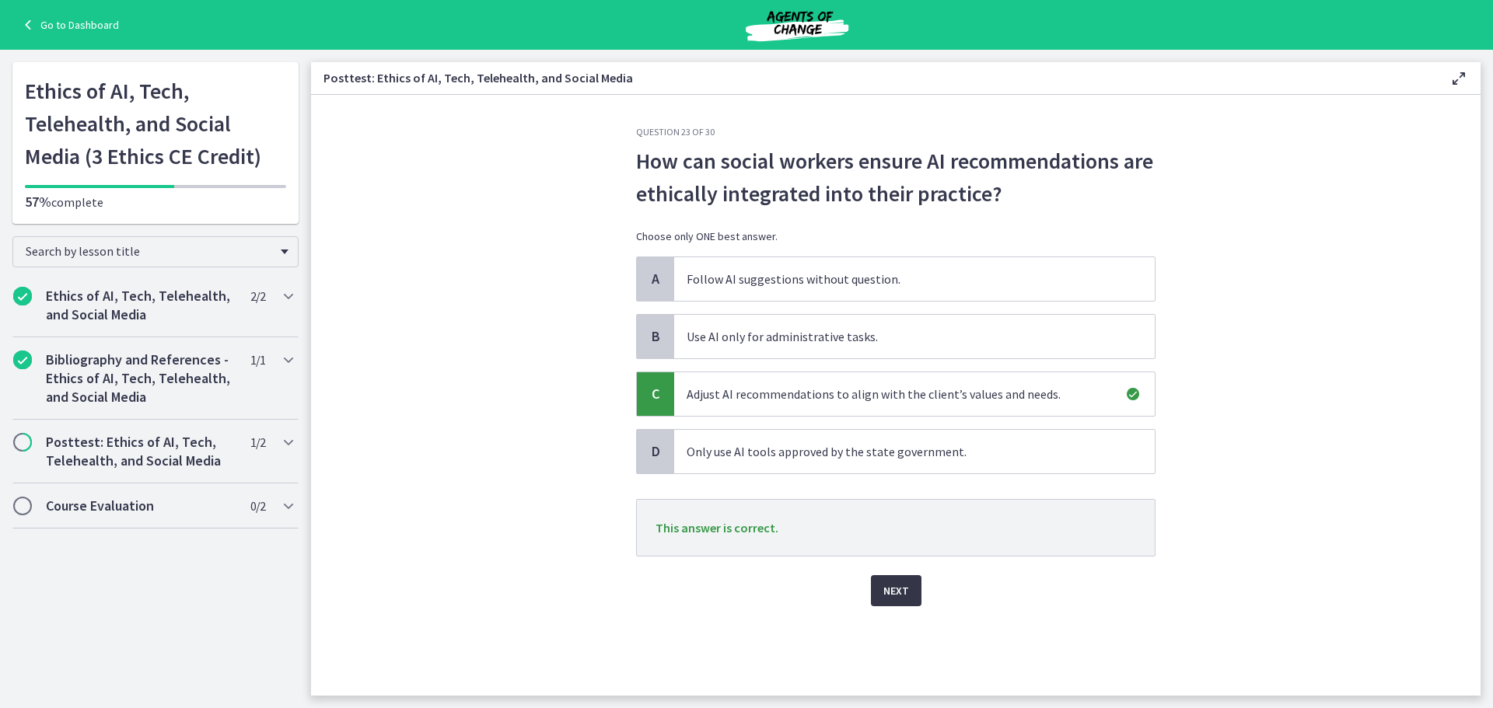
click at [902, 592] on span "Next" at bounding box center [896, 591] width 26 height 19
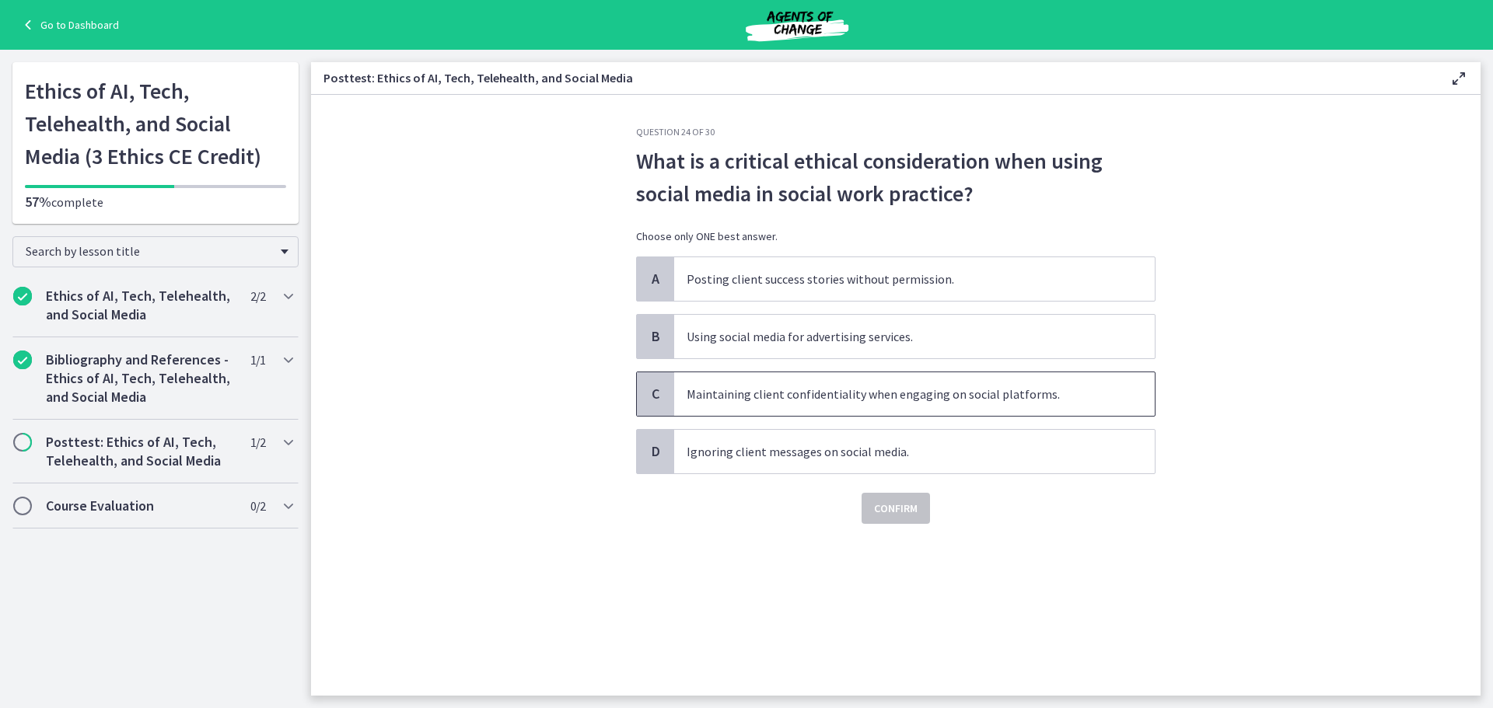
click at [861, 396] on span "Maintaining client confidentiality when engaging on social platforms." at bounding box center [914, 394] width 480 height 44
click at [893, 512] on span "Confirm" at bounding box center [896, 508] width 44 height 19
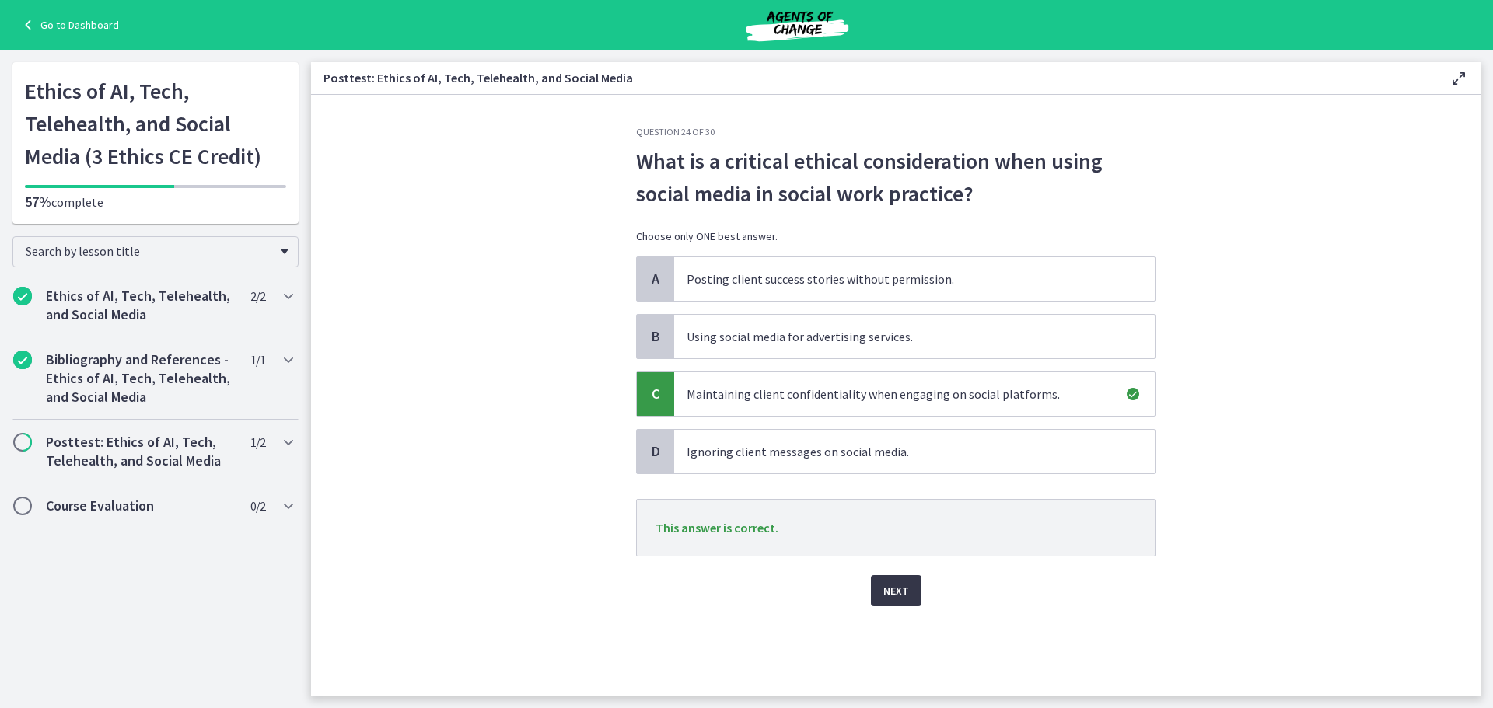
click at [891, 589] on span "Next" at bounding box center [896, 591] width 26 height 19
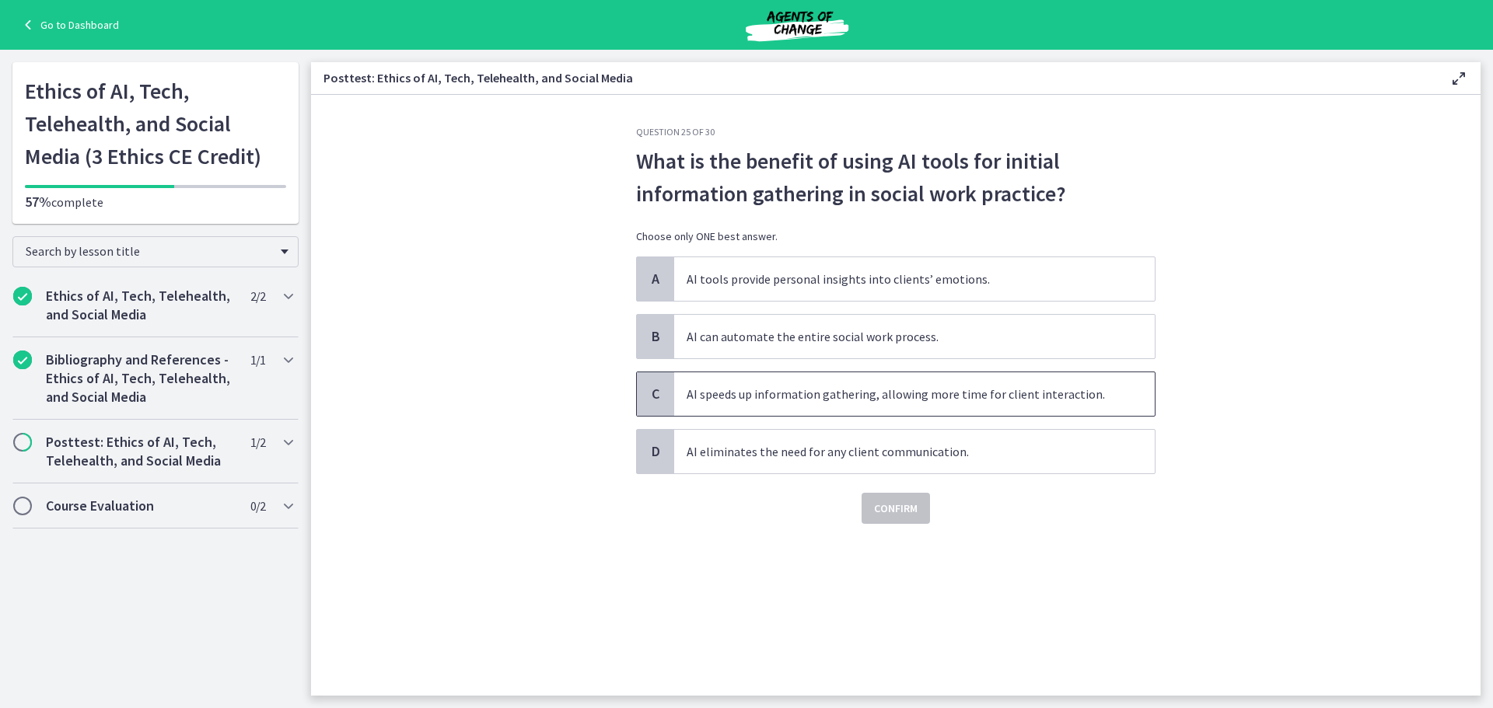
click at [894, 397] on span "AI speeds up information gathering, allowing more time for client interaction." at bounding box center [914, 394] width 480 height 44
click at [898, 508] on span "Confirm" at bounding box center [896, 508] width 44 height 19
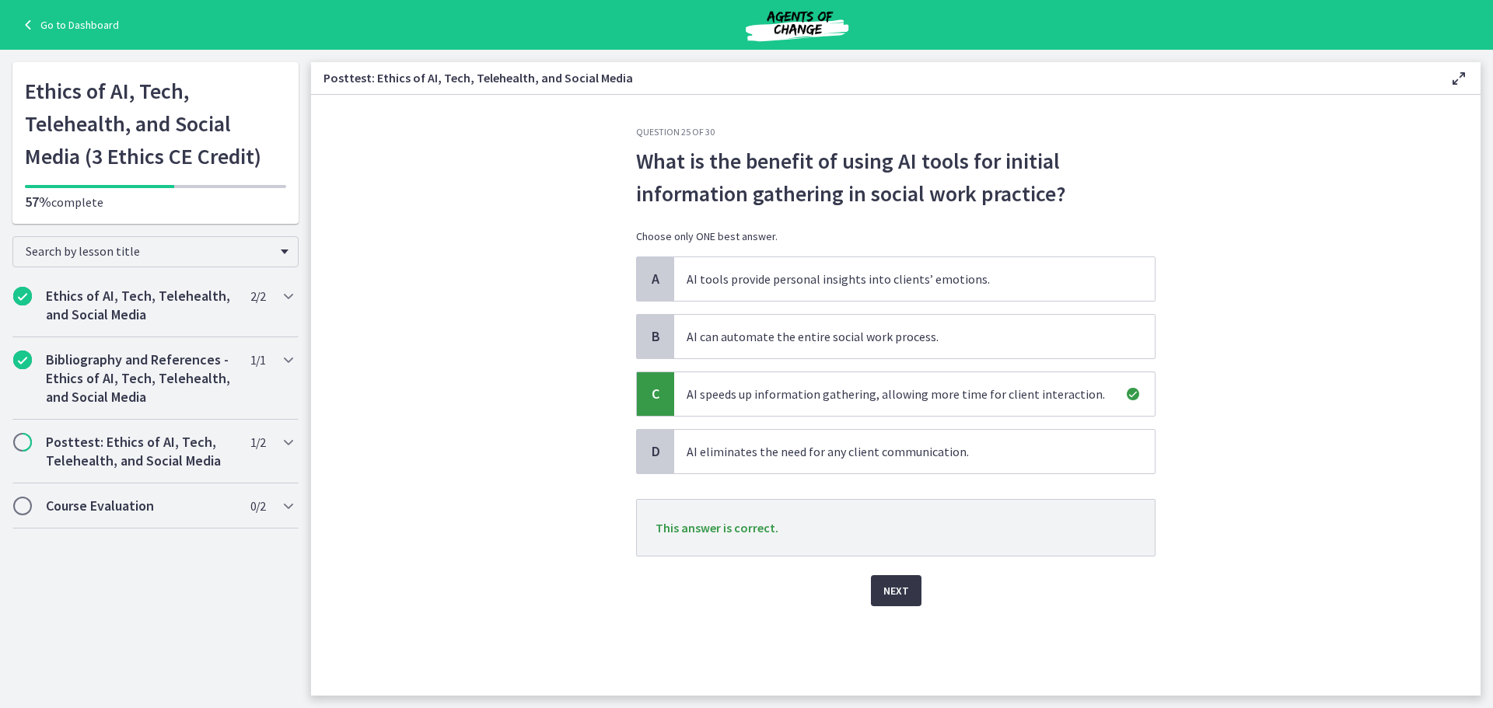
click at [886, 594] on span "Next" at bounding box center [896, 591] width 26 height 19
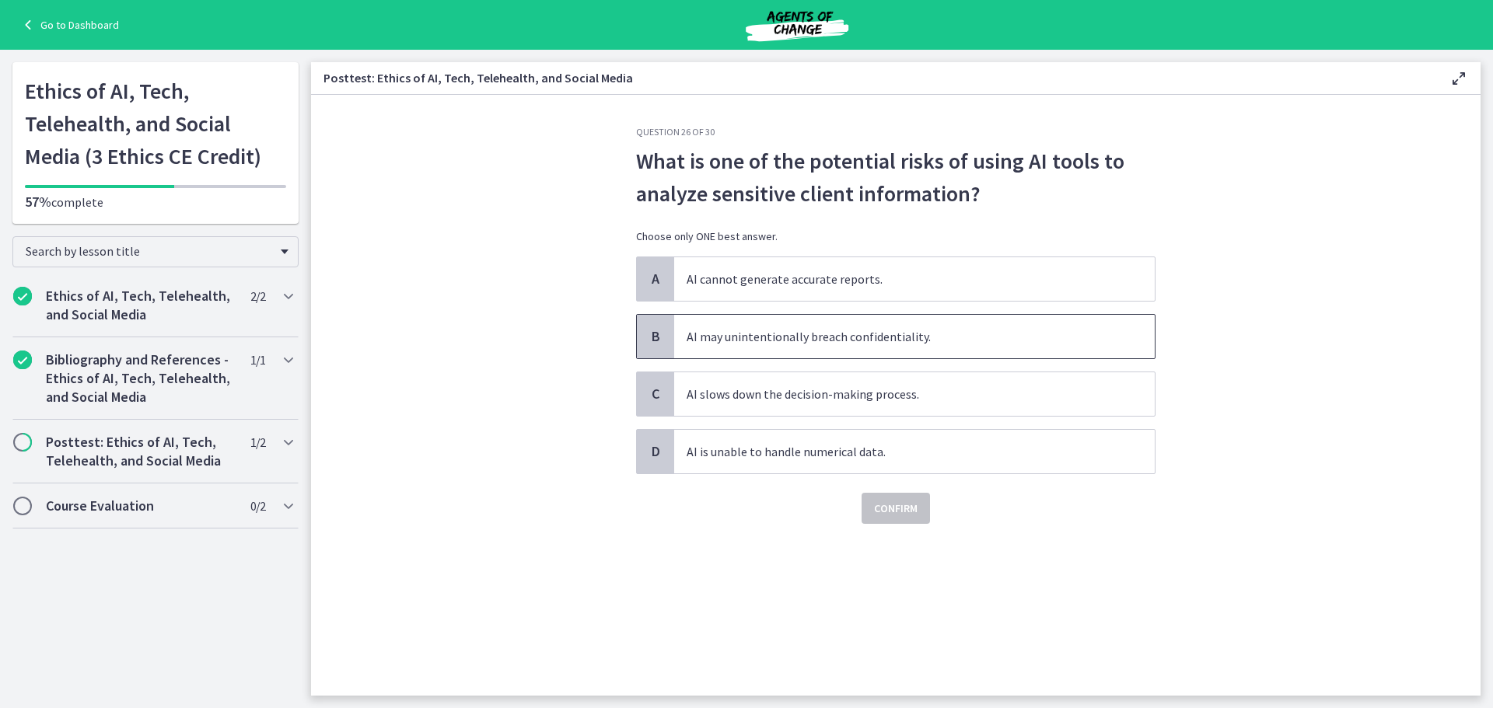
click at [861, 330] on span "AI may unintentionally breach confidentiality." at bounding box center [914, 337] width 480 height 44
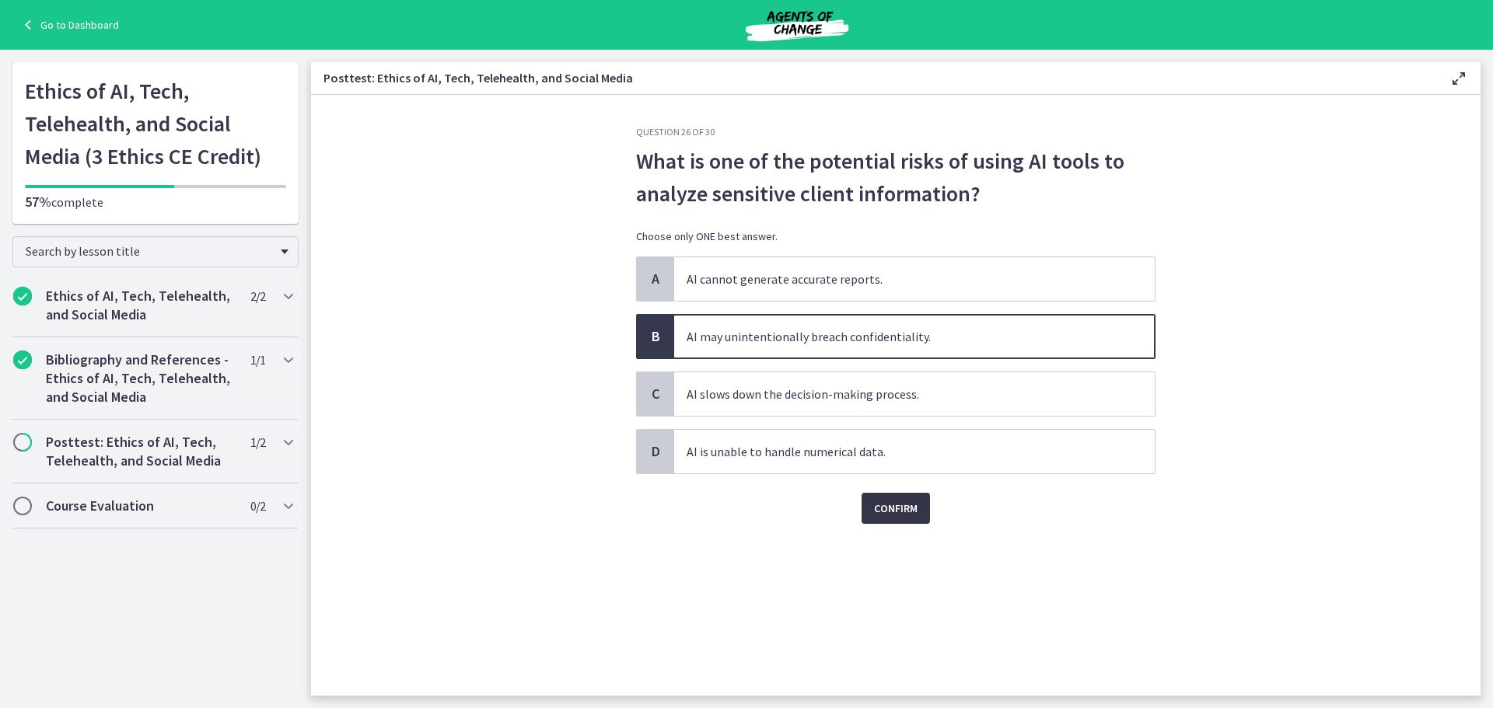
click at [887, 505] on span "Confirm" at bounding box center [896, 508] width 44 height 19
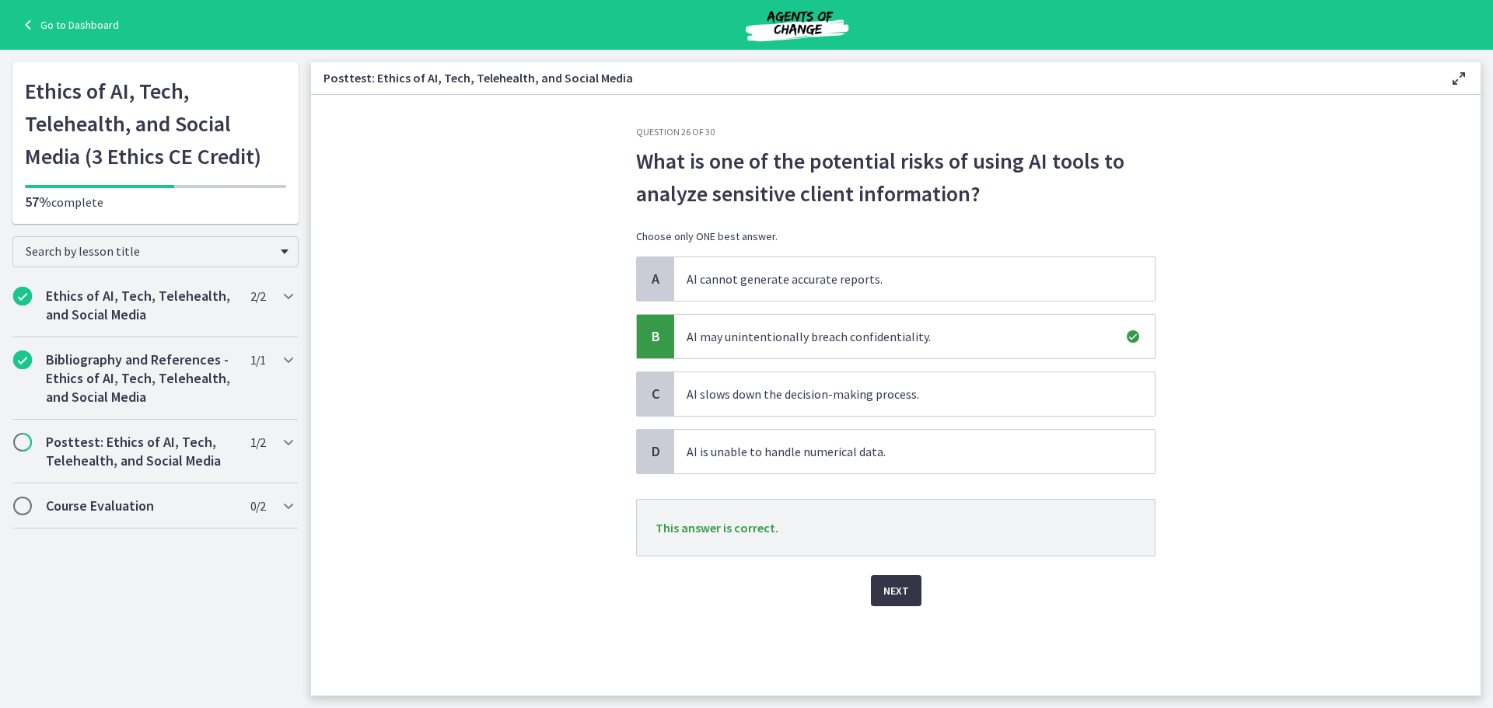
click at [892, 592] on span "Next" at bounding box center [896, 591] width 26 height 19
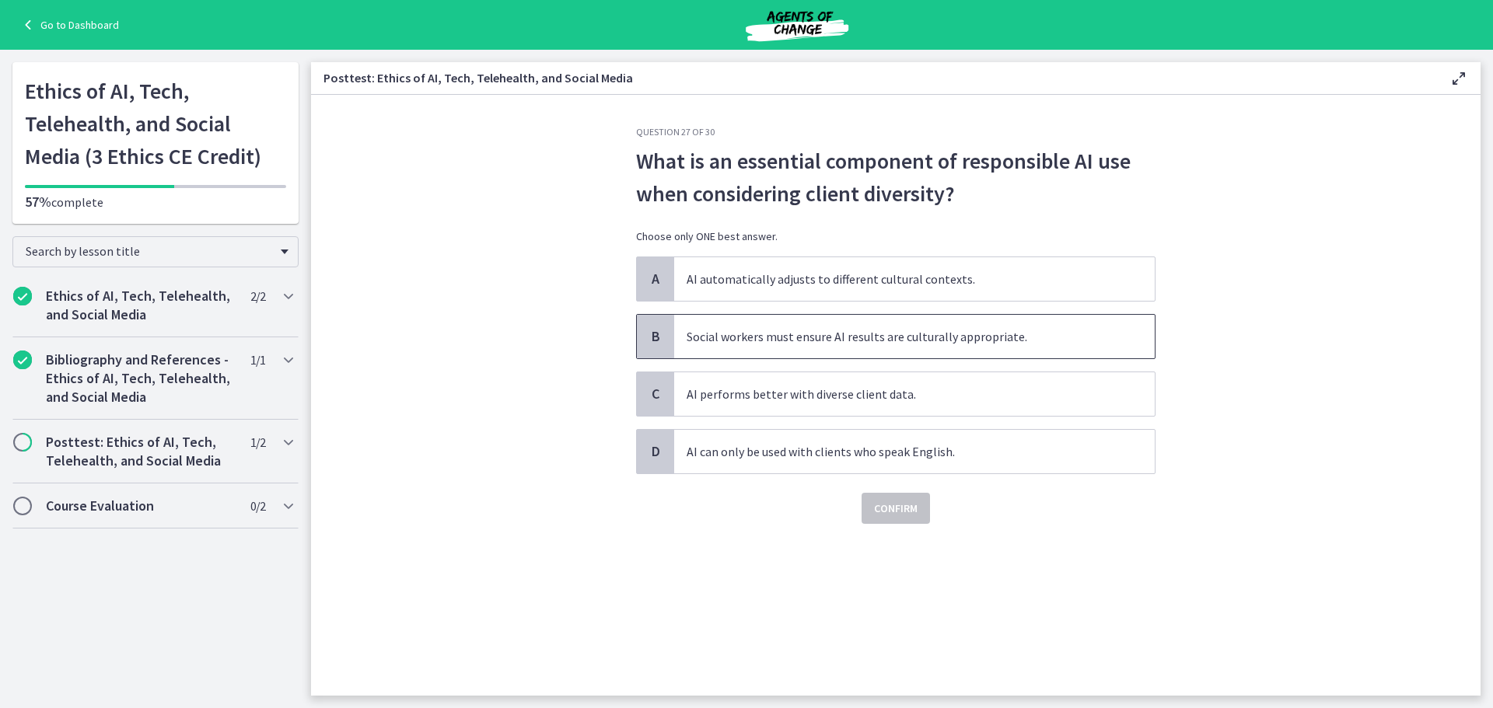
click at [866, 338] on span "Social workers must ensure AI results are culturally appropriate." at bounding box center [914, 337] width 480 height 44
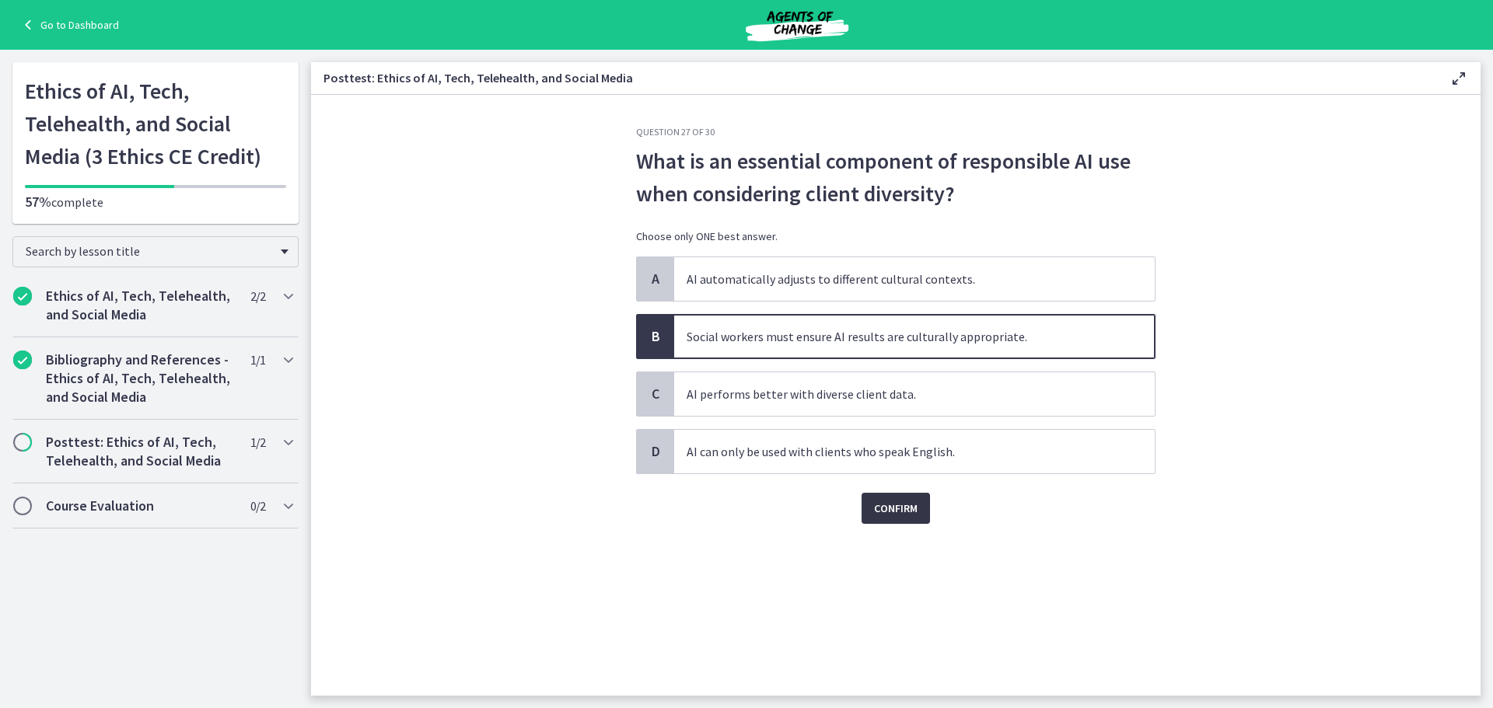
click at [907, 501] on span "Confirm" at bounding box center [896, 508] width 44 height 19
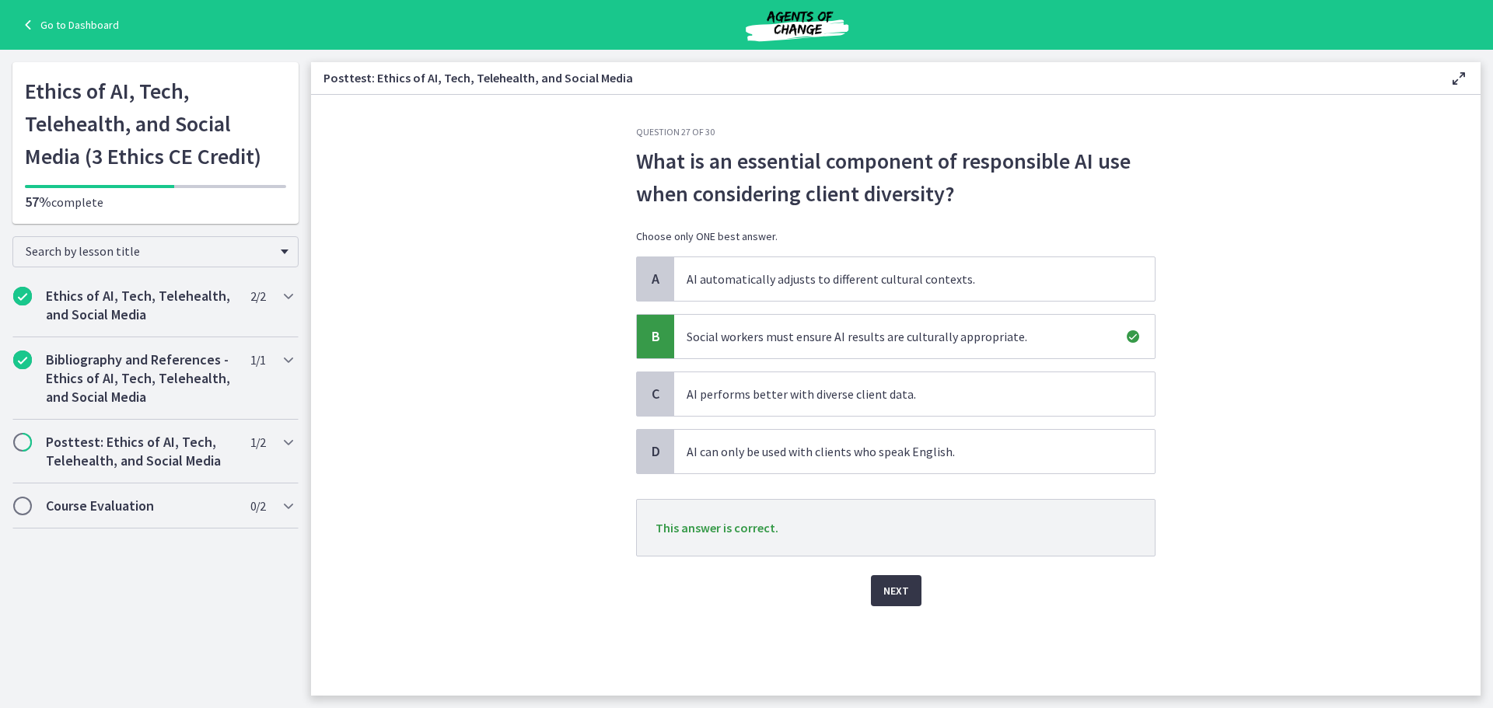
click at [902, 578] on button "Next" at bounding box center [896, 590] width 51 height 31
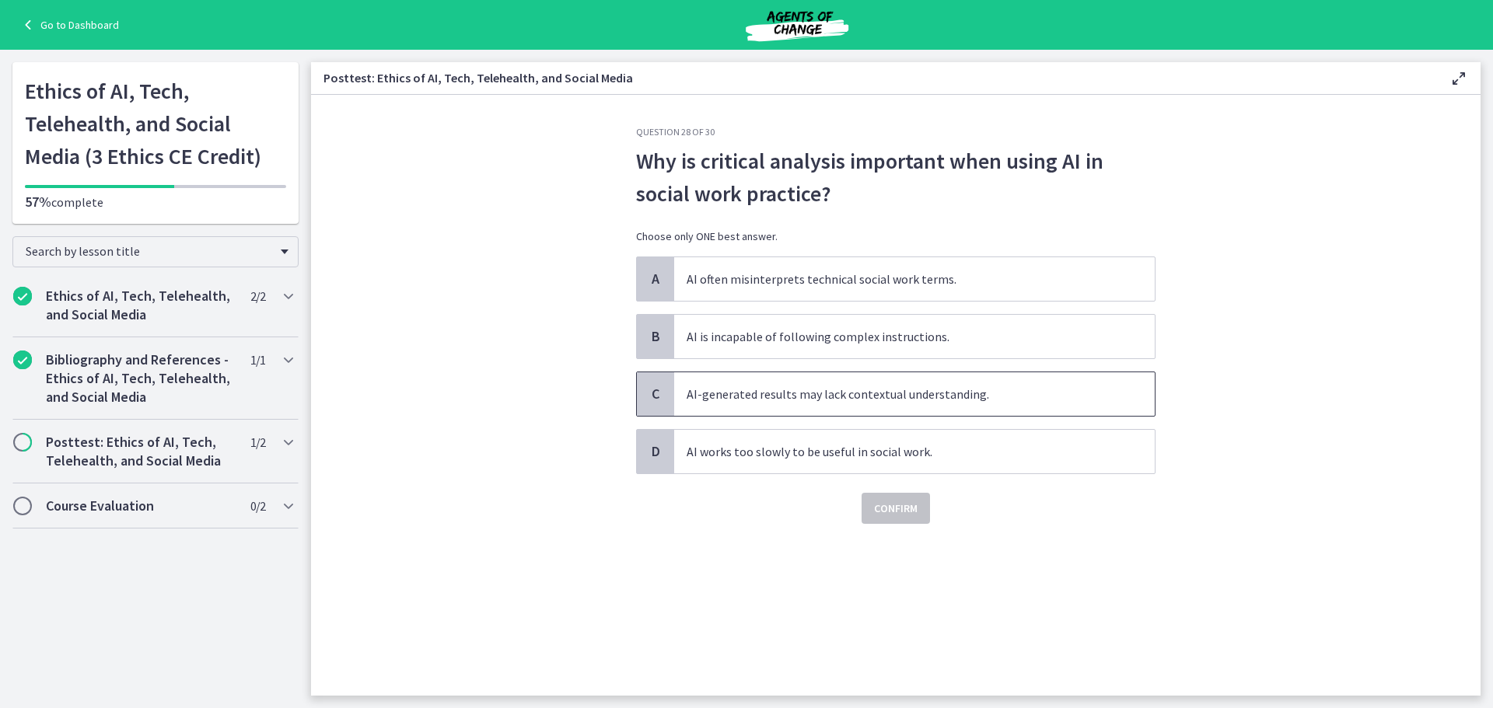
click at [865, 400] on span "AI-generated results may lack contextual understanding." at bounding box center [914, 394] width 480 height 44
click at [900, 510] on span "Confirm" at bounding box center [896, 508] width 44 height 19
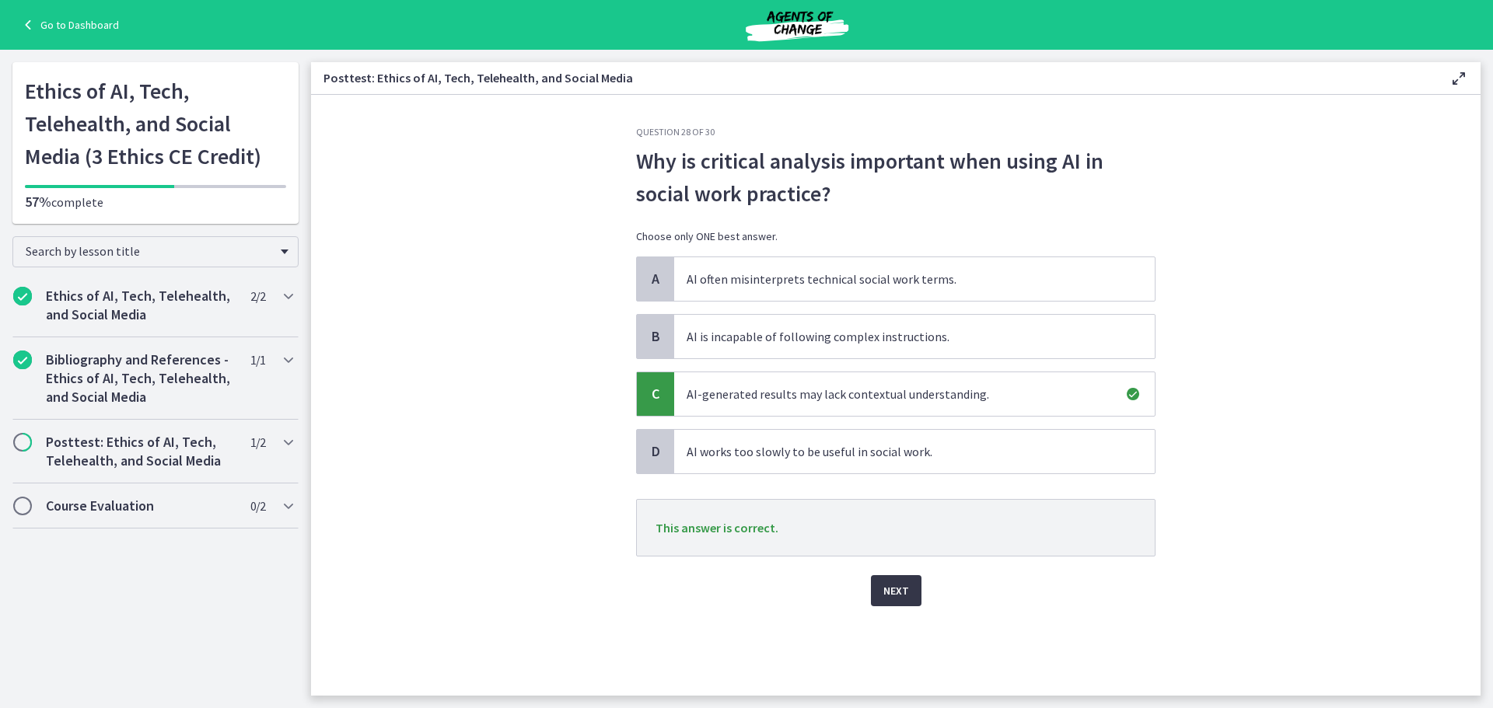
click at [893, 591] on span "Next" at bounding box center [896, 591] width 26 height 19
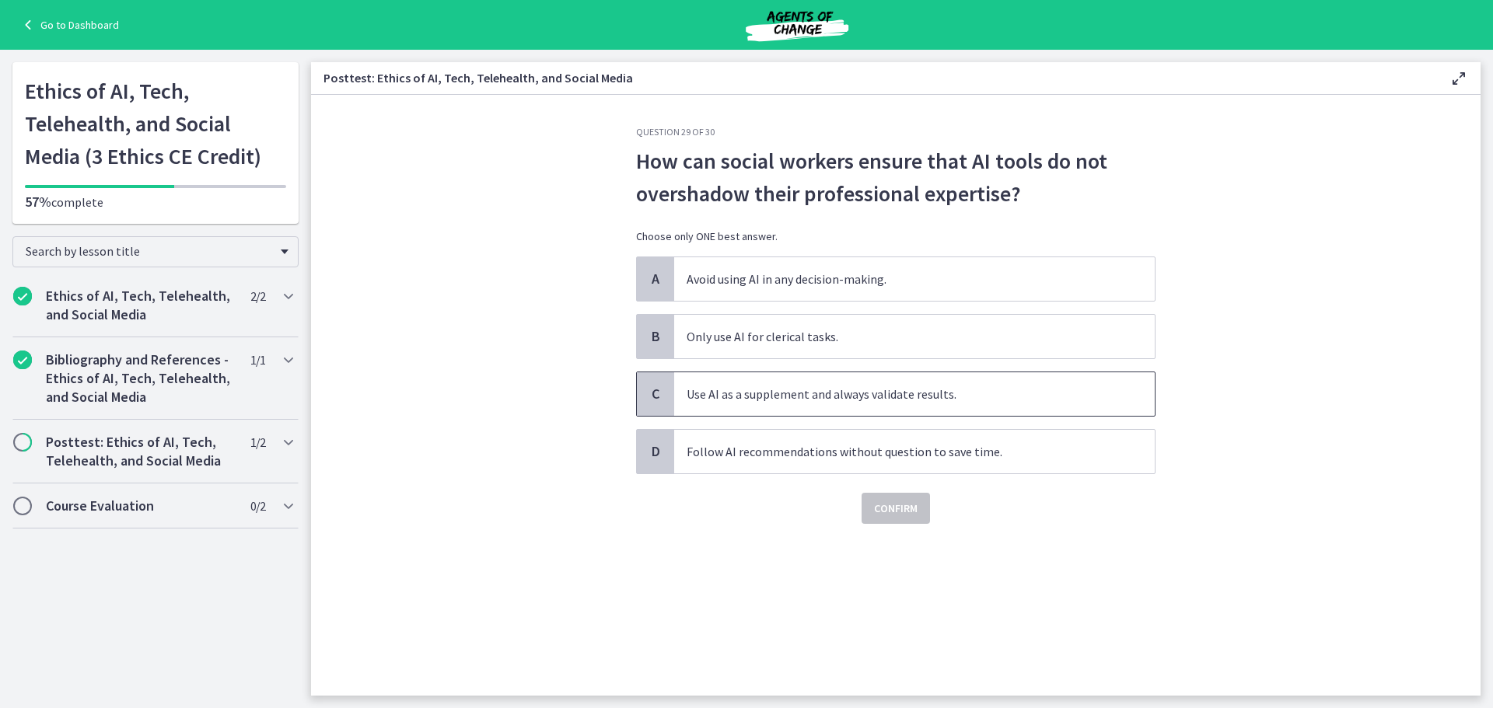
click at [831, 390] on span "Use AI as a supplement and always validate results." at bounding box center [914, 394] width 480 height 44
click at [877, 505] on span "Confirm" at bounding box center [896, 508] width 44 height 19
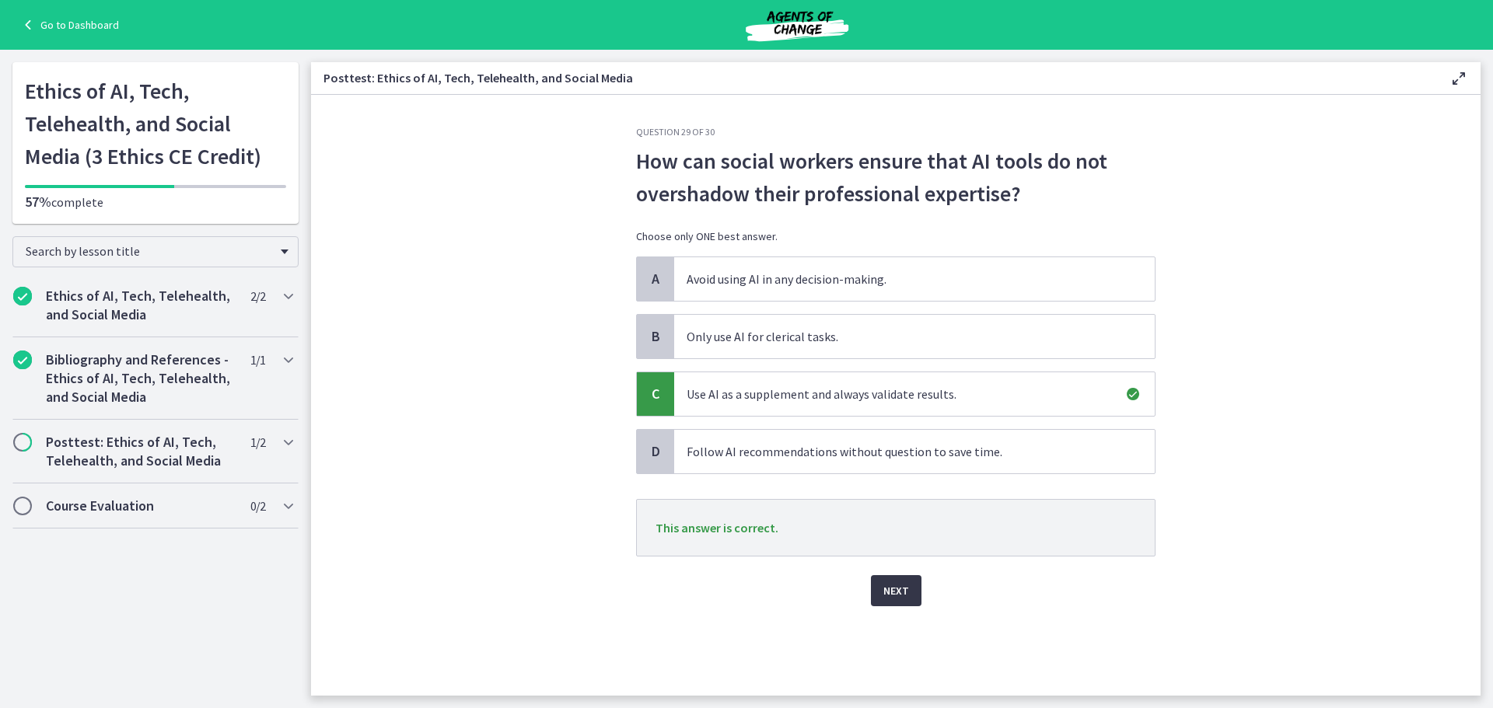
click at [887, 593] on span "Next" at bounding box center [896, 591] width 26 height 19
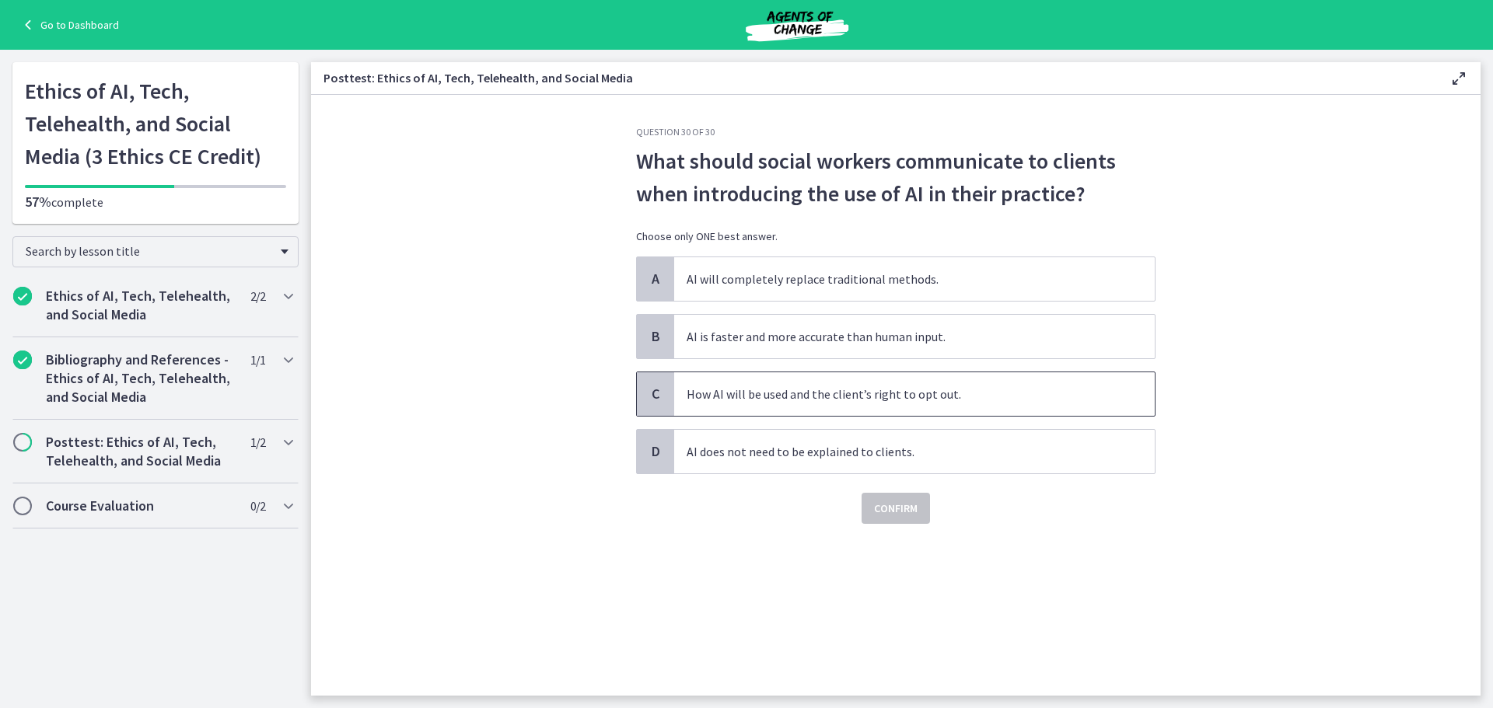
click at [830, 390] on span "How AI will be used and the client’s right to opt out." at bounding box center [914, 394] width 480 height 44
click at [905, 502] on span "Confirm" at bounding box center [896, 508] width 44 height 19
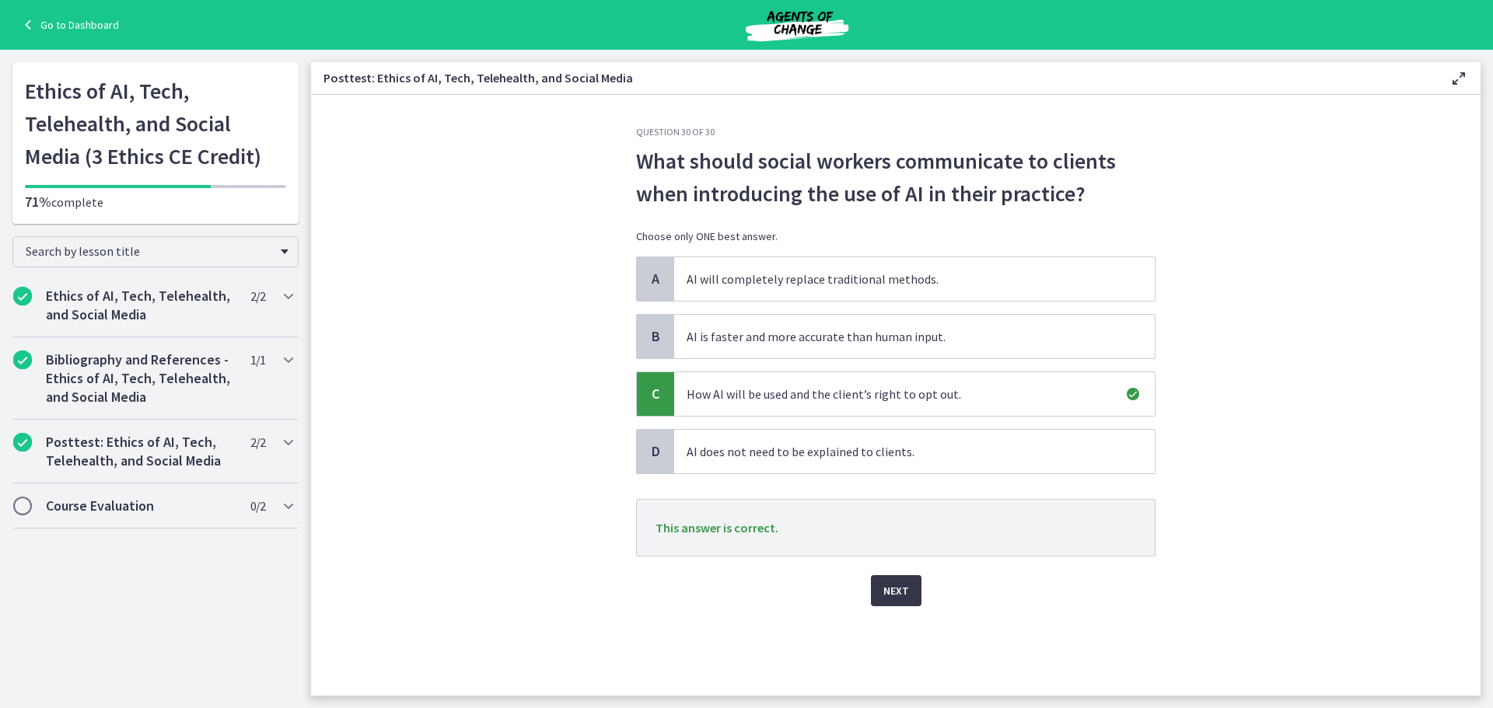
click at [893, 589] on span "Next" at bounding box center [896, 591] width 26 height 19
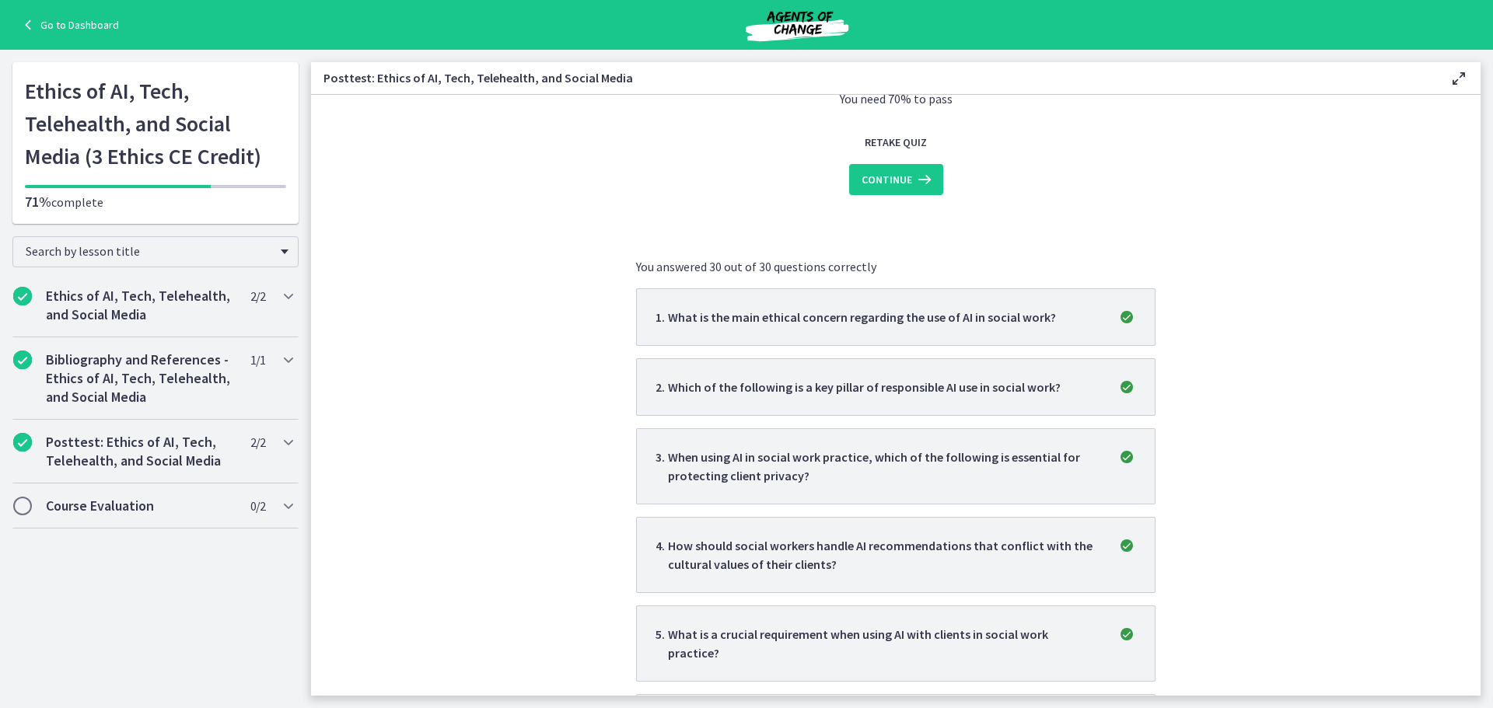
scroll to position [181, 0]
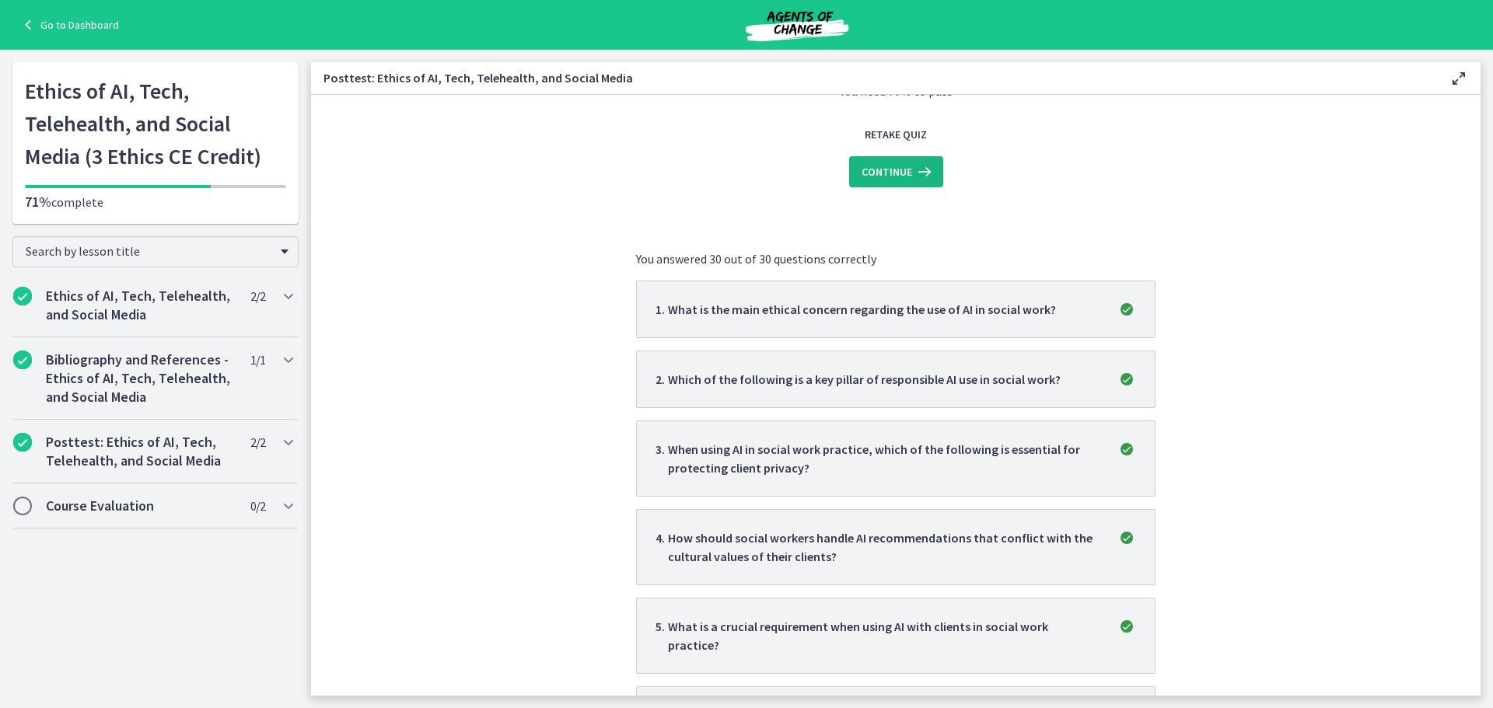
click at [903, 164] on span "Continue" at bounding box center [886, 171] width 51 height 19
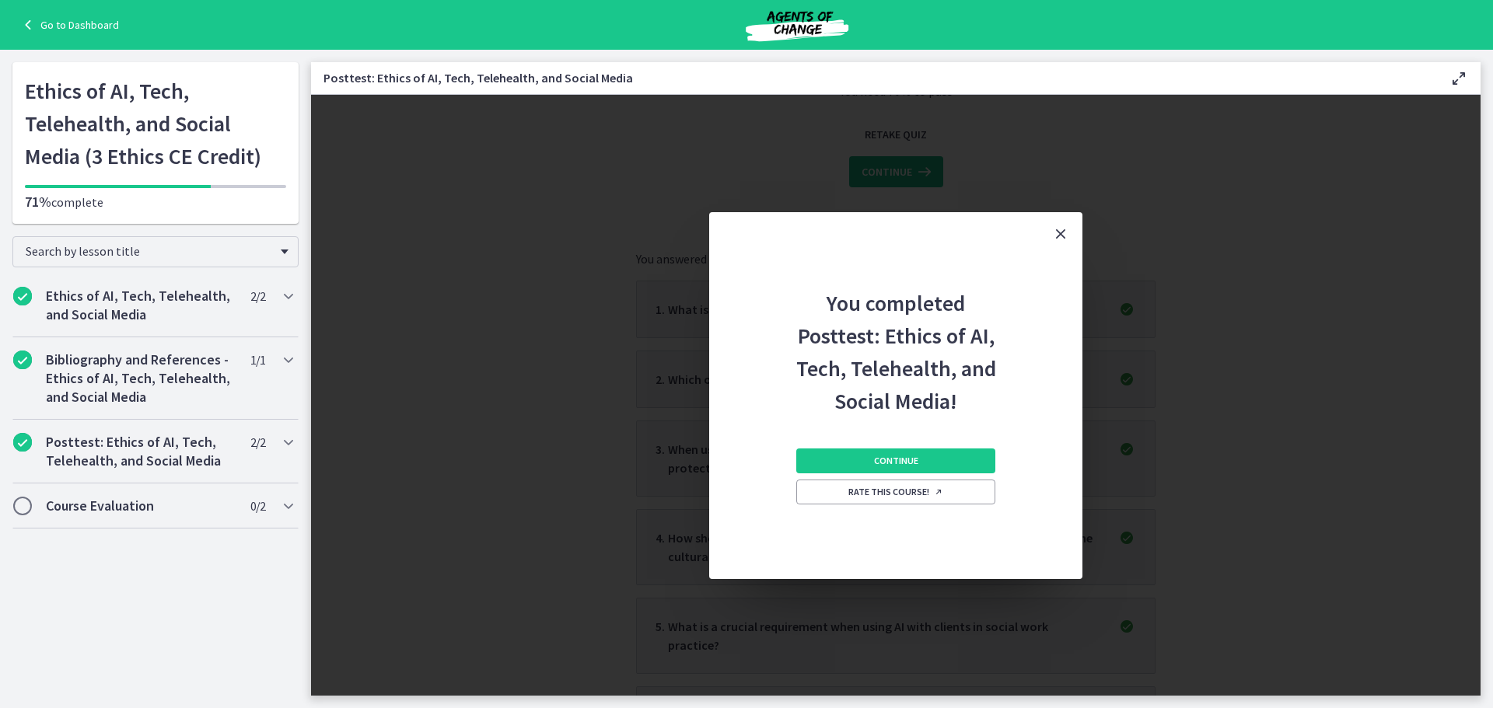
scroll to position [0, 0]
click at [917, 456] on span "Continue" at bounding box center [896, 461] width 44 height 12
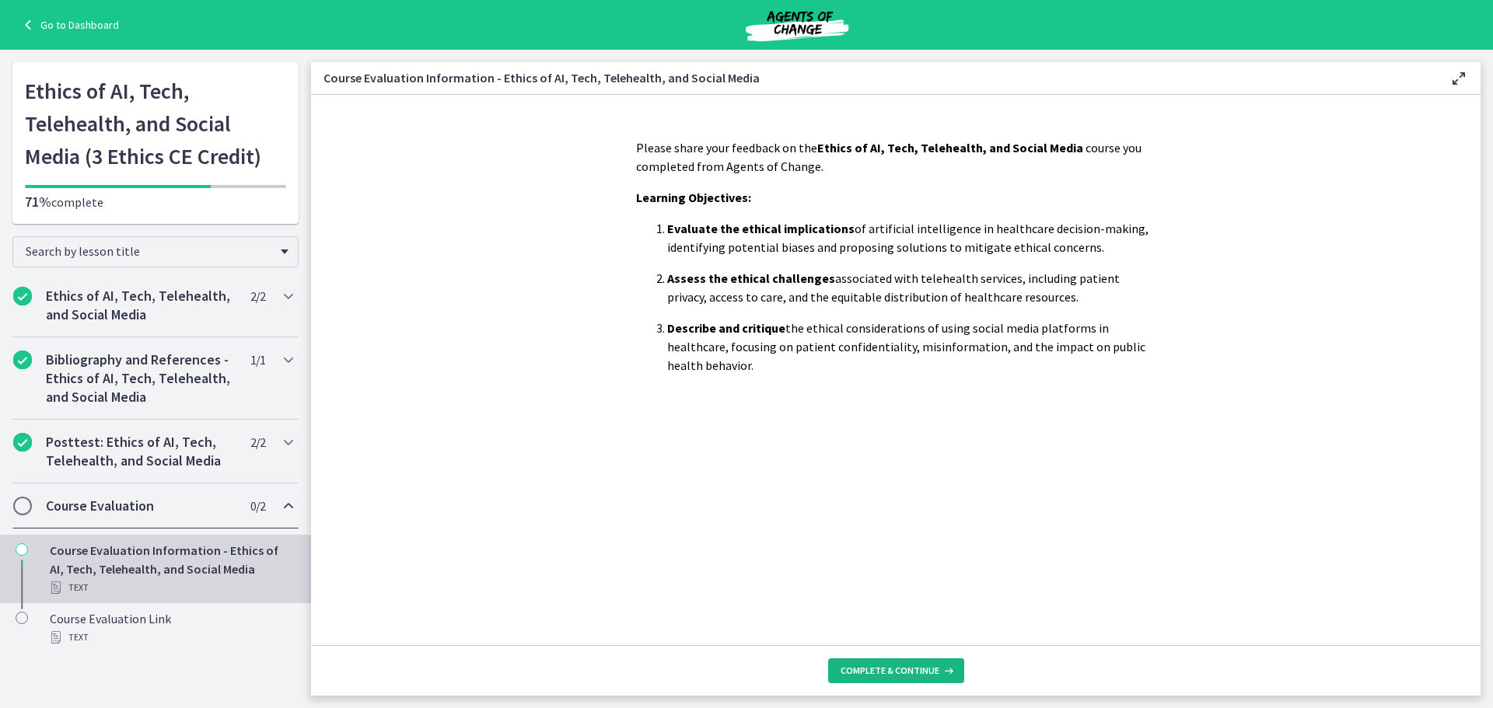
click at [875, 668] on span "Complete & continue" at bounding box center [889, 671] width 99 height 12
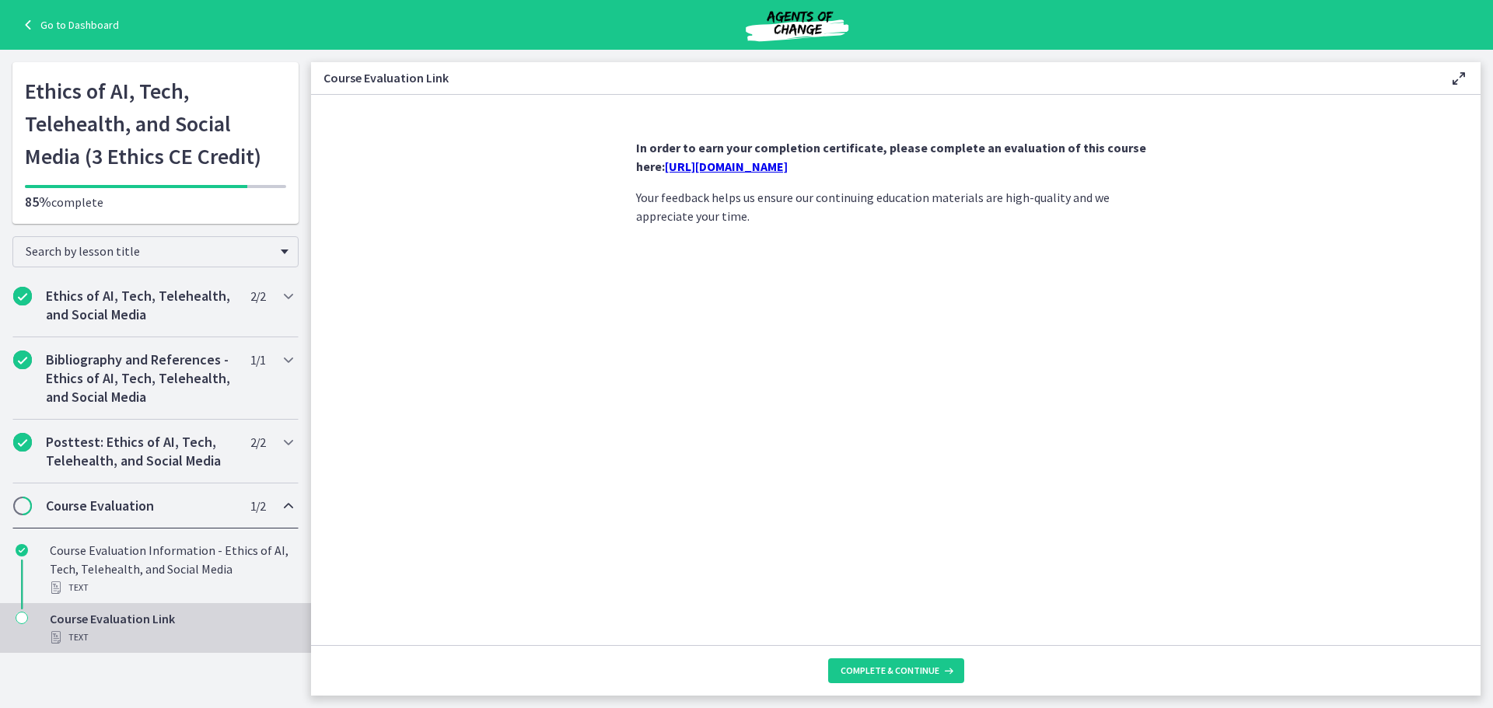
click at [788, 164] on link "https://forms.gle/mfo3sp46HJpcE8sj8" at bounding box center [726, 167] width 123 height 16
click at [885, 671] on span "Complete & continue" at bounding box center [889, 671] width 99 height 12
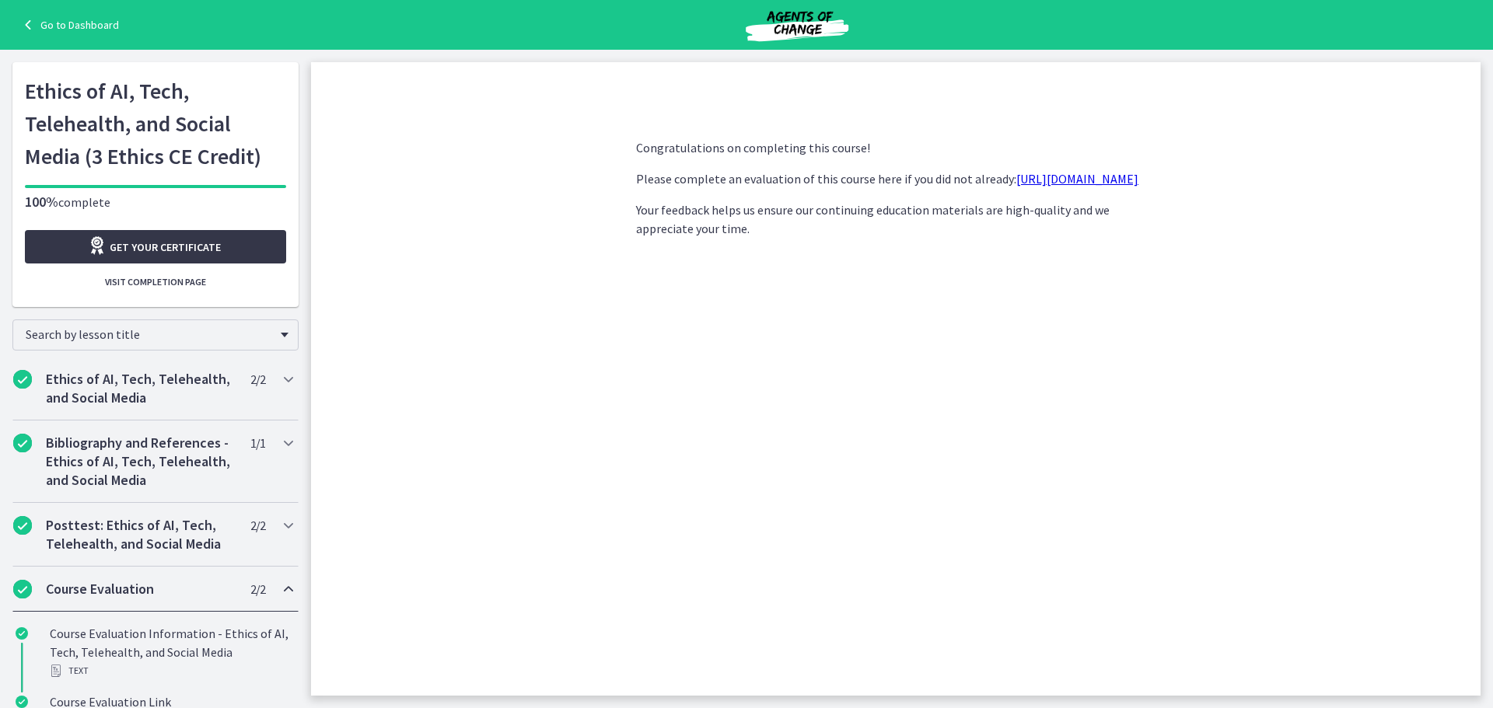
click at [152, 249] on span "Get your certificate" at bounding box center [165, 247] width 111 height 19
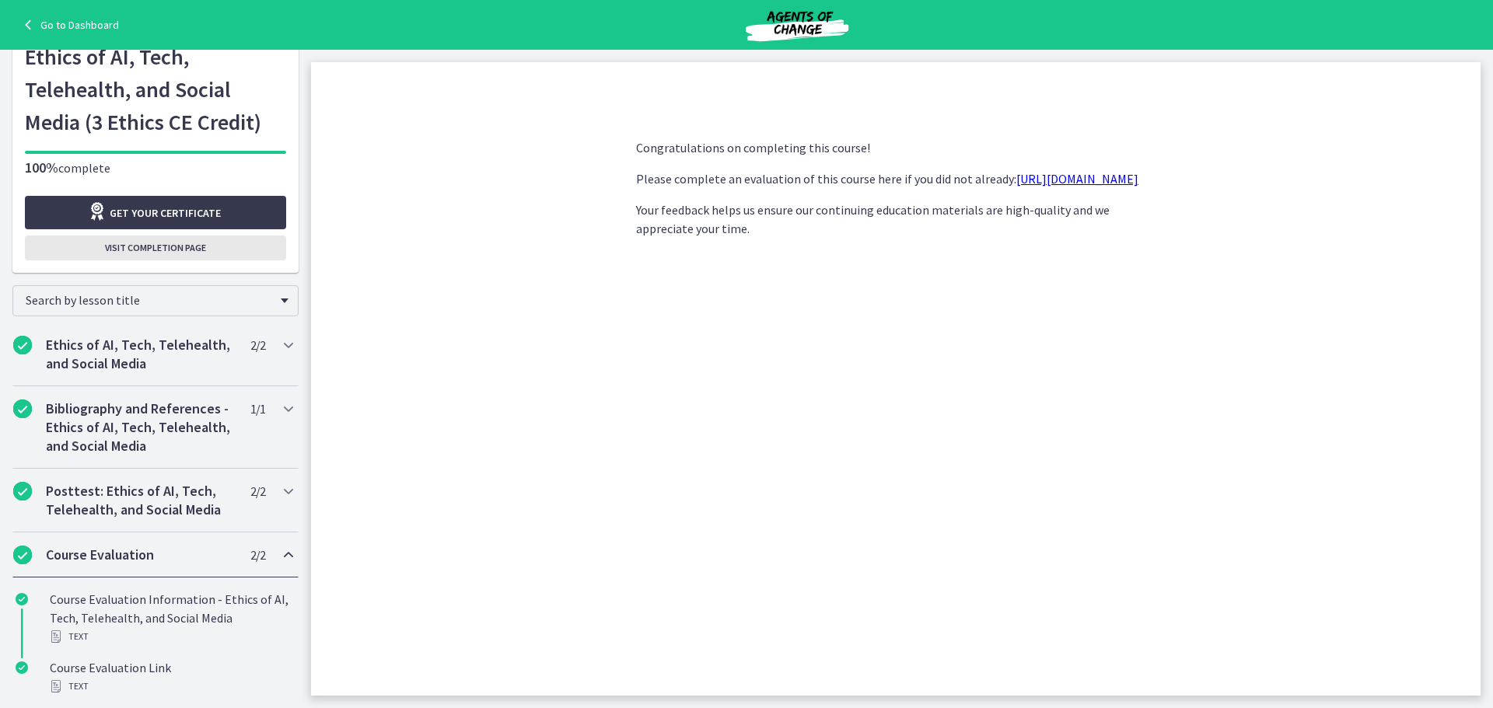
click at [180, 237] on button "Visit completion page" at bounding box center [155, 248] width 261 height 25
click at [153, 243] on span "Visit completion page" at bounding box center [155, 248] width 101 height 12
click at [63, 23] on link "Go to Dashboard" at bounding box center [69, 25] width 100 height 19
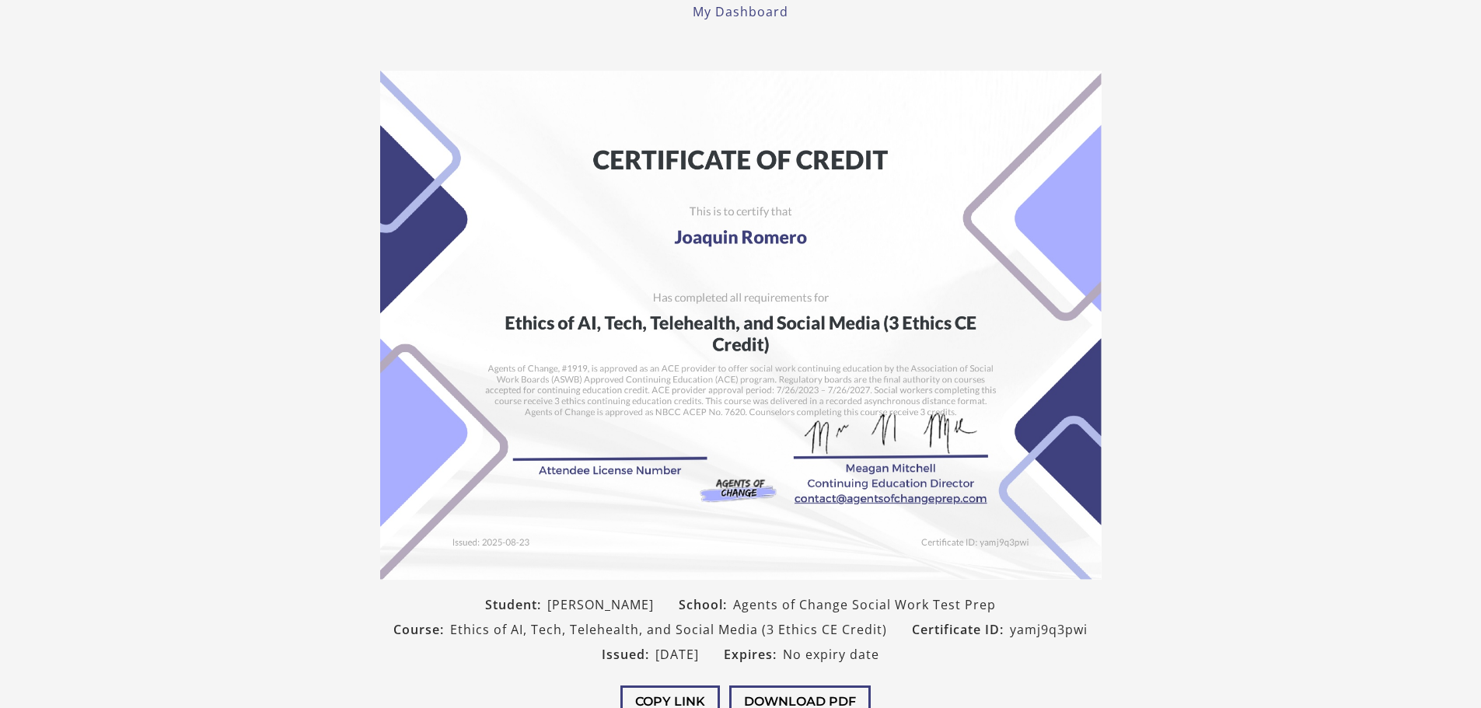
scroll to position [162, 0]
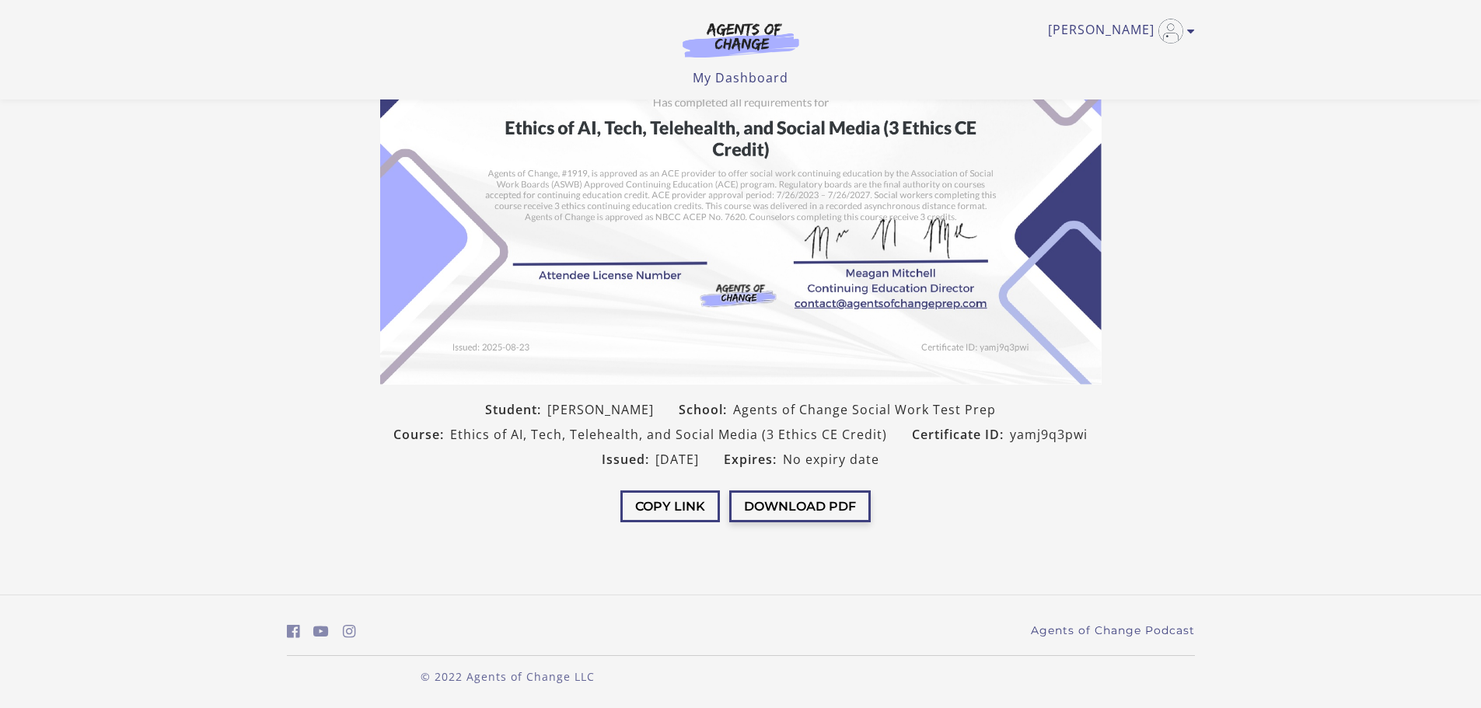
click at [759, 502] on button "Download PDF" at bounding box center [800, 507] width 142 height 32
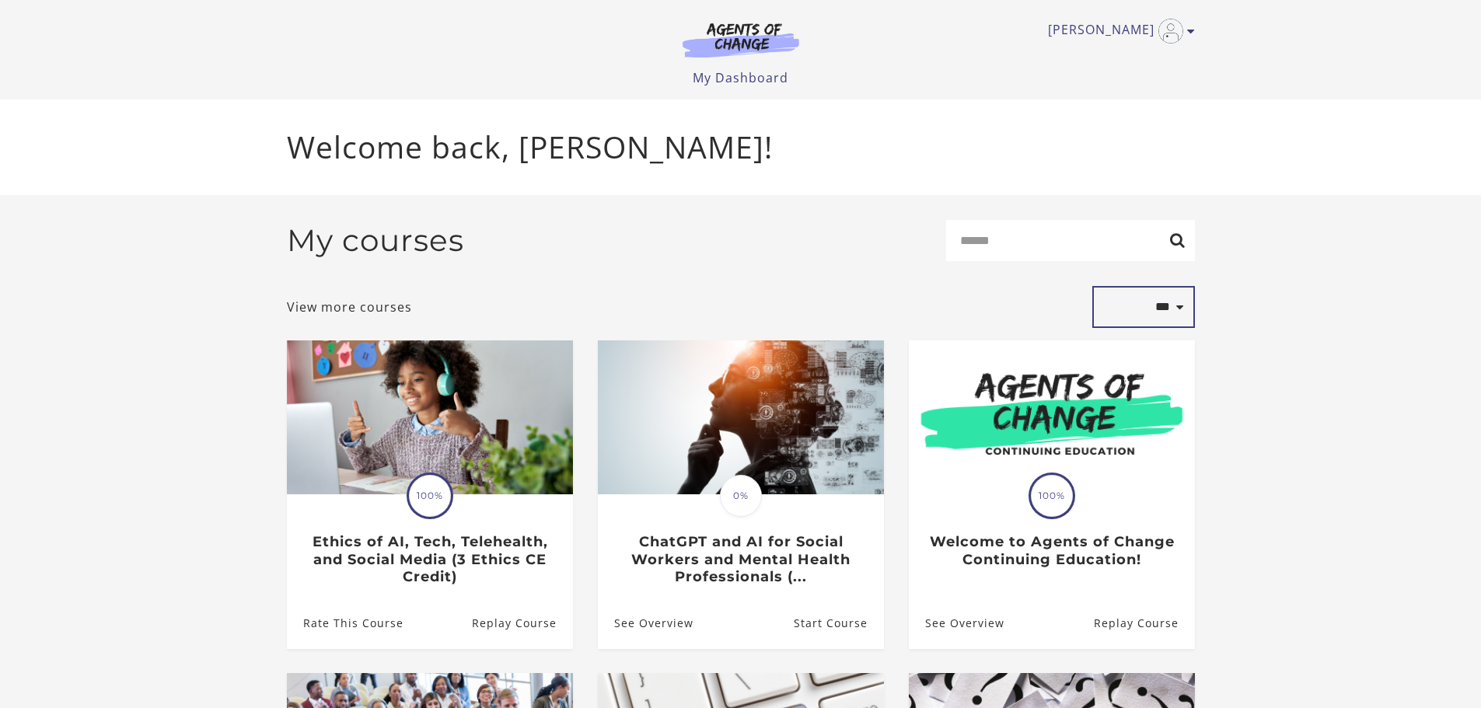
click at [1187, 313] on select "**********" at bounding box center [1143, 307] width 103 height 42
click at [821, 298] on div "**********" at bounding box center [741, 307] width 908 height 42
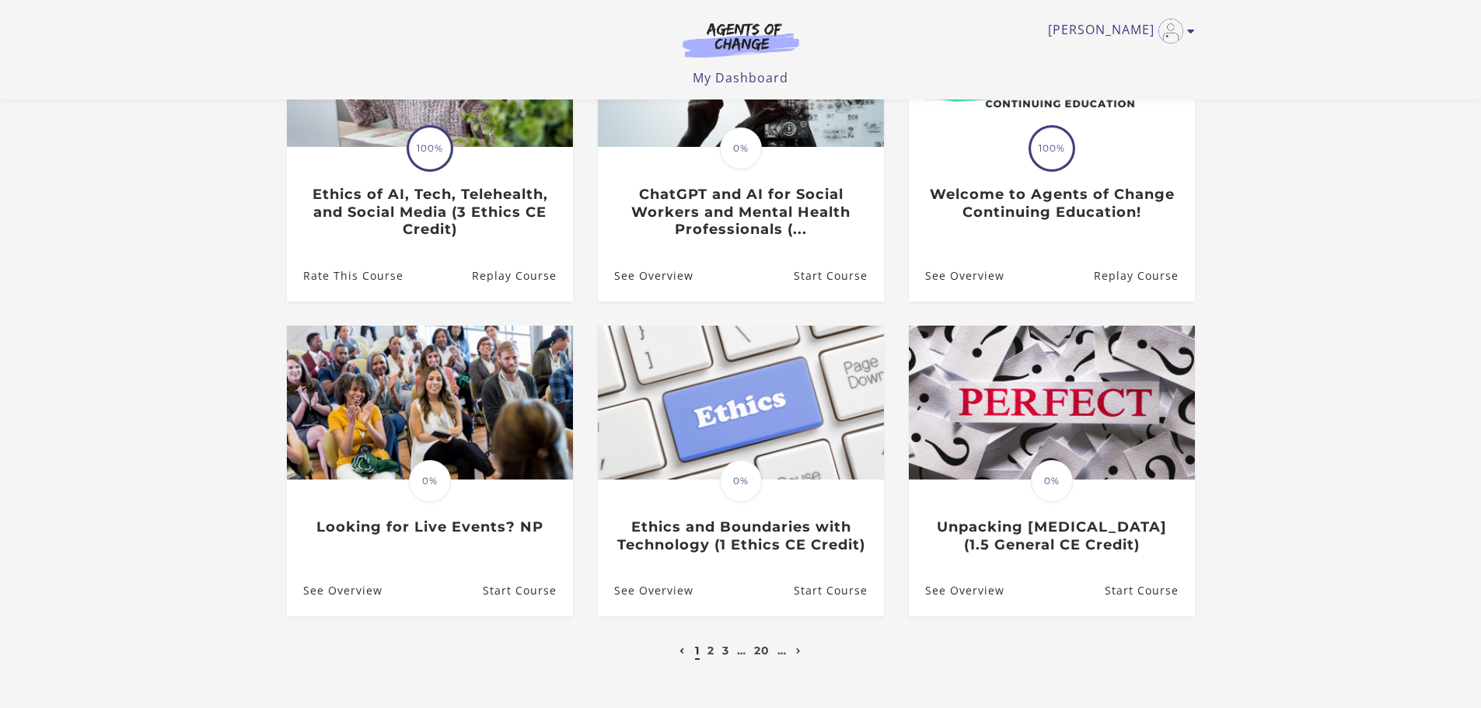
scroll to position [363, 0]
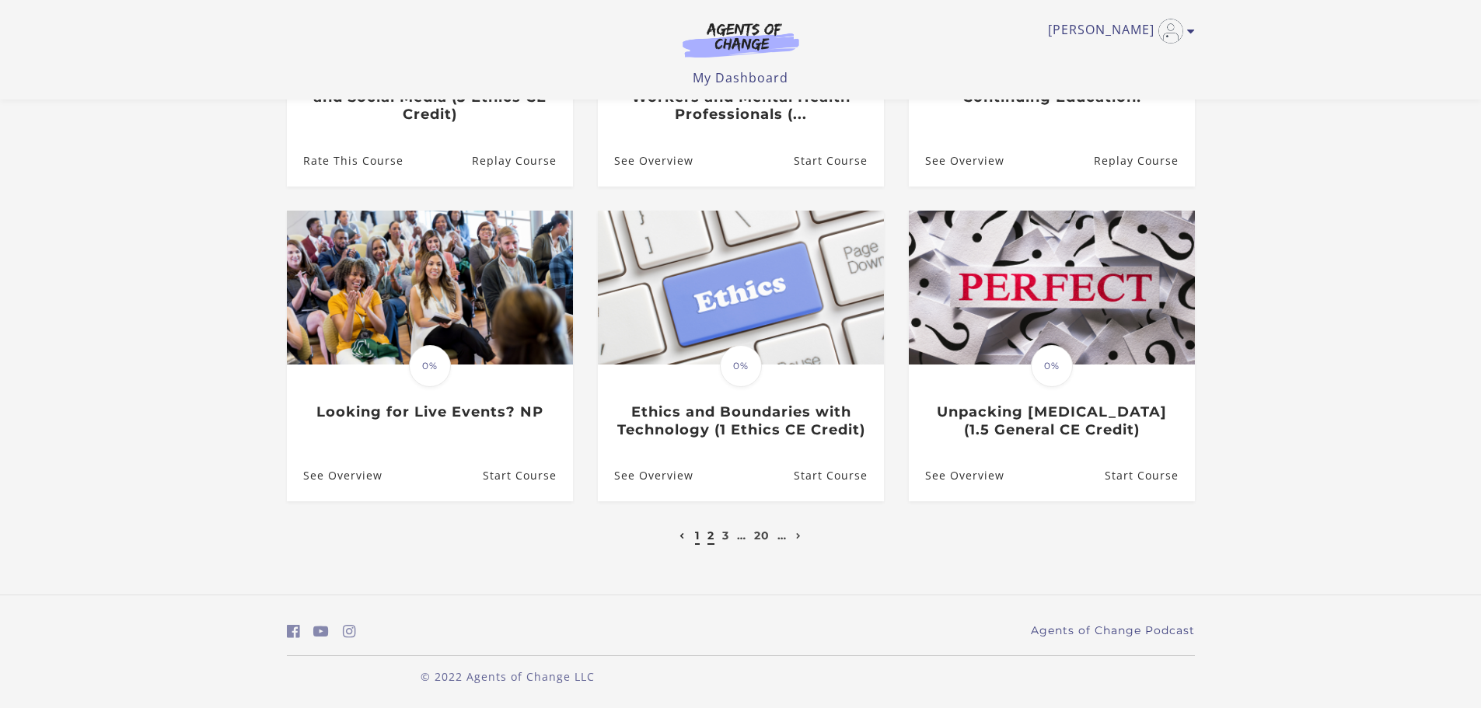
click at [709, 538] on link "2" at bounding box center [711, 536] width 7 height 14
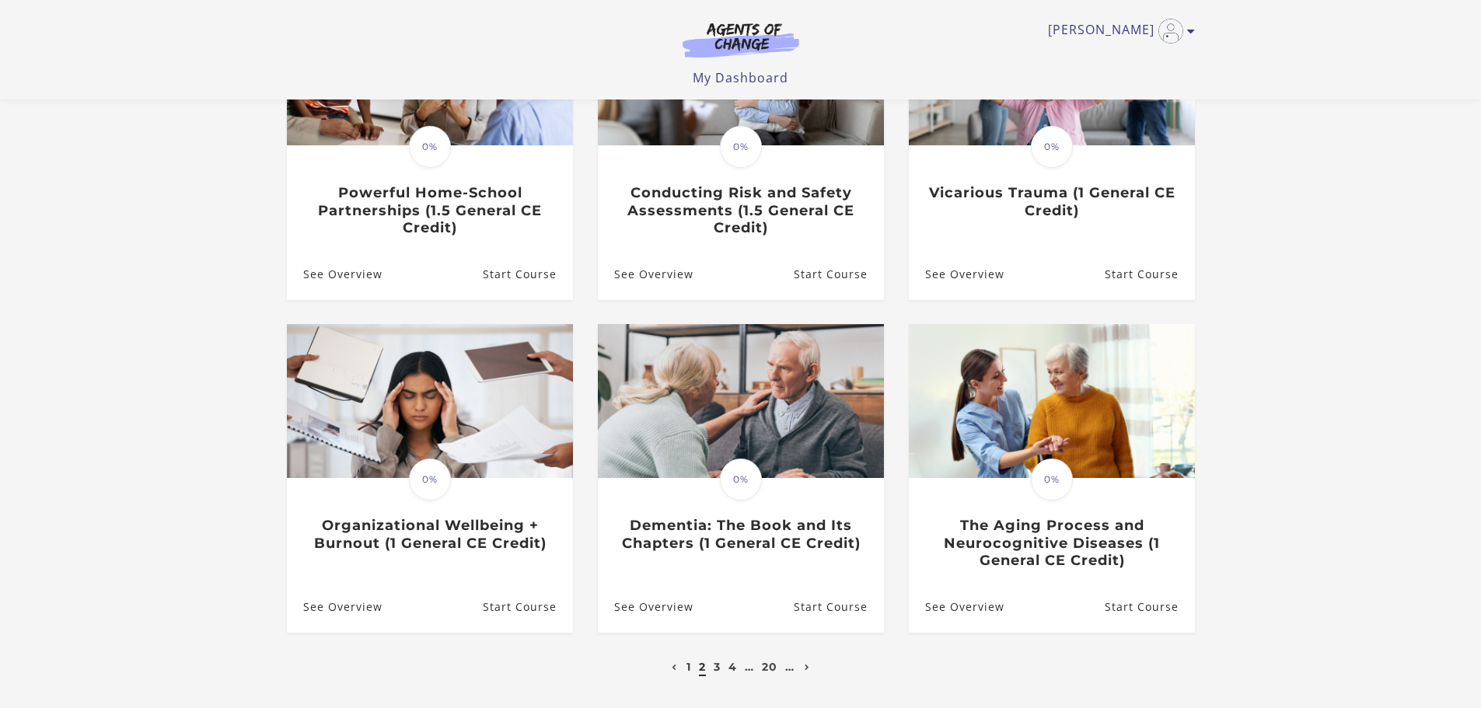
scroll to position [363, 0]
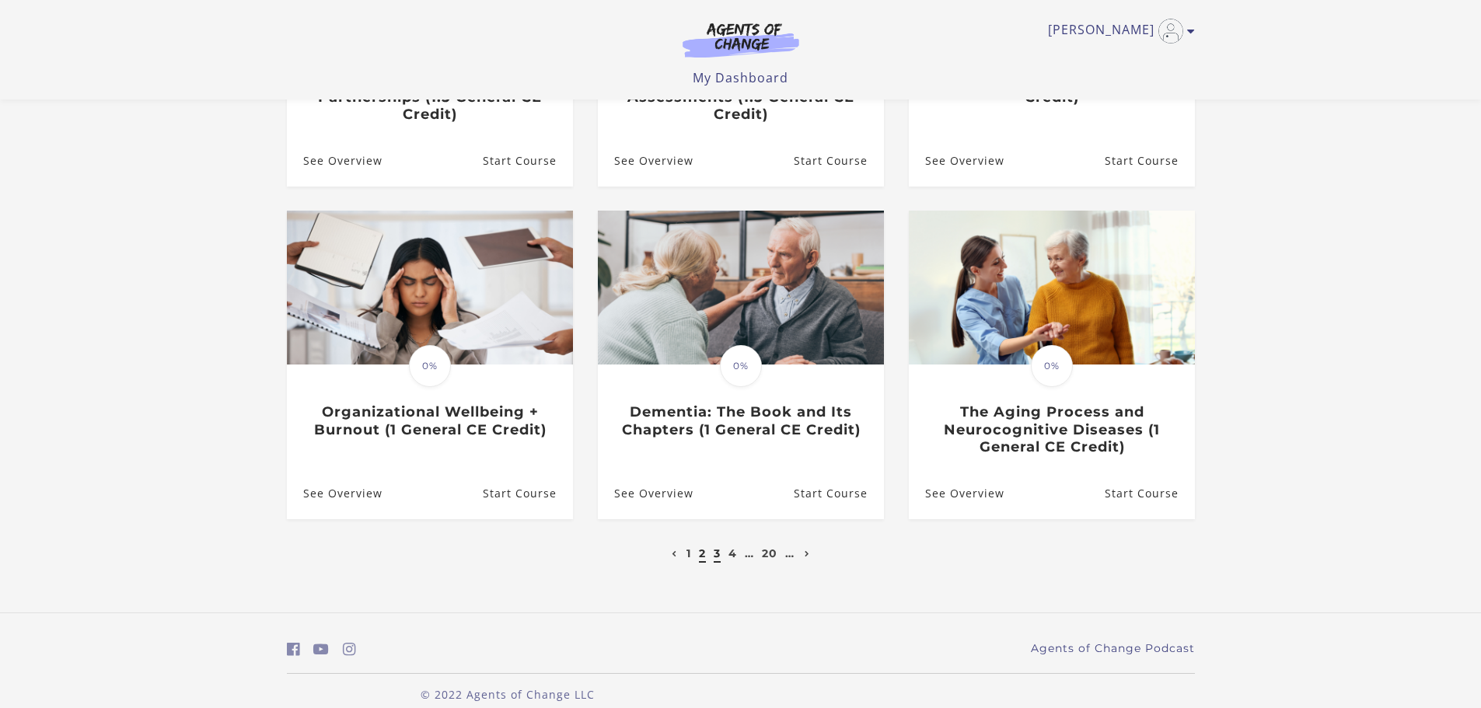
click at [714, 556] on link "3" at bounding box center [717, 554] width 7 height 14
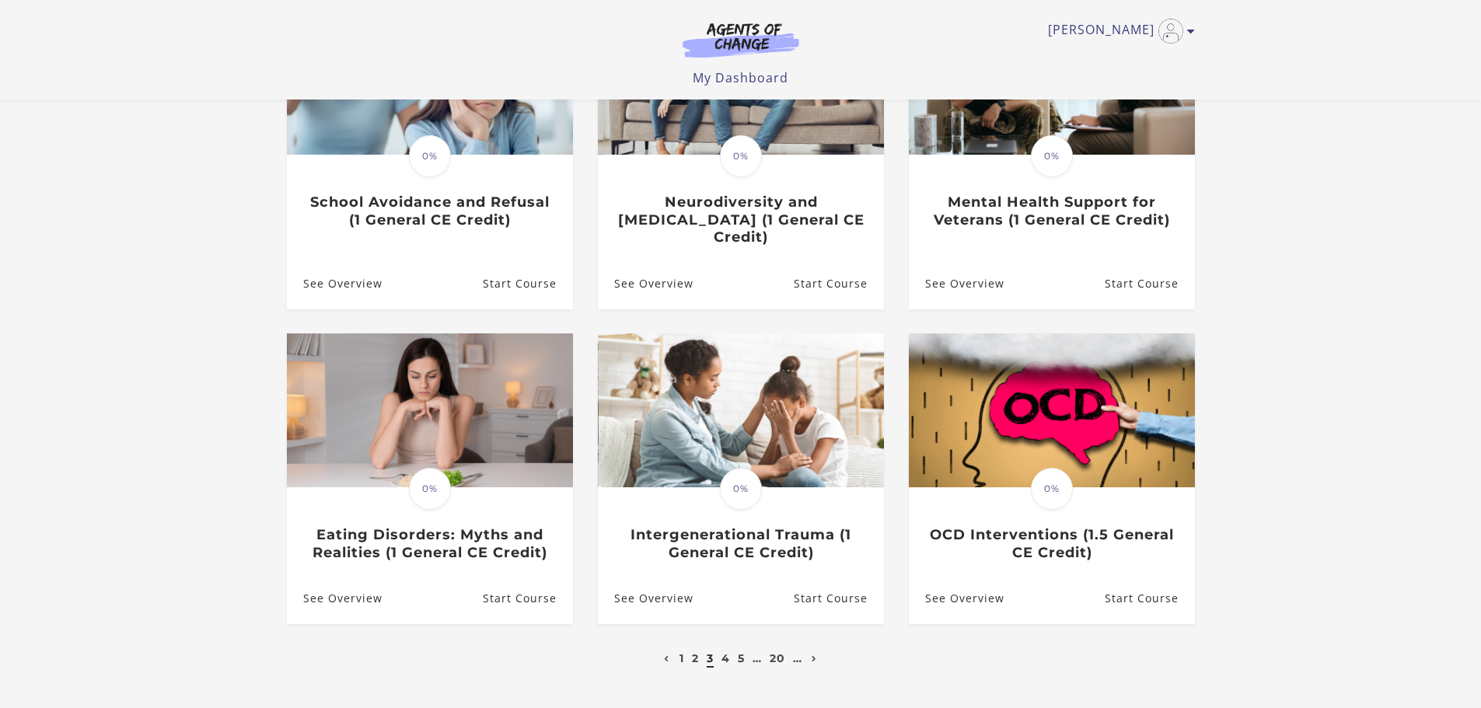
scroll to position [350, 0]
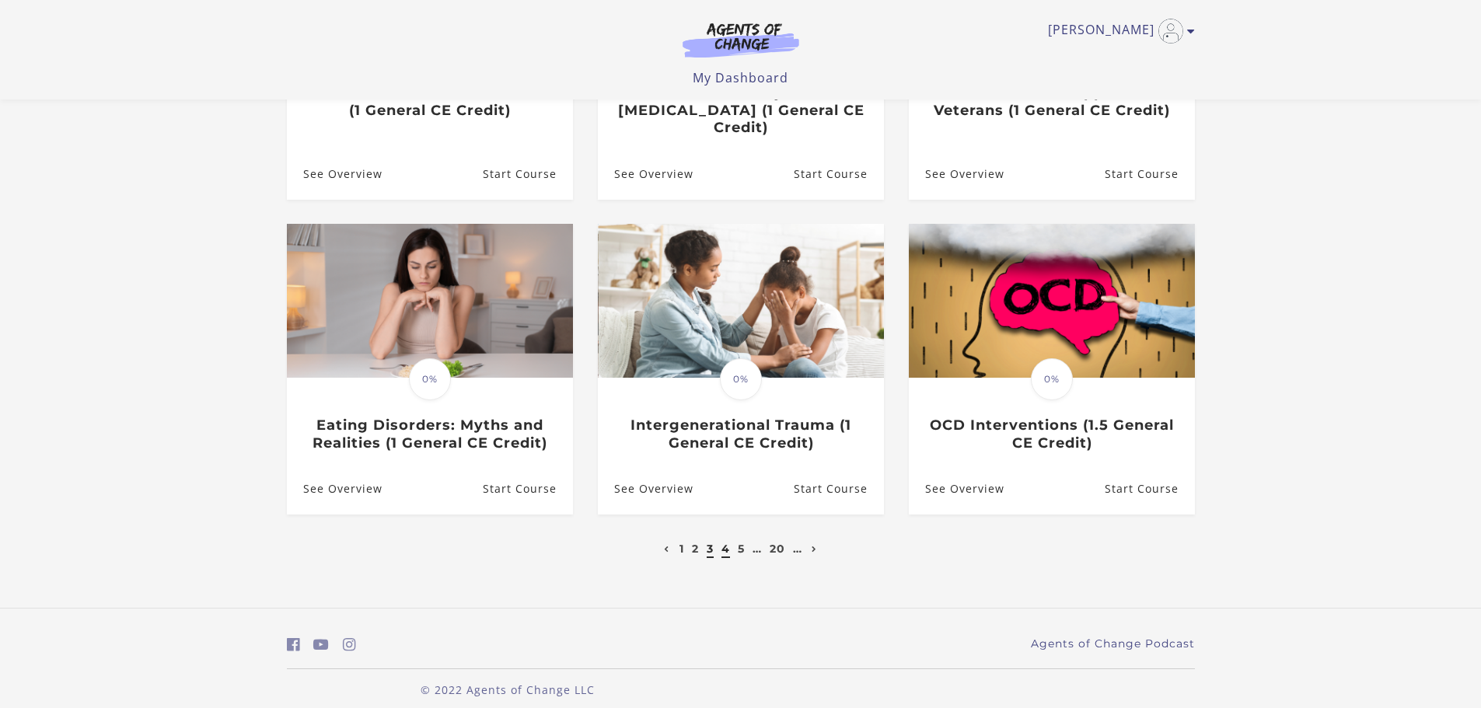
click at [724, 542] on link "4" at bounding box center [726, 549] width 9 height 14
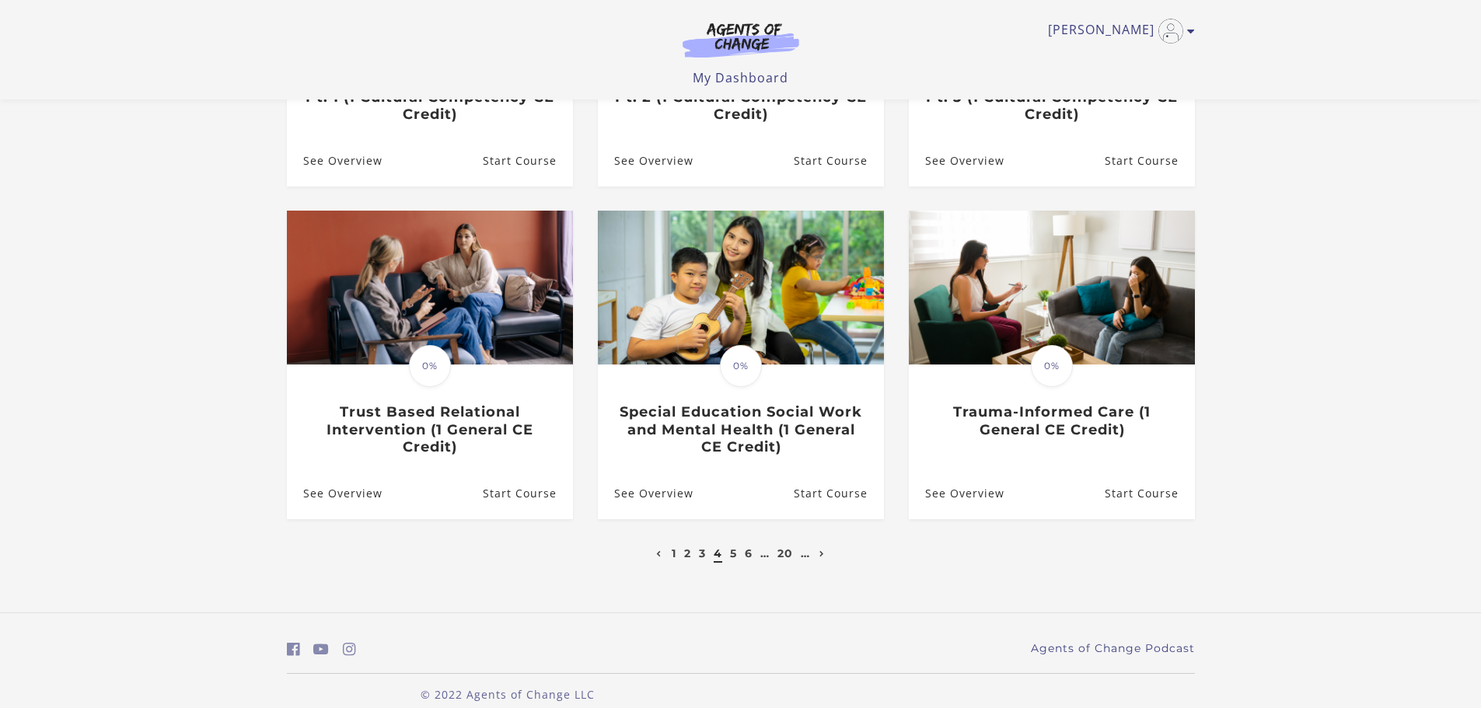
scroll to position [385, 0]
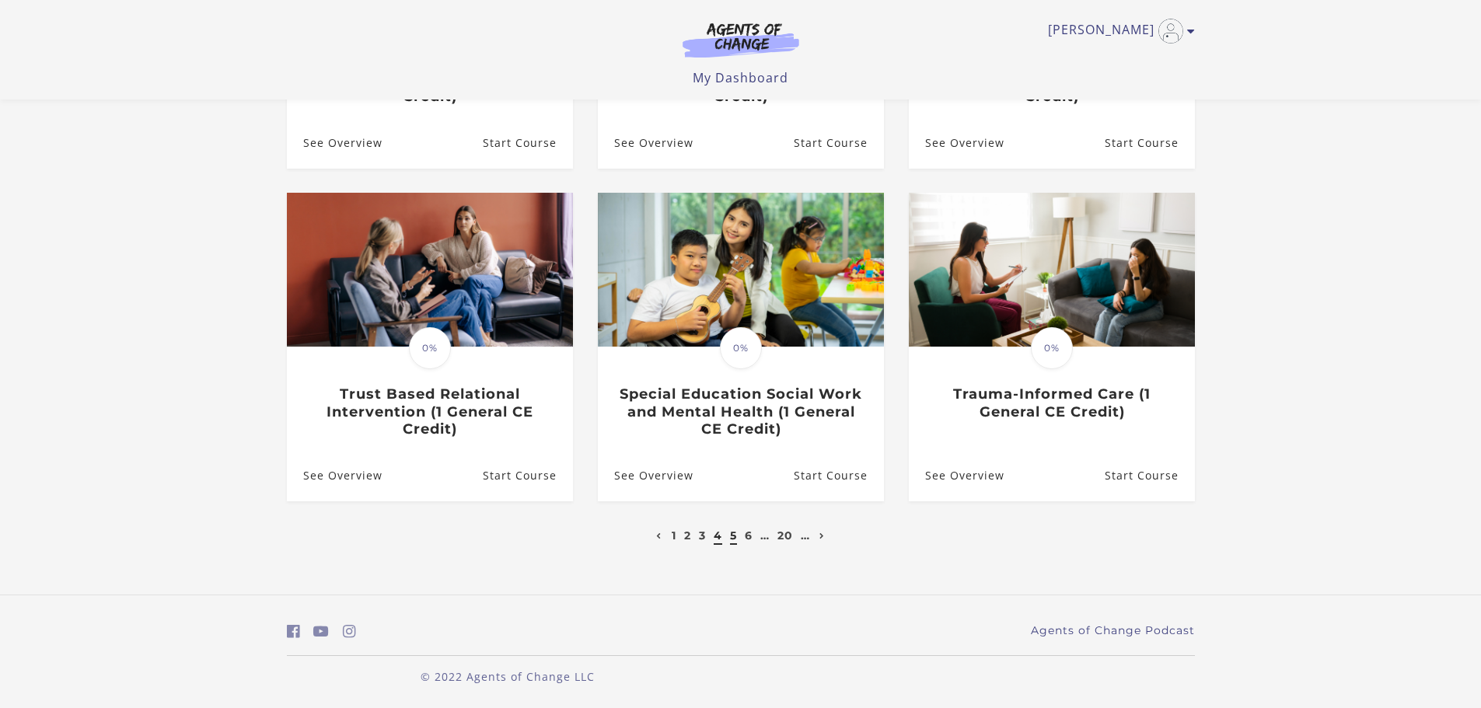
click at [730, 540] on link "5" at bounding box center [733, 536] width 7 height 14
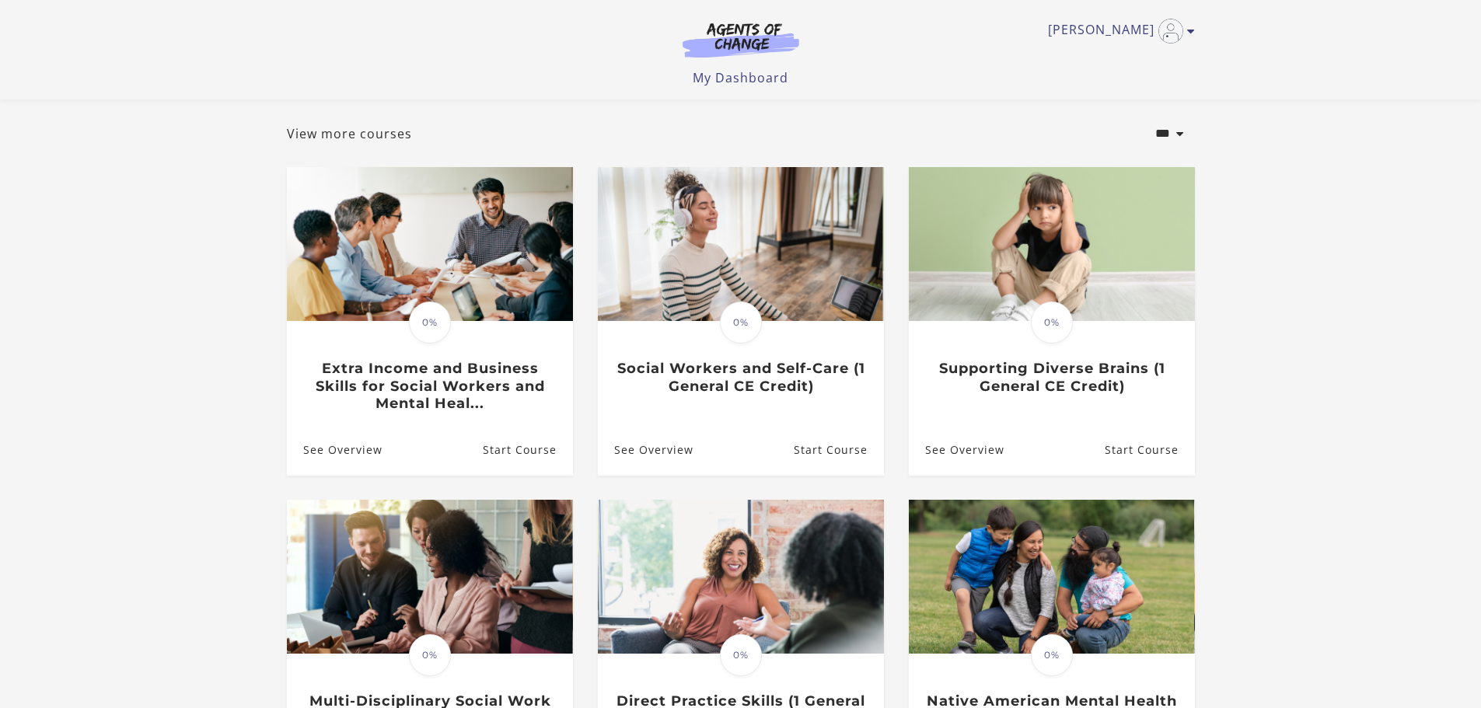
scroll to position [181, 0]
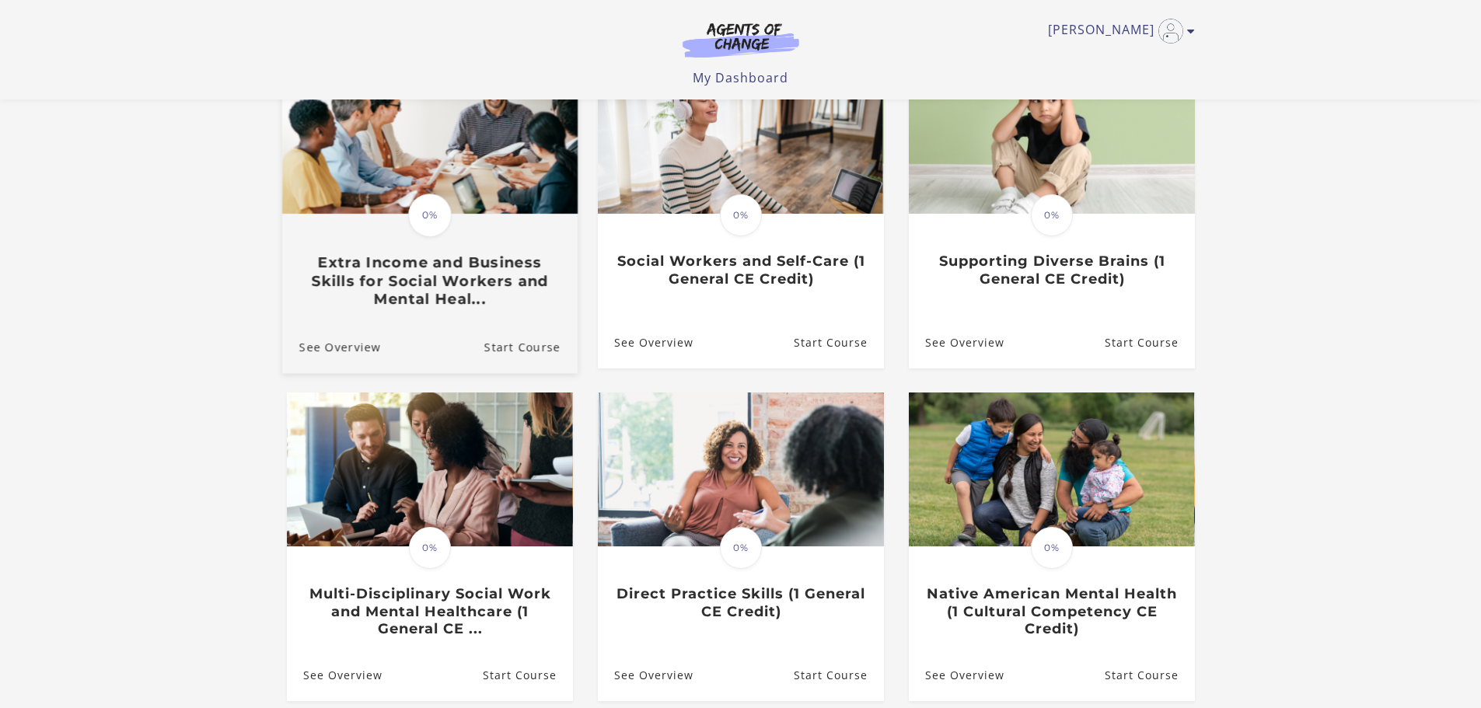
click at [473, 274] on h3 "Extra Income and Business Skills for Social Workers and Mental Heal..." at bounding box center [429, 280] width 261 height 54
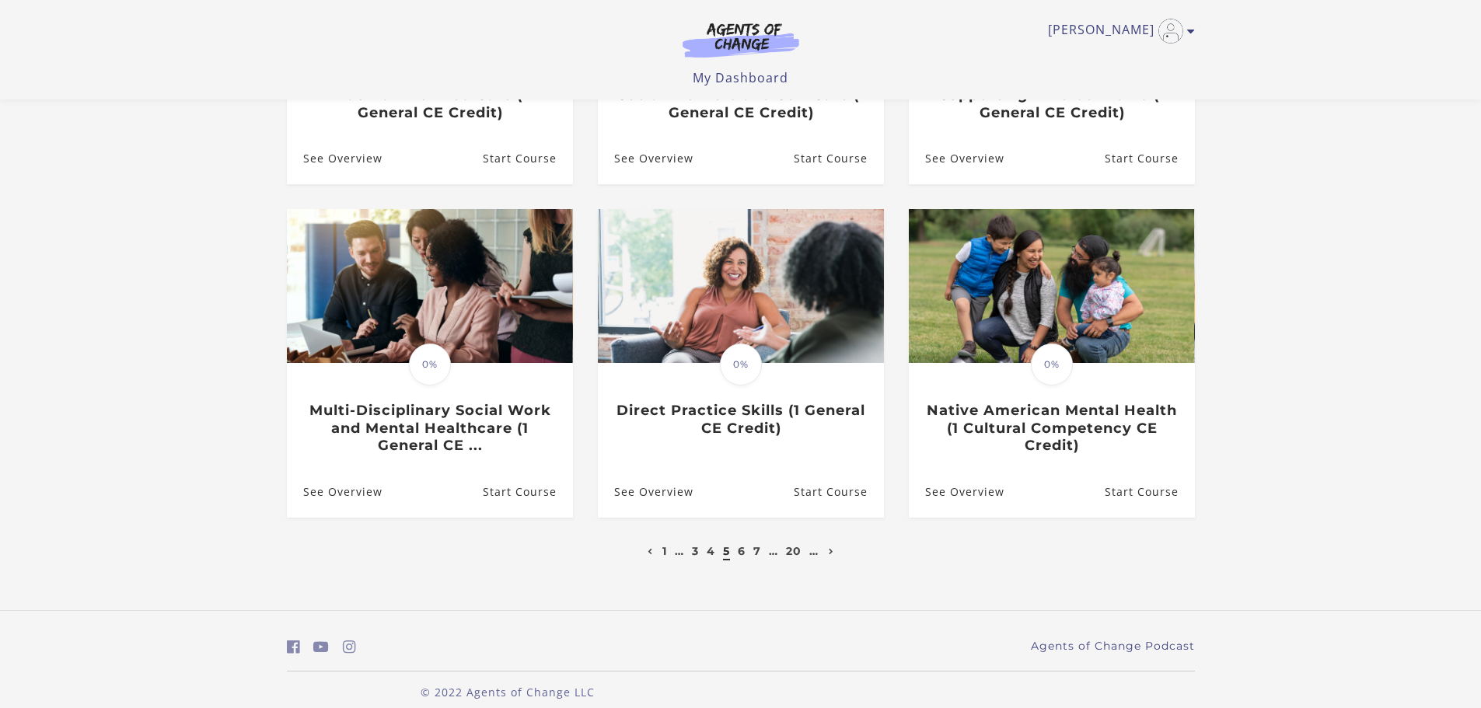
scroll to position [367, 0]
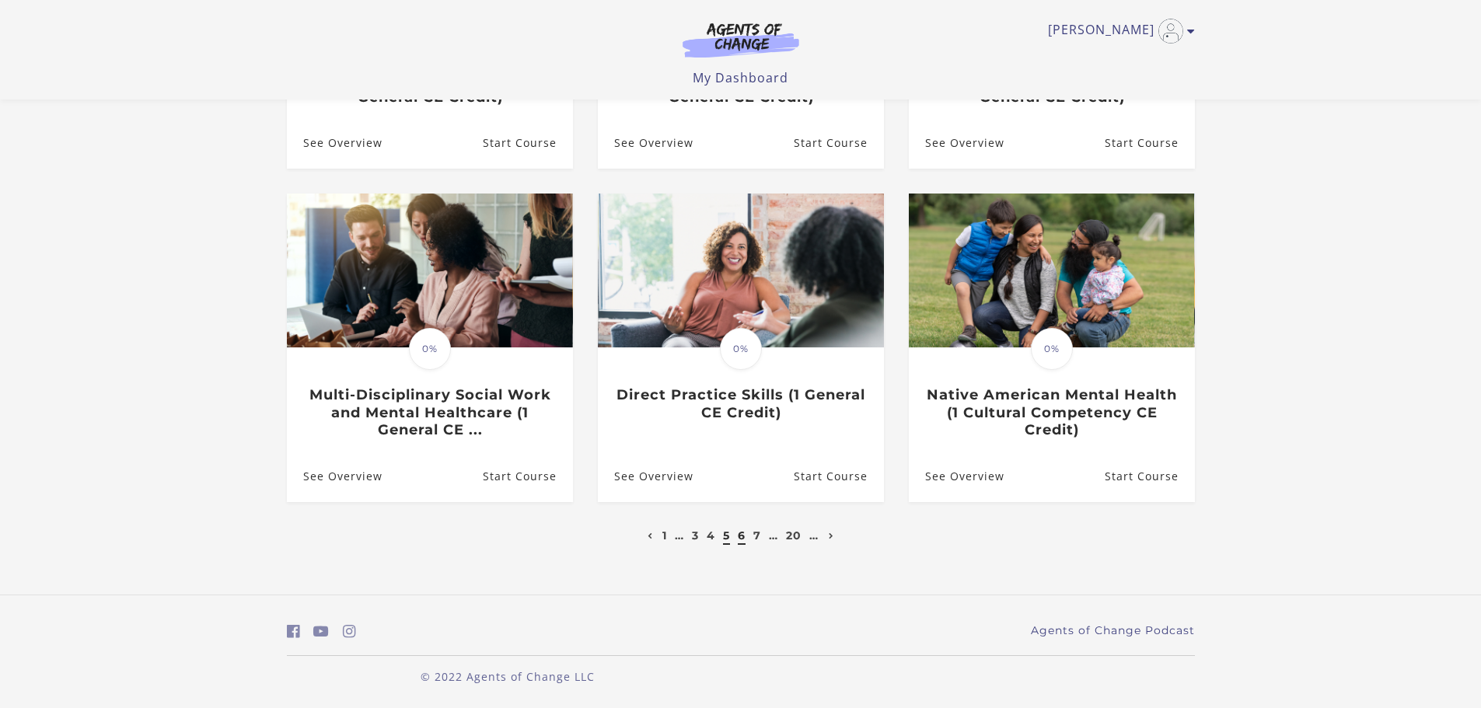
click at [740, 533] on link "6" at bounding box center [742, 536] width 8 height 14
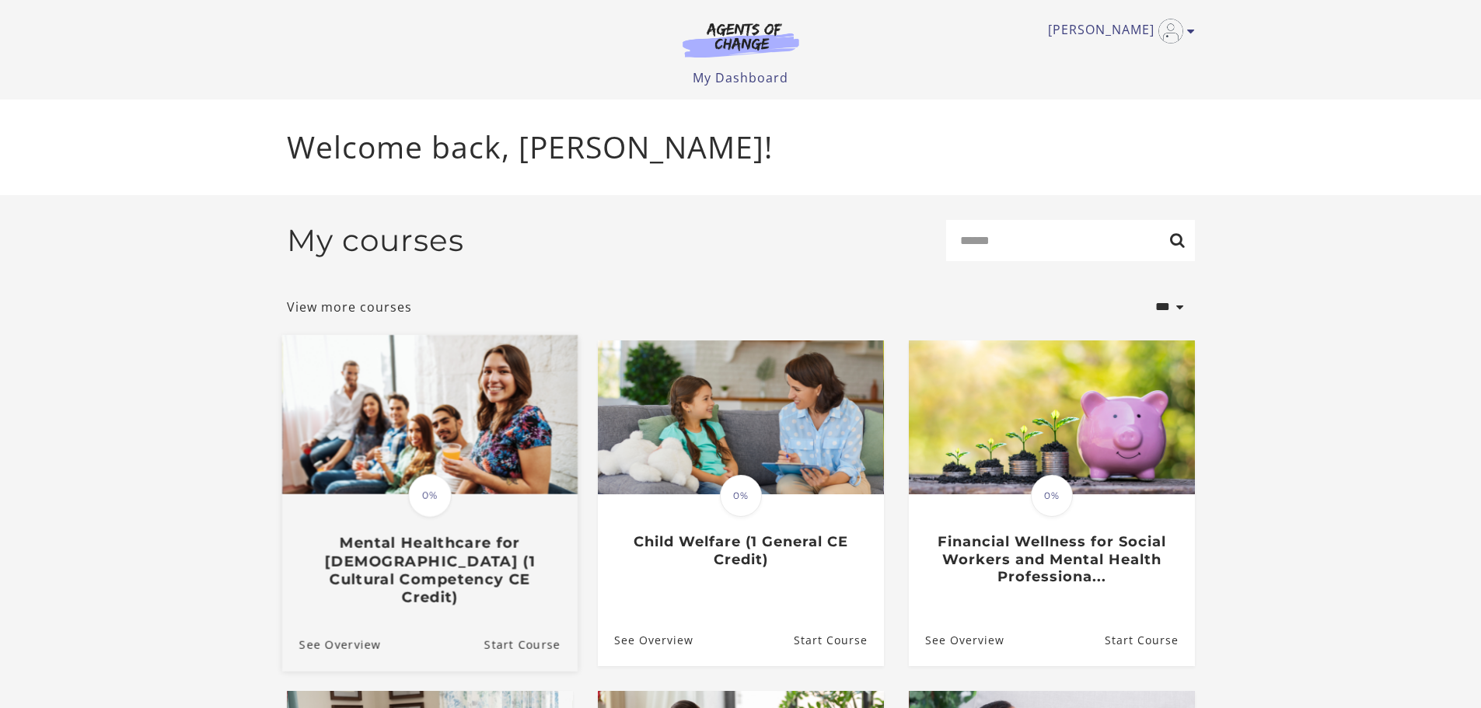
click at [436, 543] on h3 "Mental Healthcare for Latinos (1 Cultural Competency CE Credit)" at bounding box center [429, 570] width 261 height 72
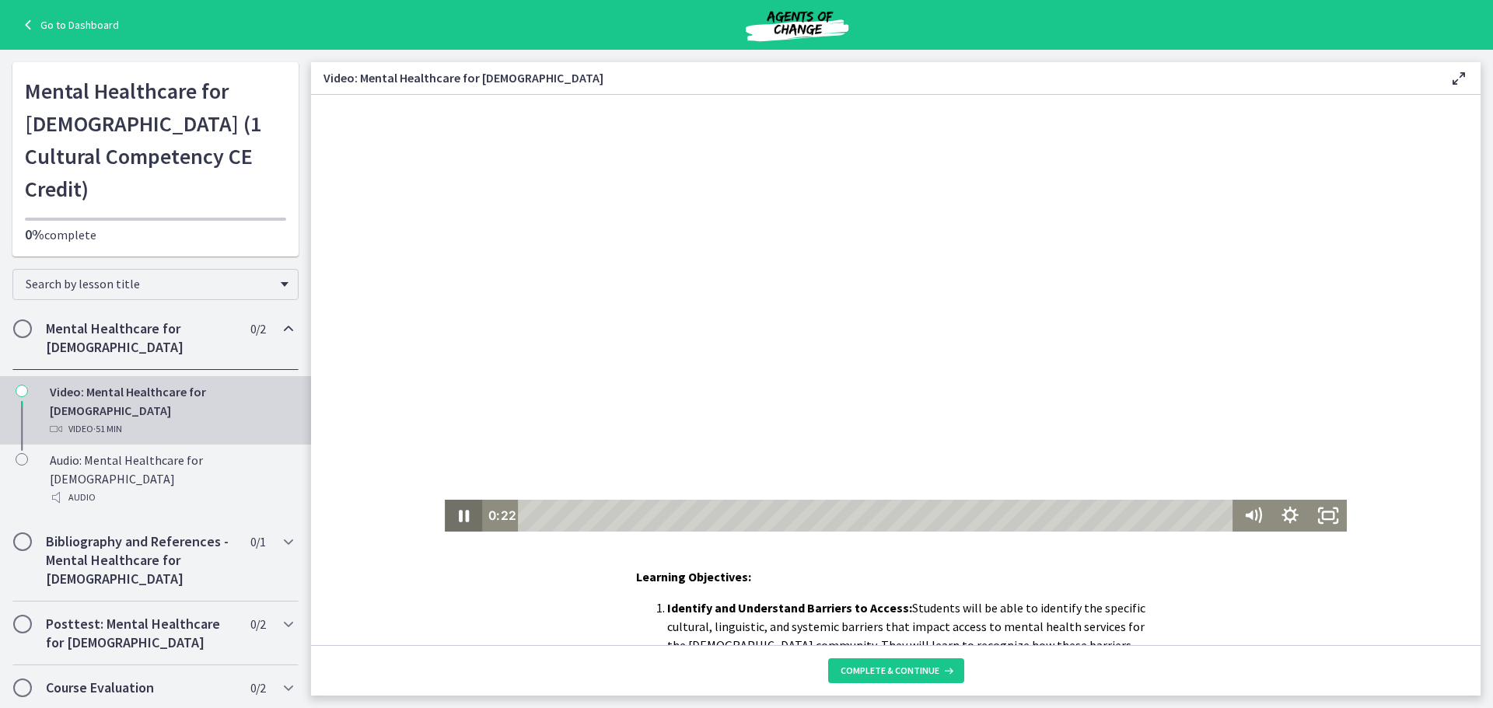
click at [459, 519] on icon "Pause" at bounding box center [464, 516] width 10 height 12
